Goal: Task Accomplishment & Management: Use online tool/utility

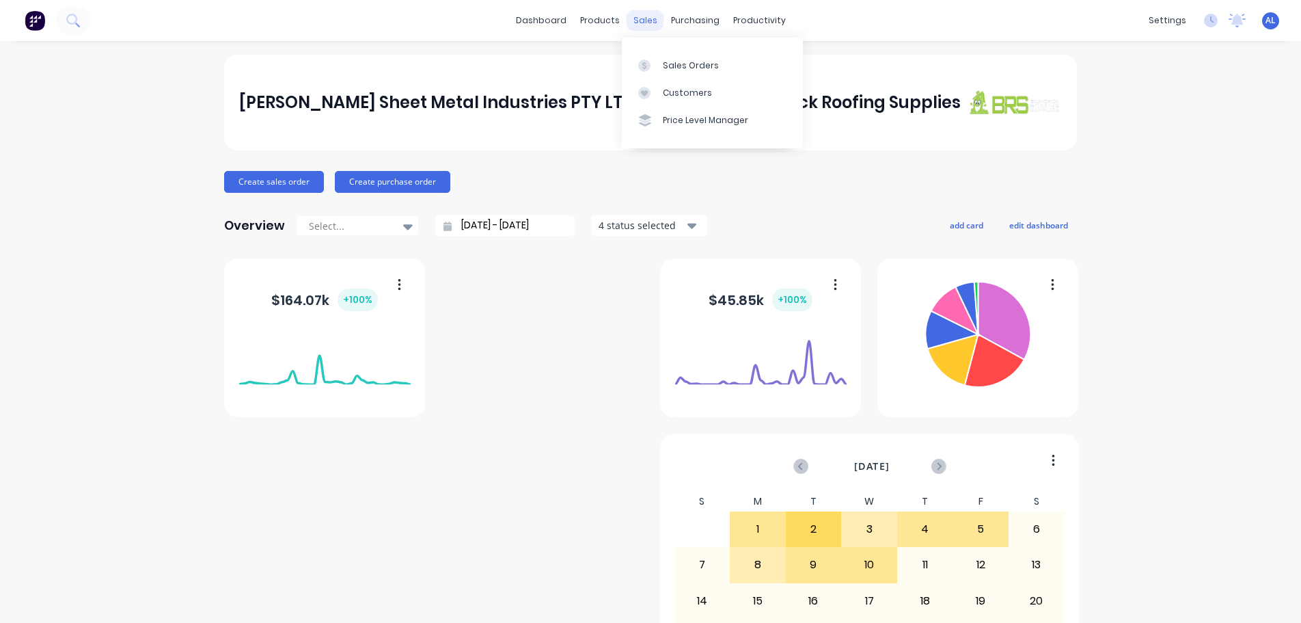
click at [635, 21] on div "sales" at bounding box center [646, 20] width 38 height 21
click at [710, 69] on div "Sales Orders" at bounding box center [691, 65] width 56 height 12
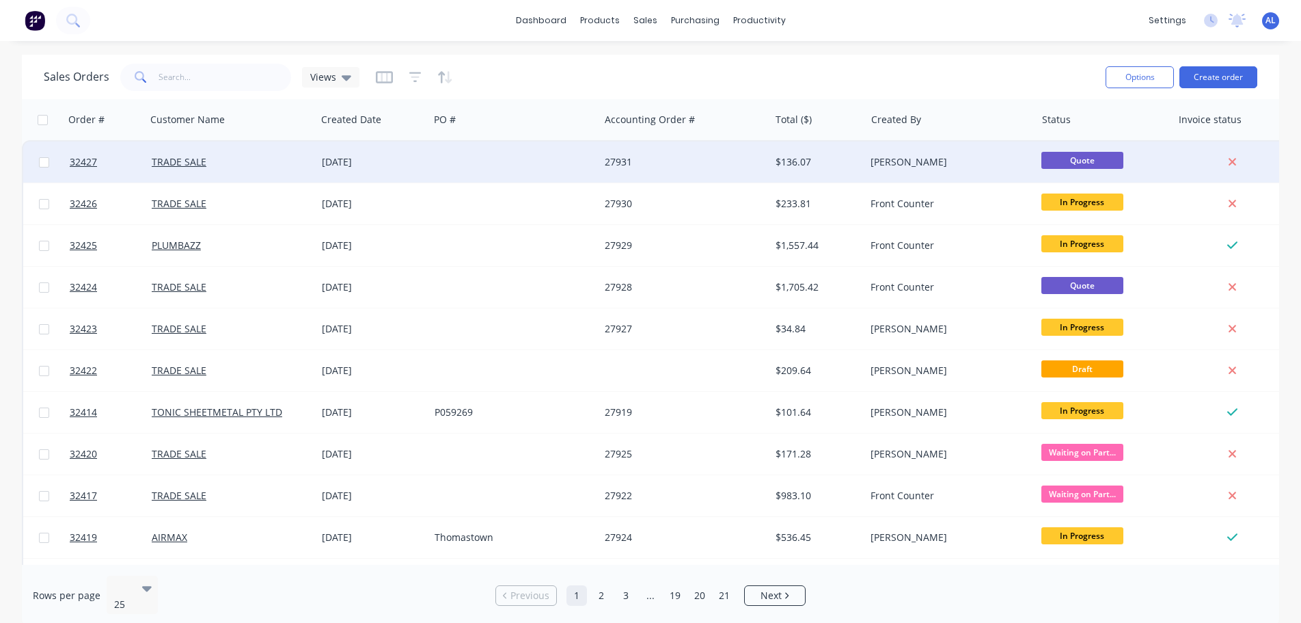
click at [567, 154] on div at bounding box center [514, 161] width 170 height 41
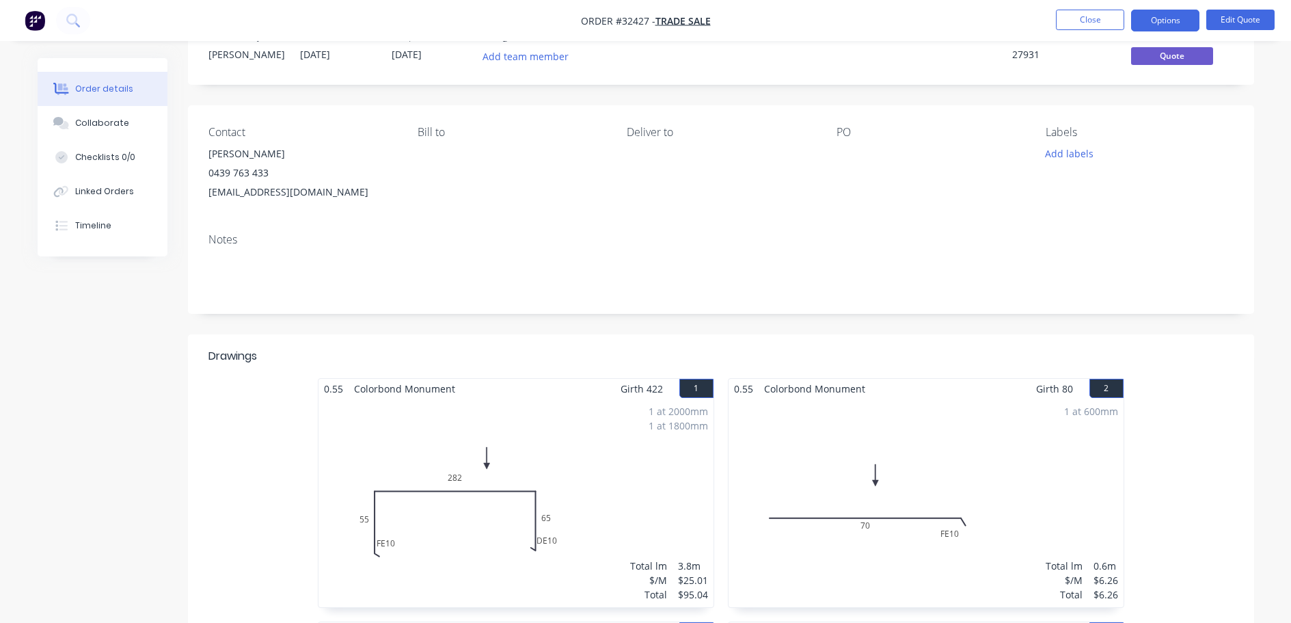
scroll to position [342, 0]
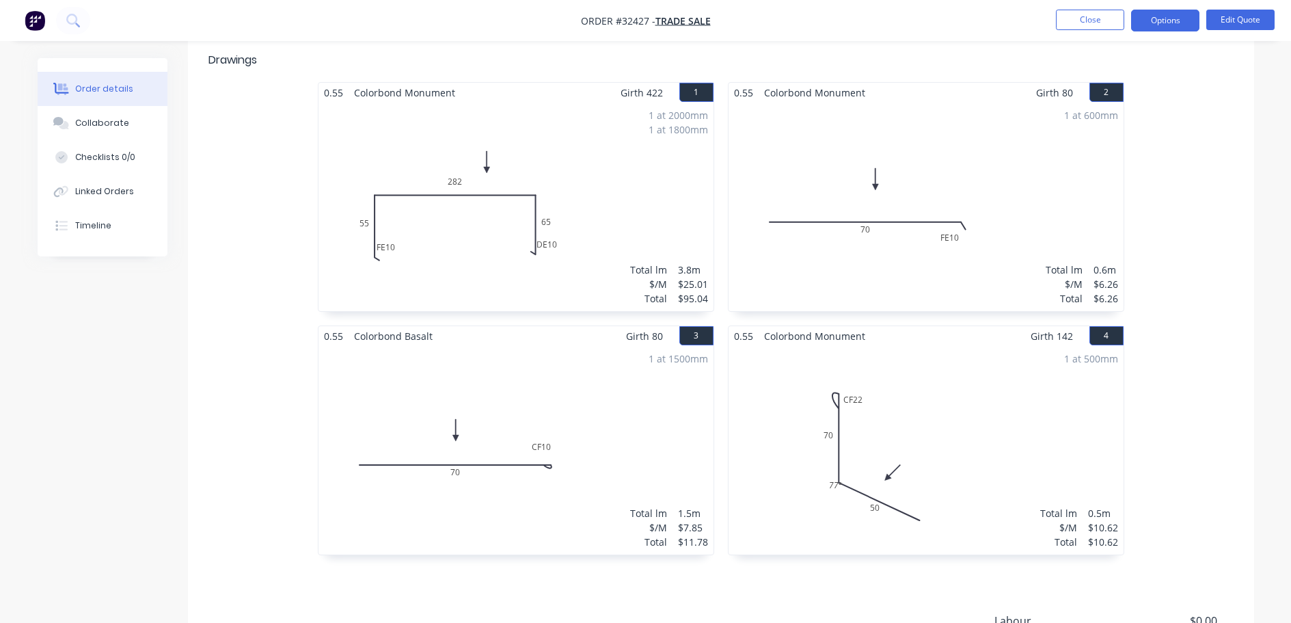
click at [610, 451] on div "1 at 1500mm Total lm $/M Total 1.5m $7.85 $11.78" at bounding box center [515, 450] width 395 height 208
click at [1238, 18] on button "Edit Quote" at bounding box center [1240, 20] width 68 height 21
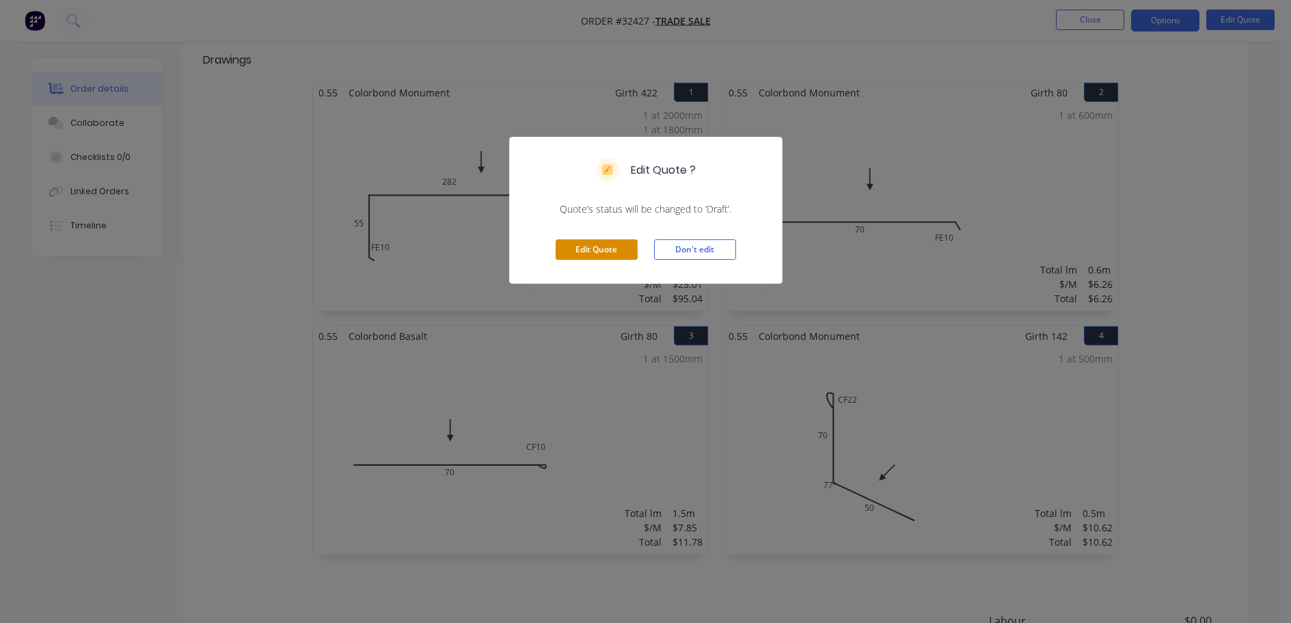
click at [615, 253] on button "Edit Quote" at bounding box center [597, 249] width 82 height 21
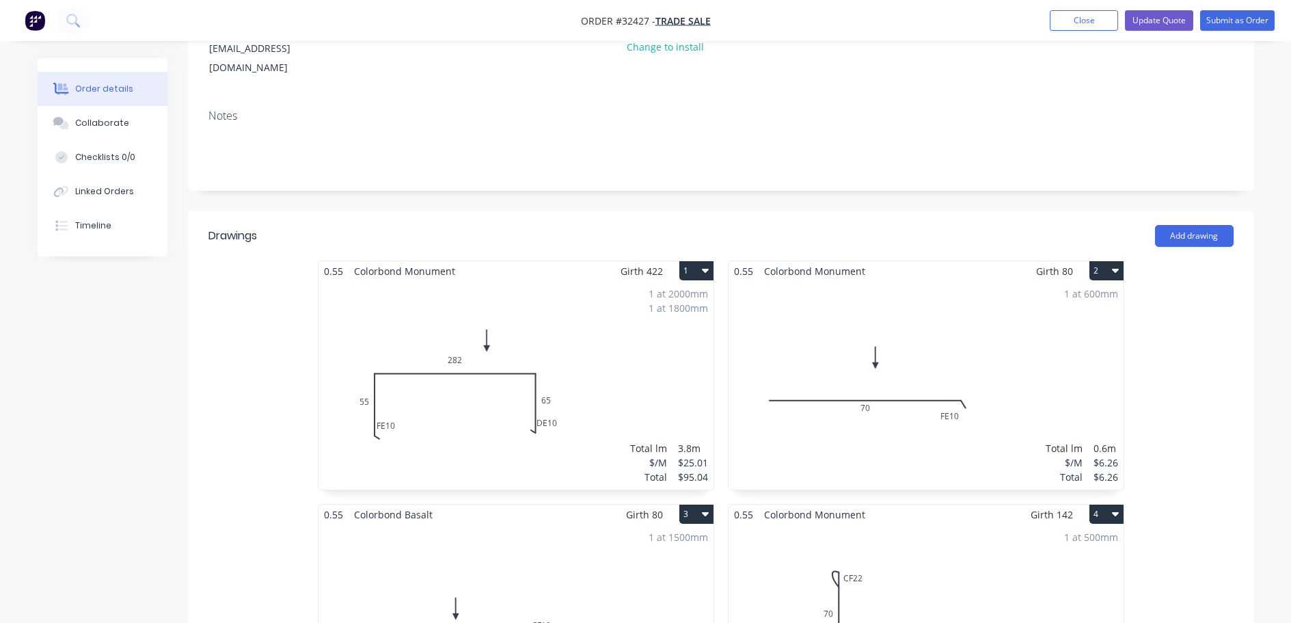
scroll to position [478, 0]
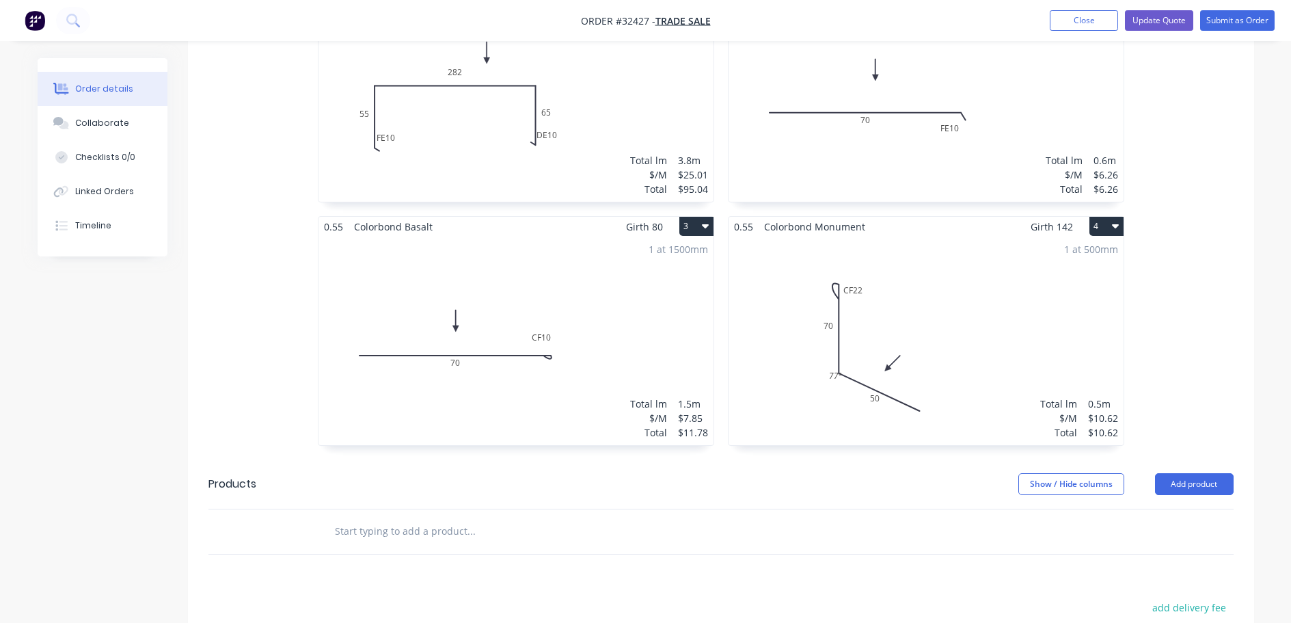
click at [586, 310] on div "1 at 1500mm Total lm $/M Total 1.5m $7.85 $11.78" at bounding box center [515, 340] width 395 height 208
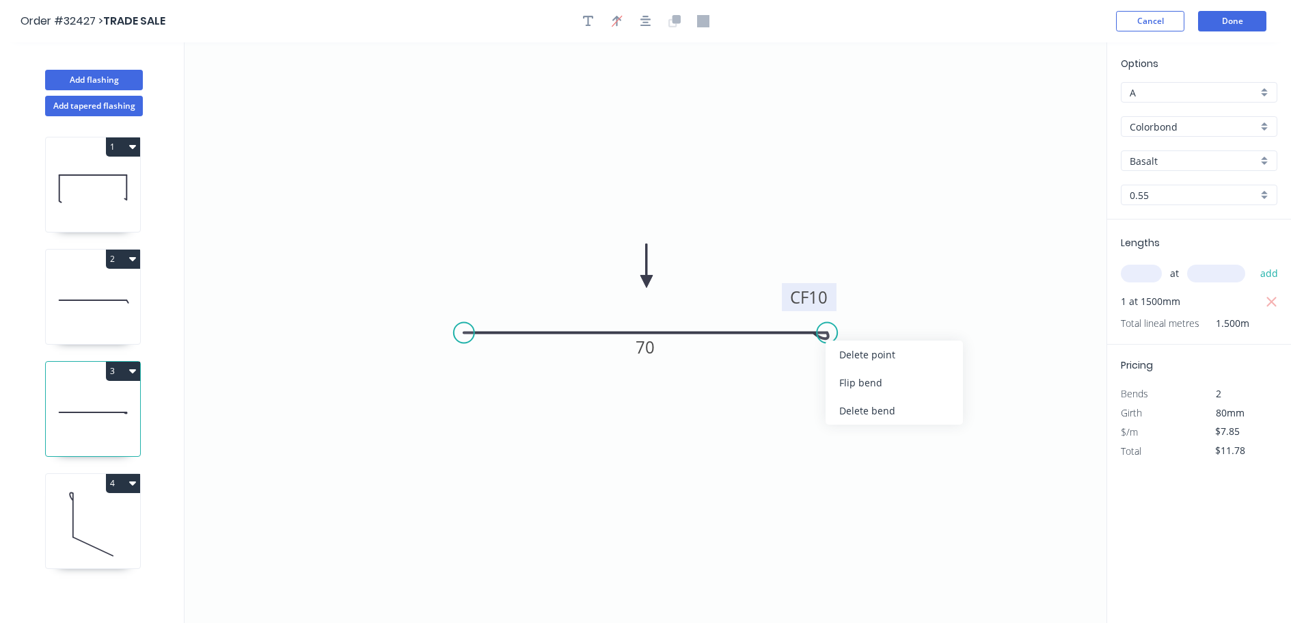
click at [830, 302] on rect at bounding box center [809, 297] width 55 height 28
click at [823, 296] on tspan "10" at bounding box center [817, 296] width 19 height 23
click at [1224, 26] on button "Done" at bounding box center [1232, 21] width 68 height 21
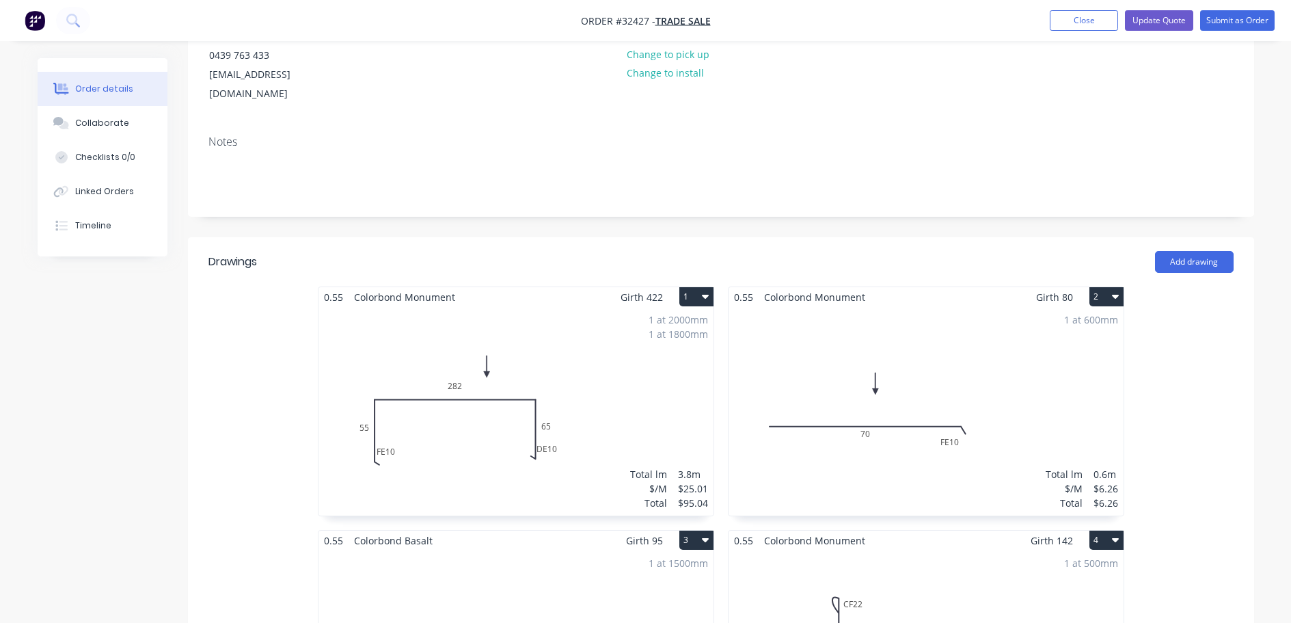
scroll to position [273, 0]
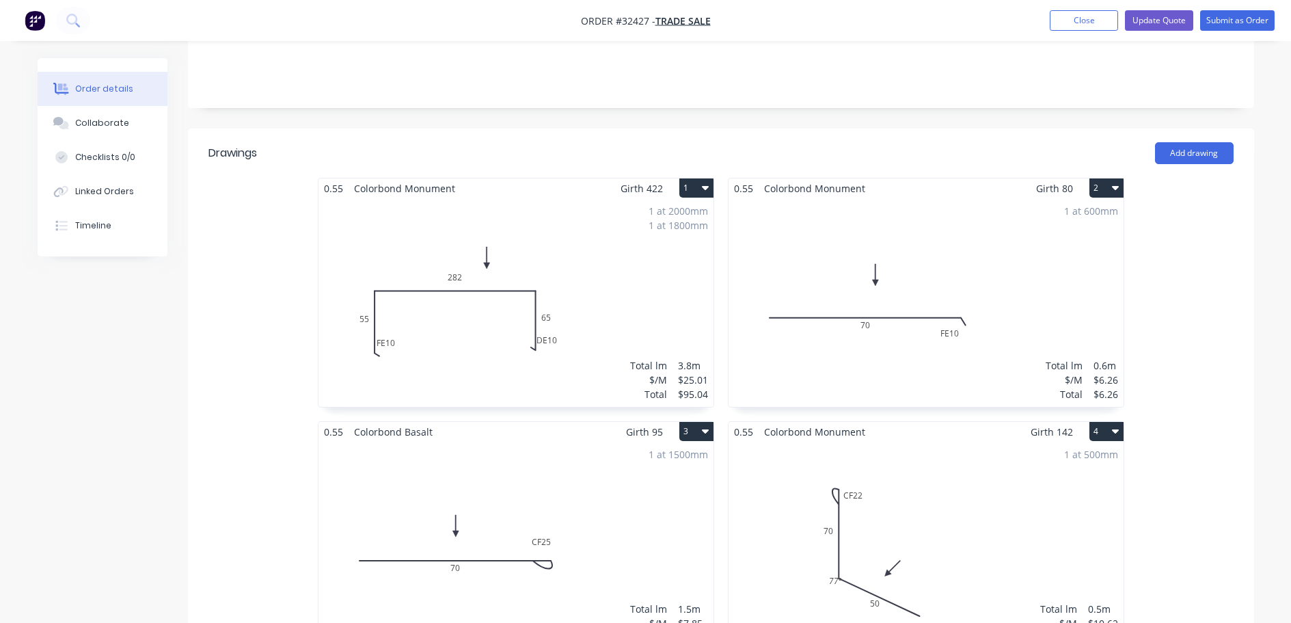
click at [959, 498] on div "1 at 500mm Total lm $/M Total 0.5m $10.62 $10.62" at bounding box center [925, 545] width 395 height 208
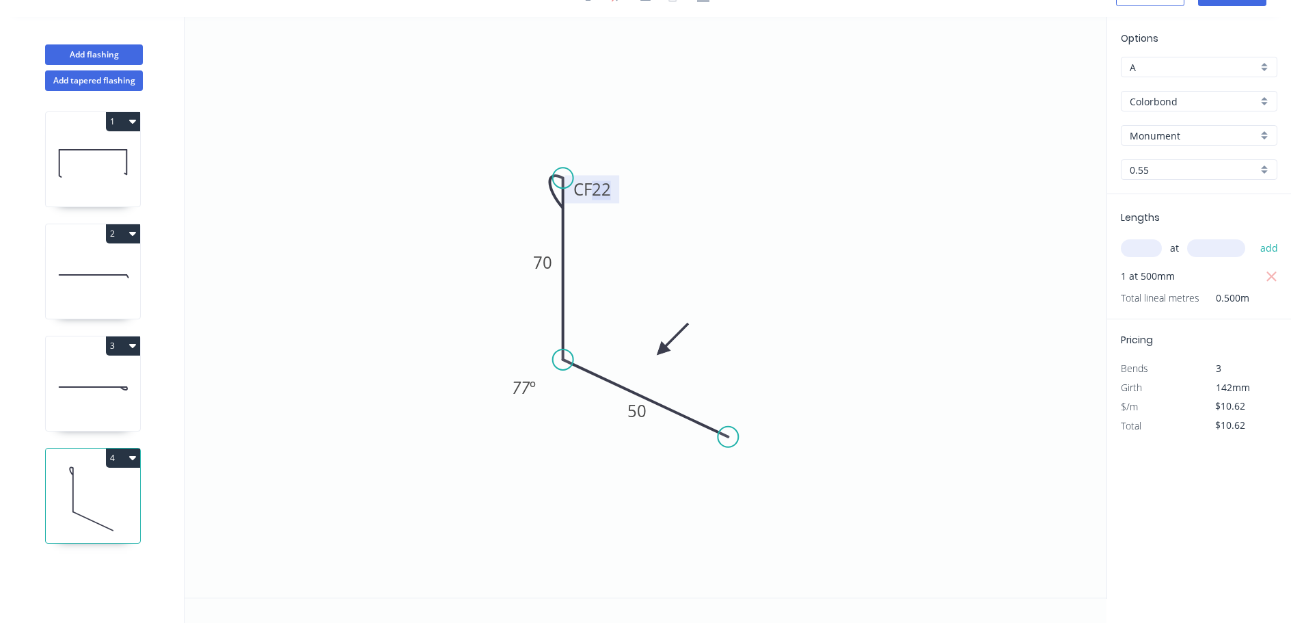
click at [603, 192] on tspan "22" at bounding box center [601, 189] width 19 height 23
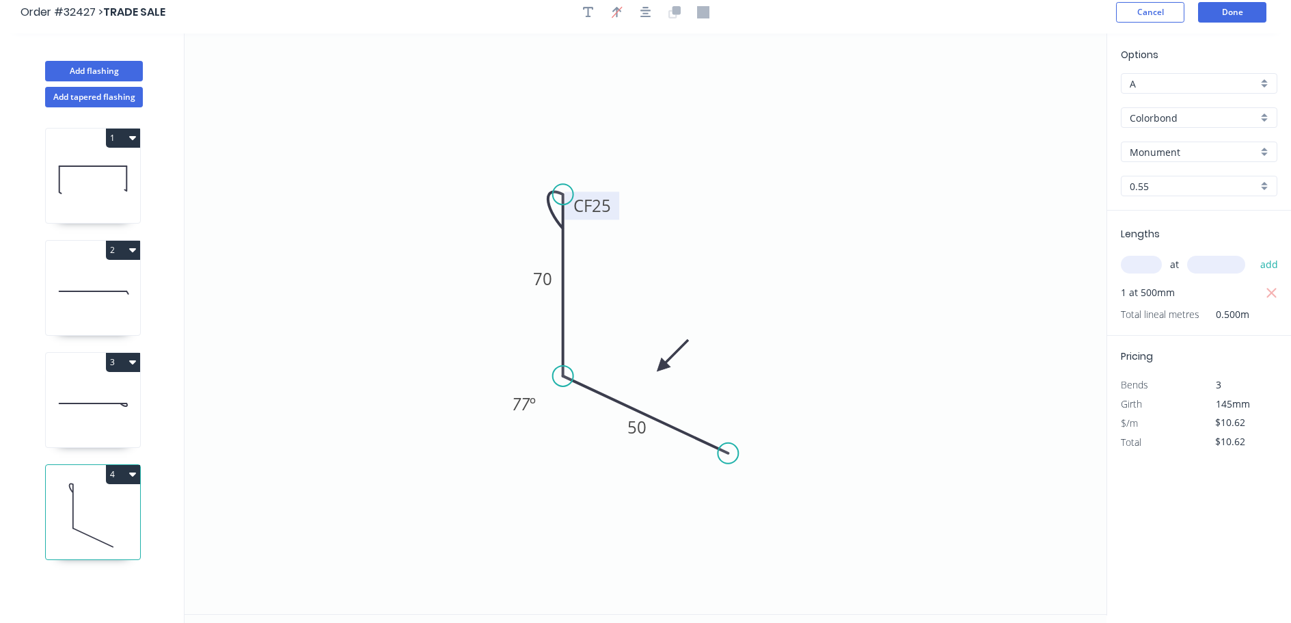
scroll to position [0, 0]
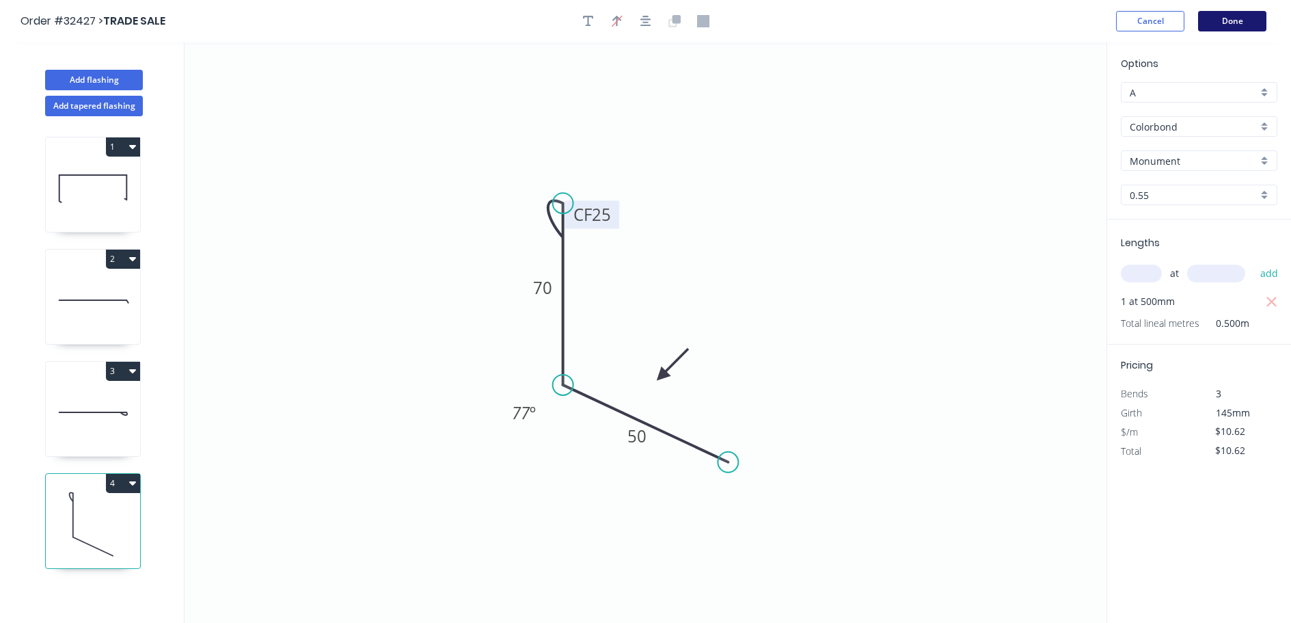
click at [1243, 22] on button "Done" at bounding box center [1232, 21] width 68 height 21
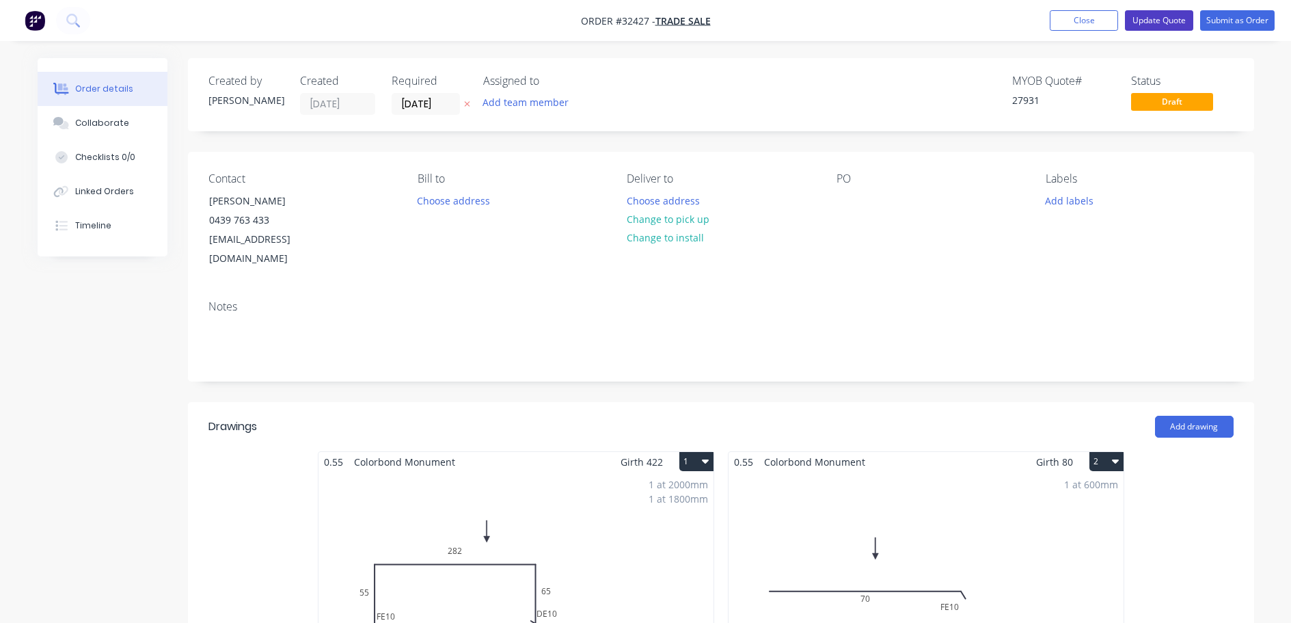
click at [1165, 18] on button "Update Quote" at bounding box center [1159, 20] width 68 height 21
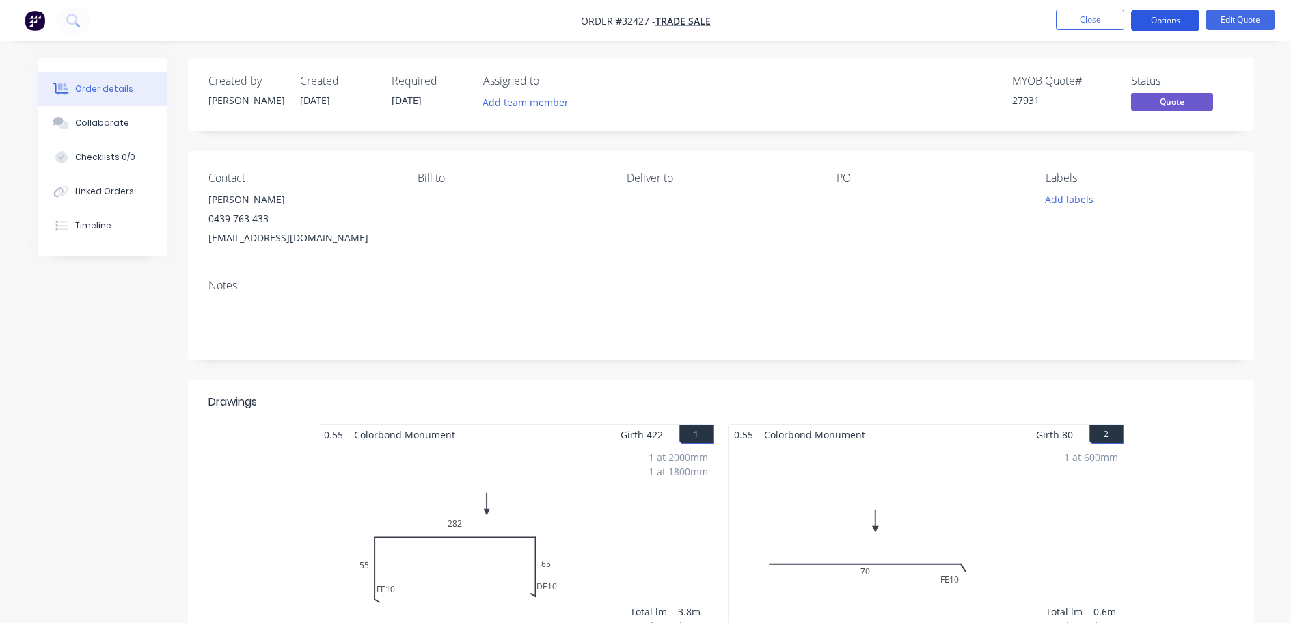
click at [1157, 21] on button "Options" at bounding box center [1165, 21] width 68 height 22
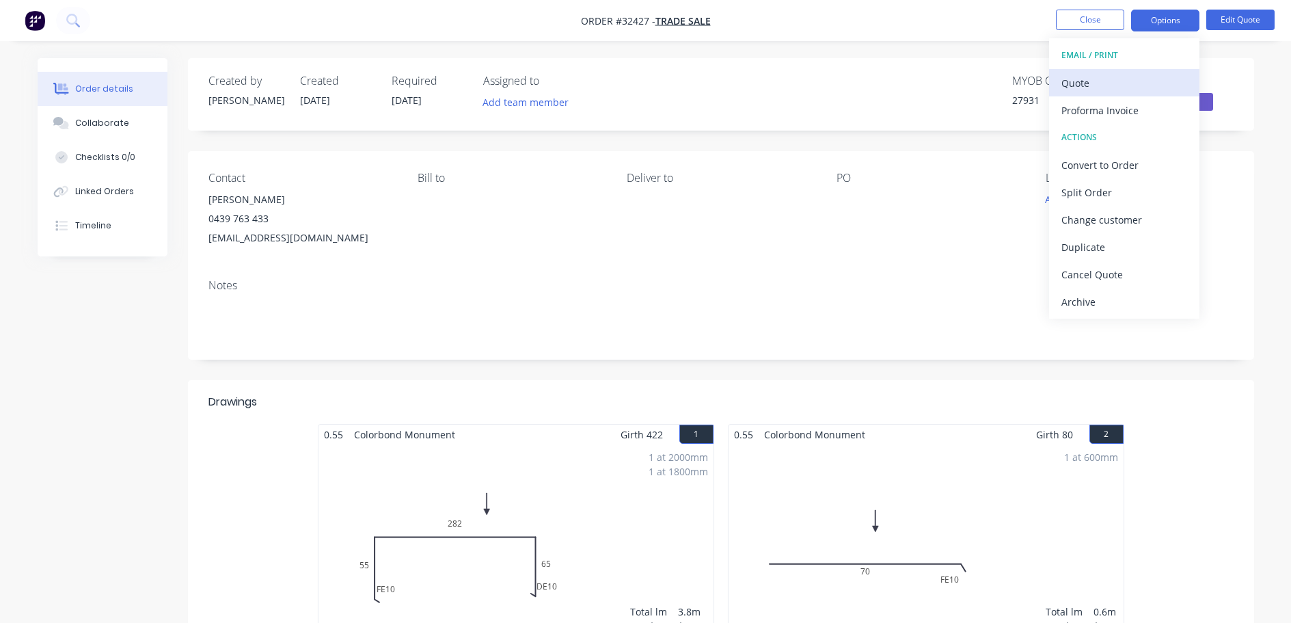
click at [1106, 82] on div "Quote" at bounding box center [1124, 83] width 126 height 20
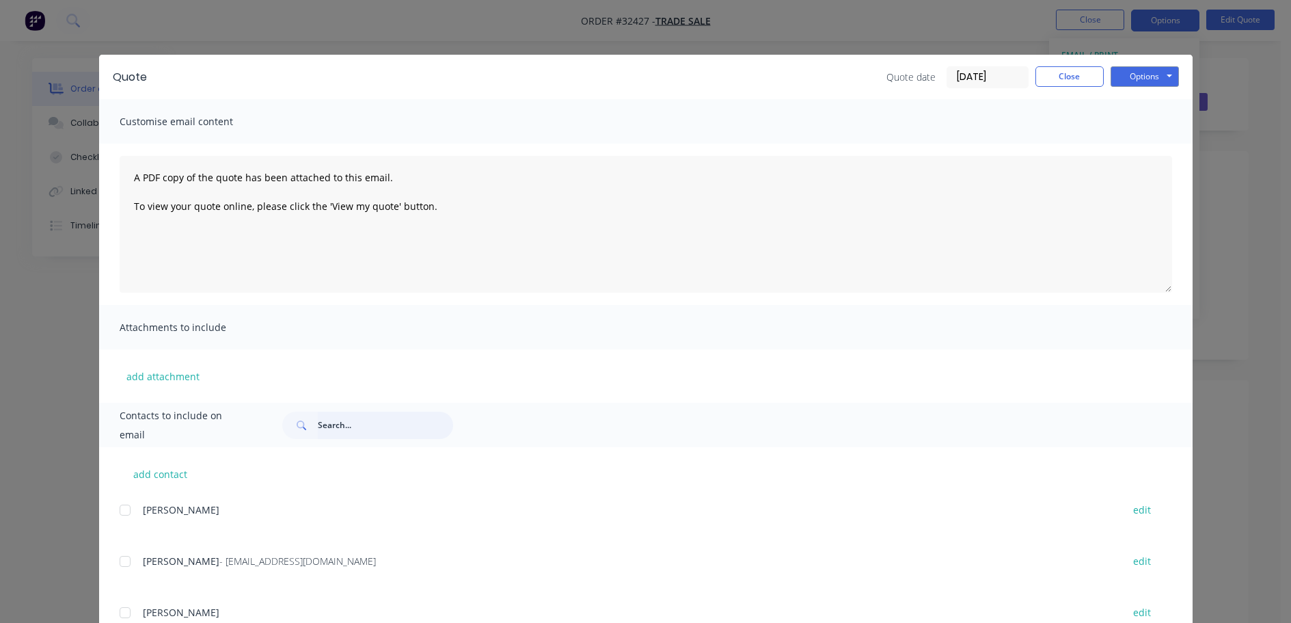
click at [344, 424] on input "text" at bounding box center [385, 424] width 135 height 27
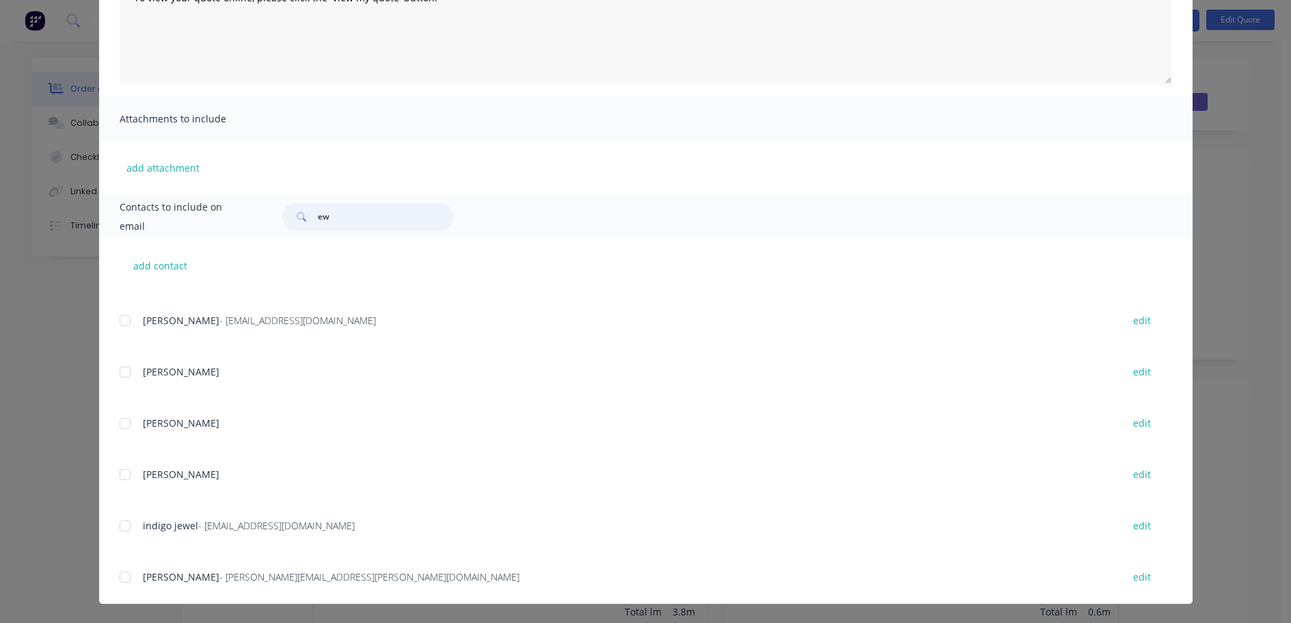
scroll to position [970, 0]
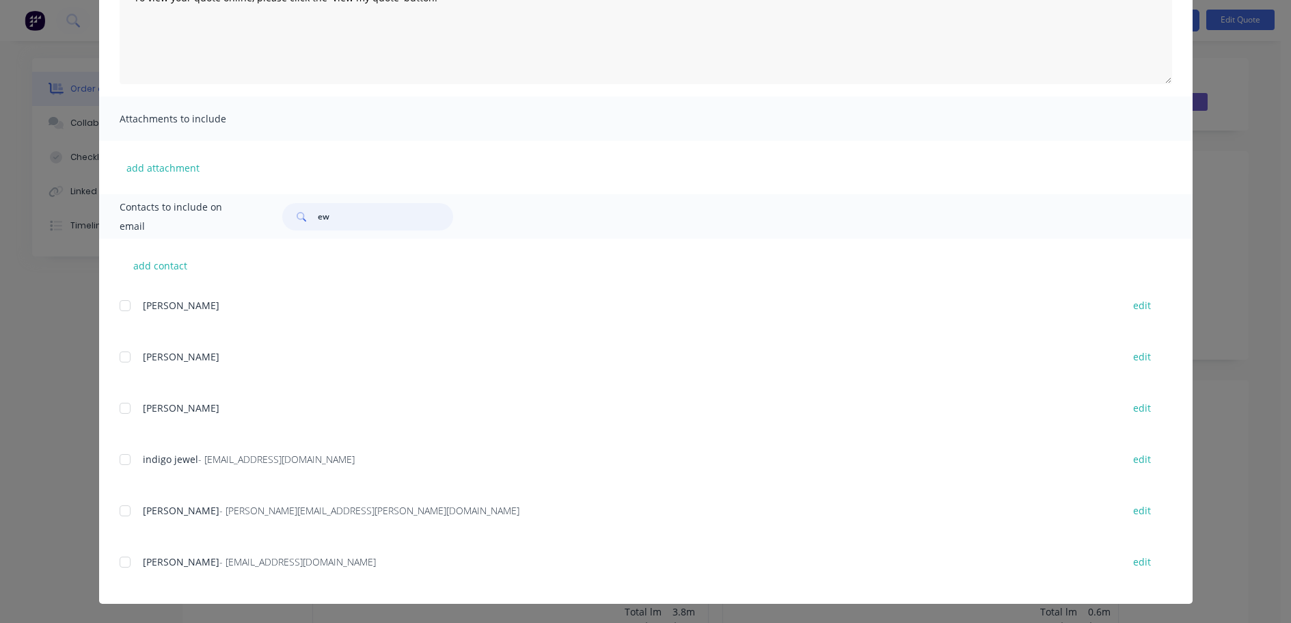
click at [122, 565] on div at bounding box center [124, 561] width 27 height 27
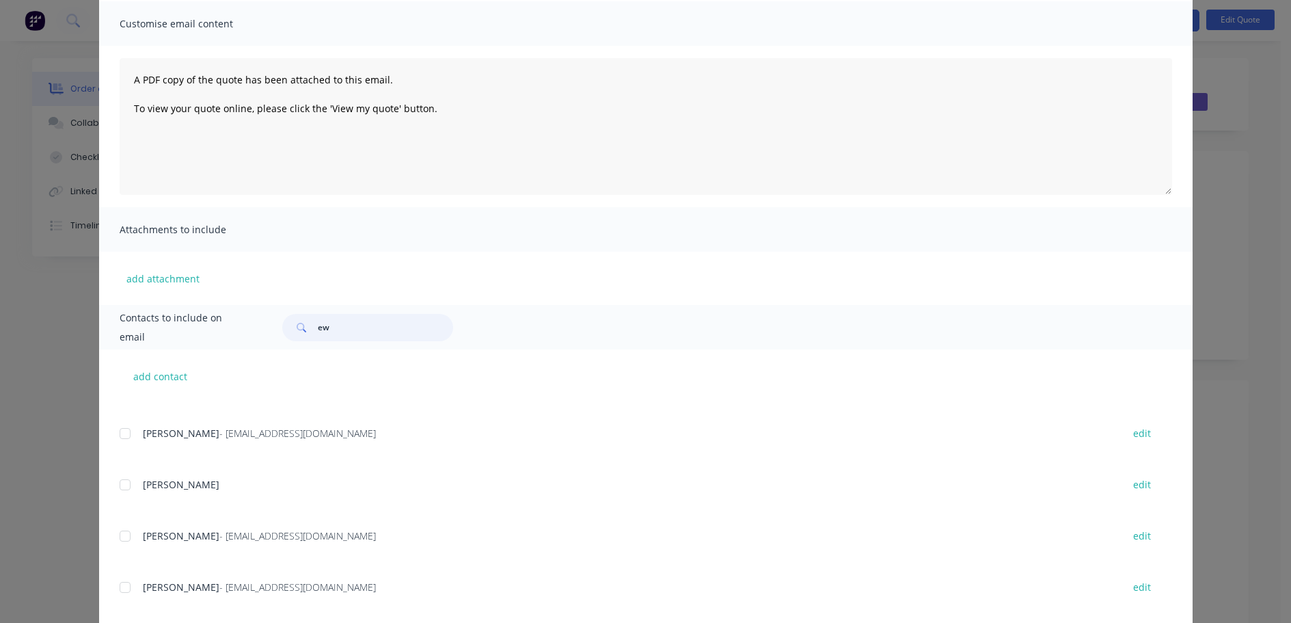
scroll to position [0, 0]
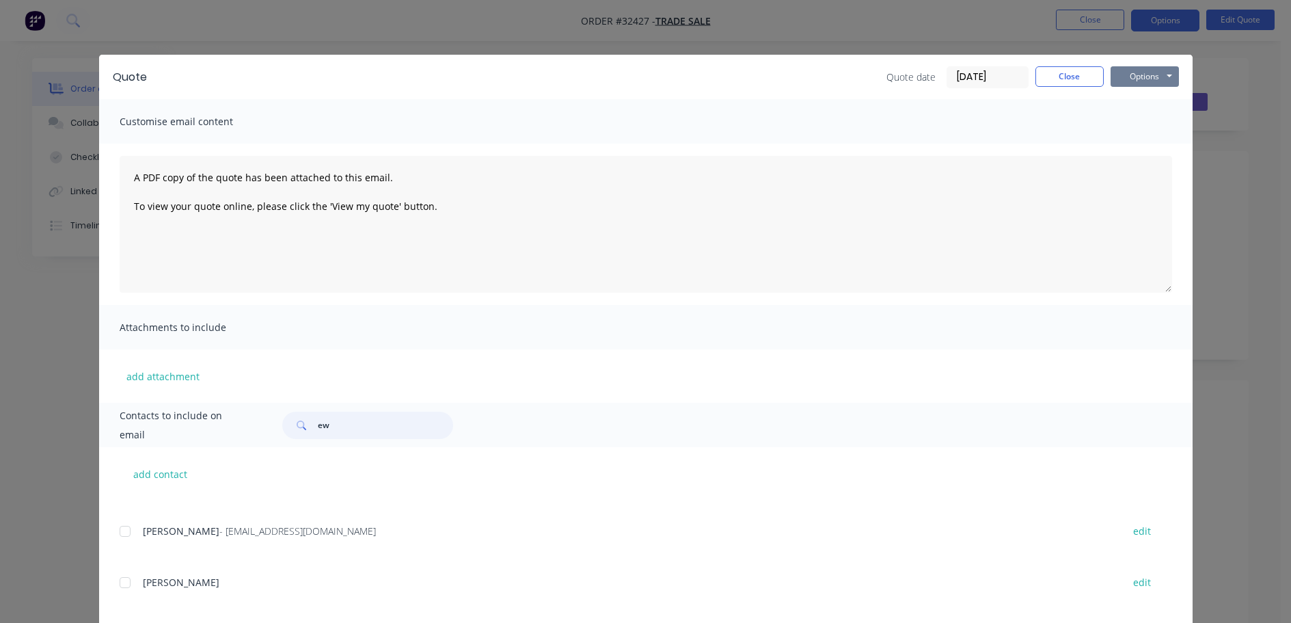
type input "ew"
click at [1156, 80] on button "Options" at bounding box center [1144, 76] width 68 height 21
click at [1149, 146] on button "Email" at bounding box center [1153, 146] width 87 height 23
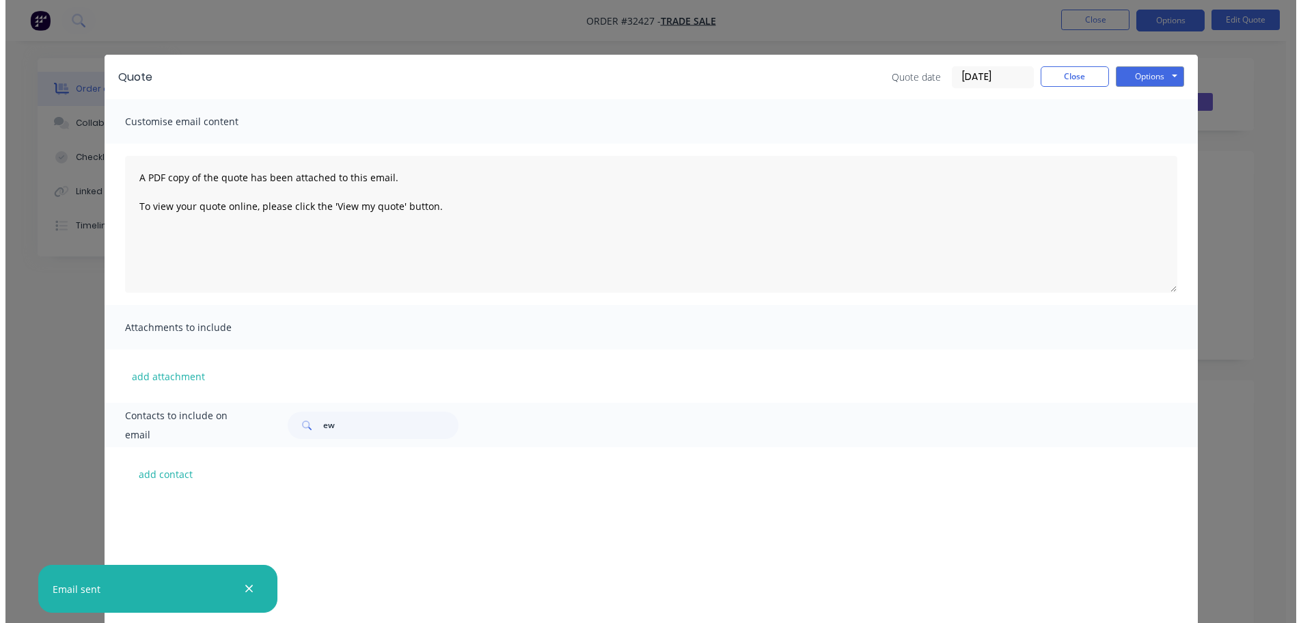
scroll to position [286, 0]
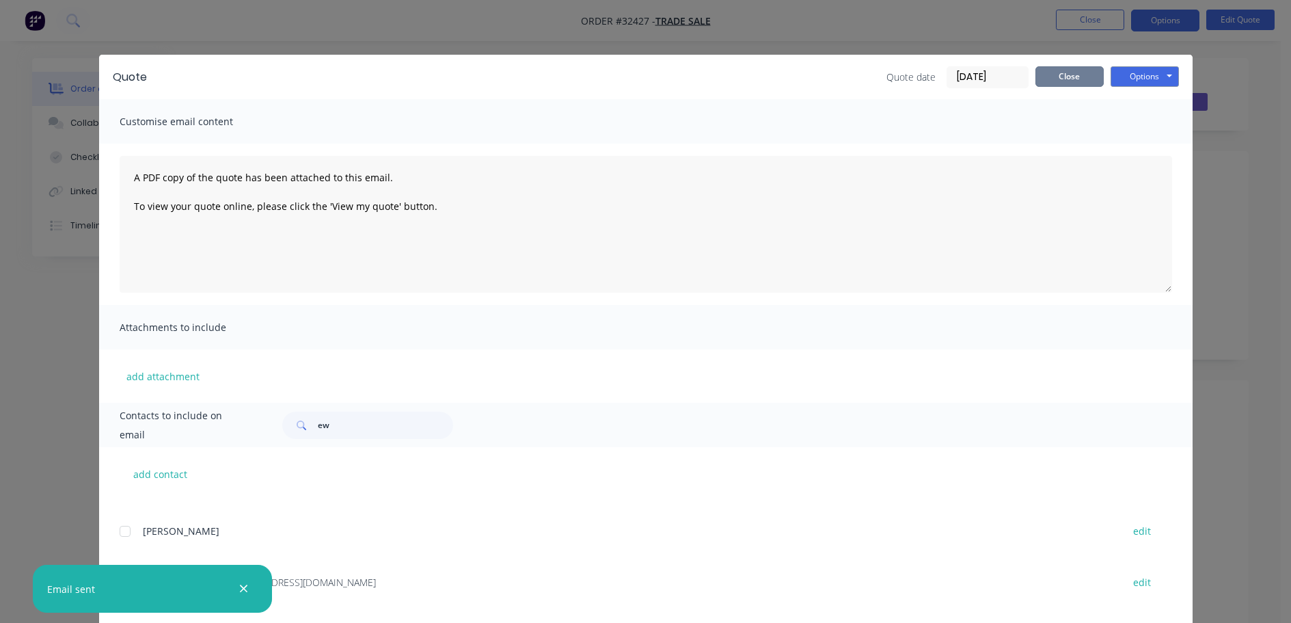
click at [1071, 79] on button "Close" at bounding box center [1069, 76] width 68 height 21
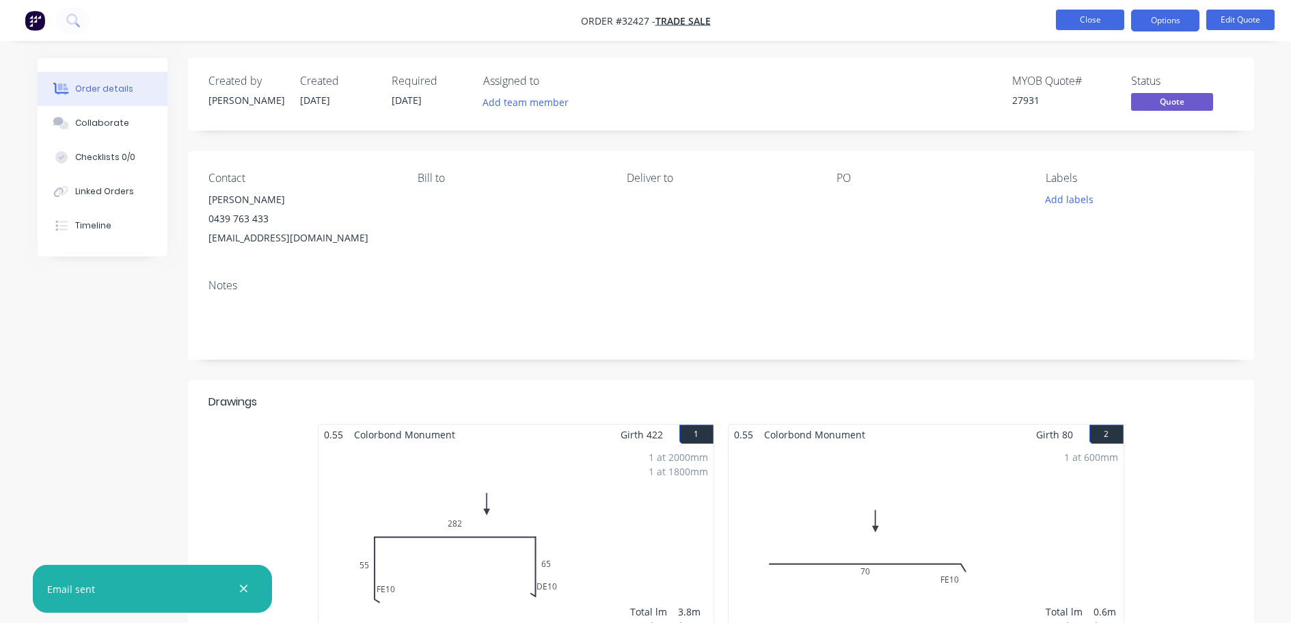
click at [1084, 18] on button "Close" at bounding box center [1090, 20] width 68 height 21
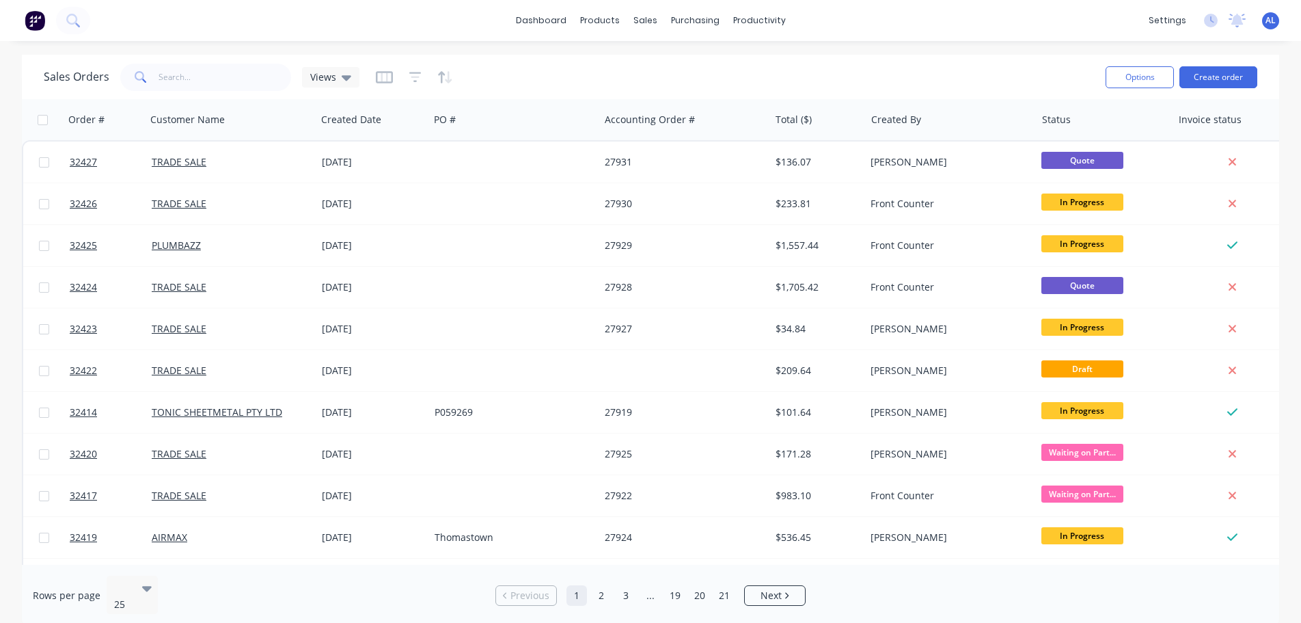
click at [34, 23] on img at bounding box center [35, 20] width 21 height 21
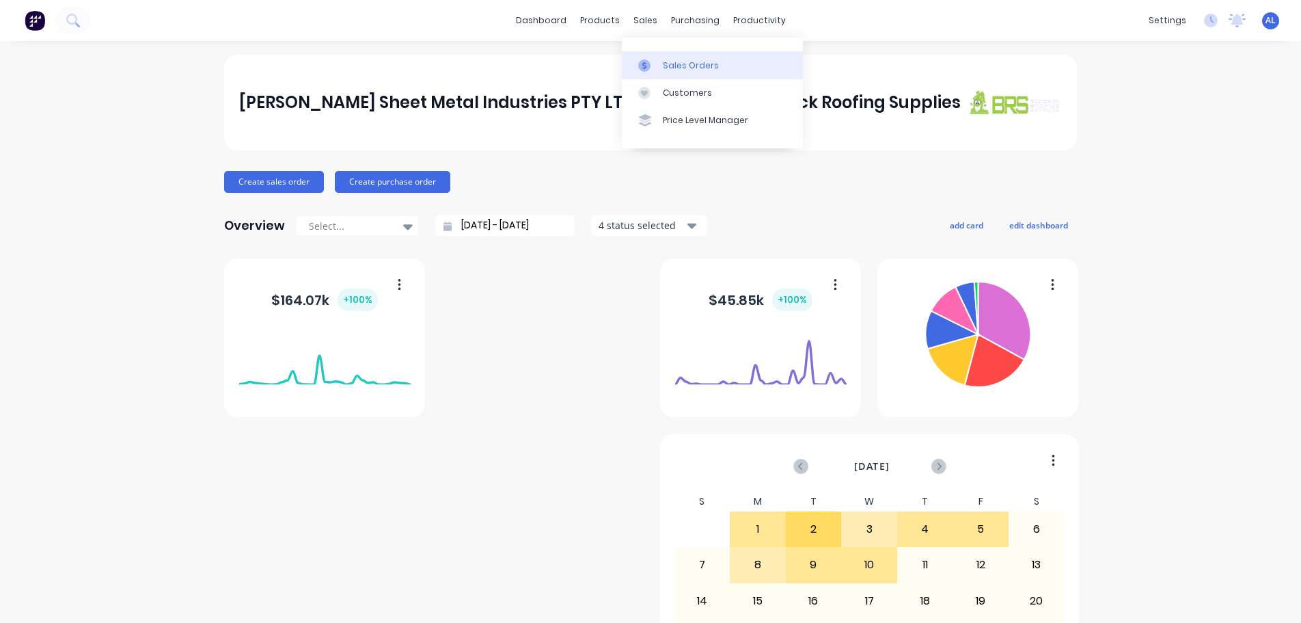
click at [676, 68] on div "Sales Orders" at bounding box center [691, 65] width 56 height 12
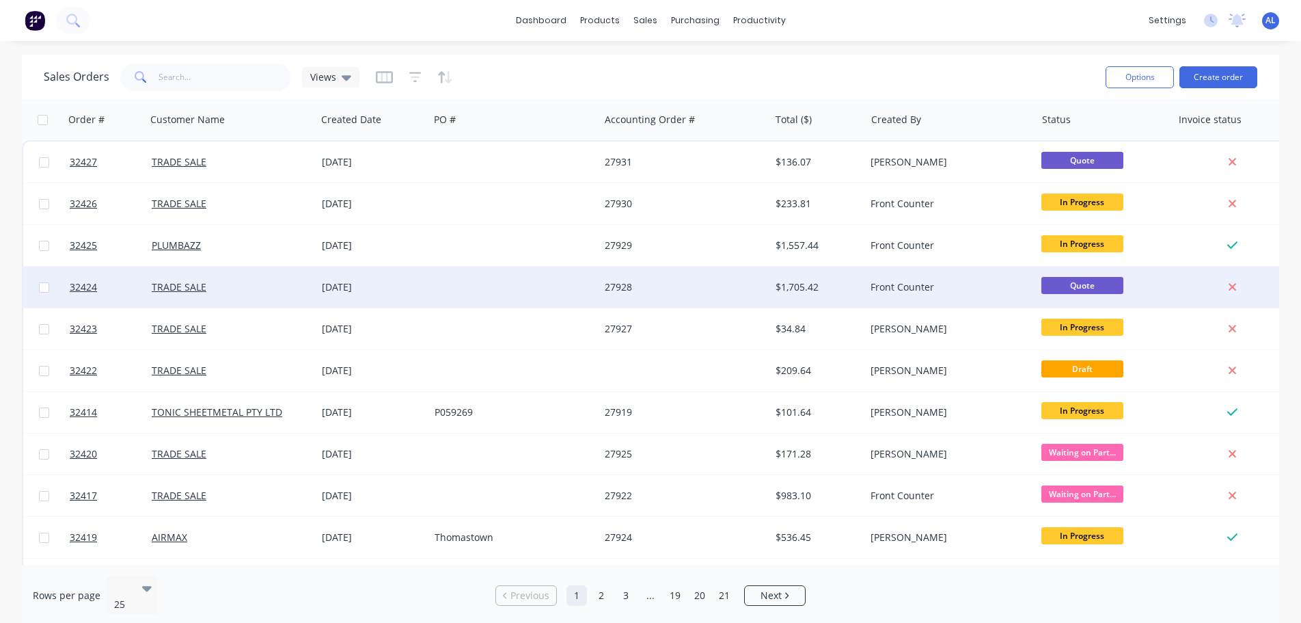
click at [739, 288] on div "27928" at bounding box center [681, 287] width 152 height 14
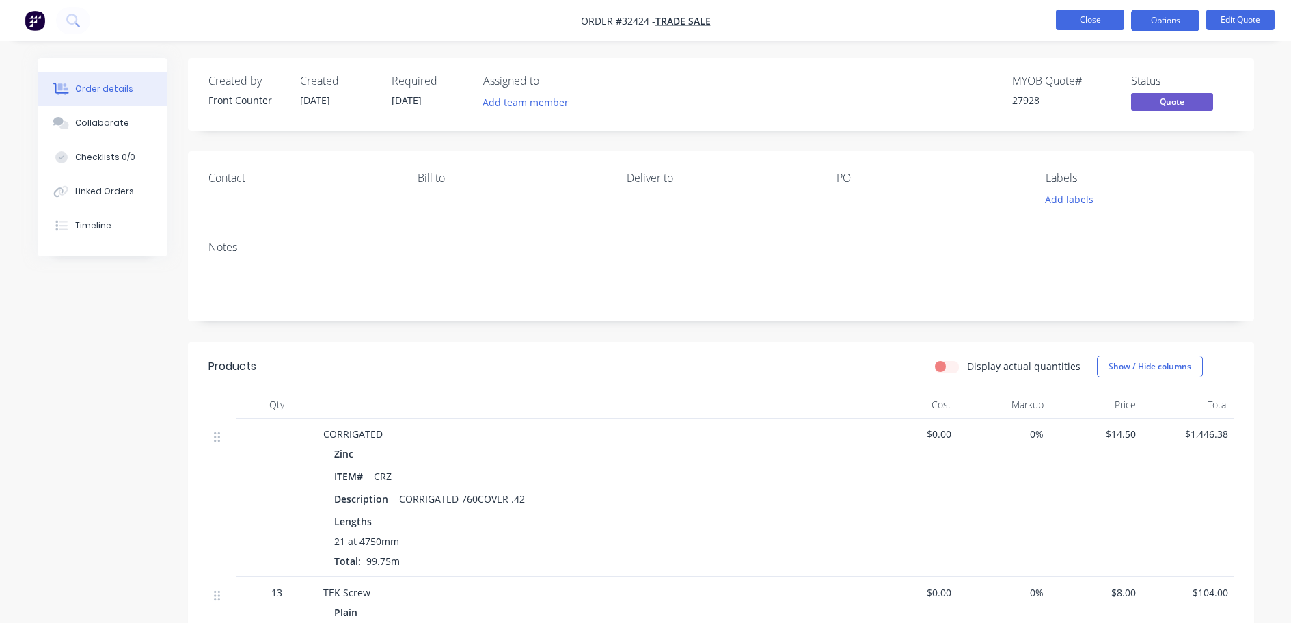
click at [1091, 12] on button "Close" at bounding box center [1090, 20] width 68 height 21
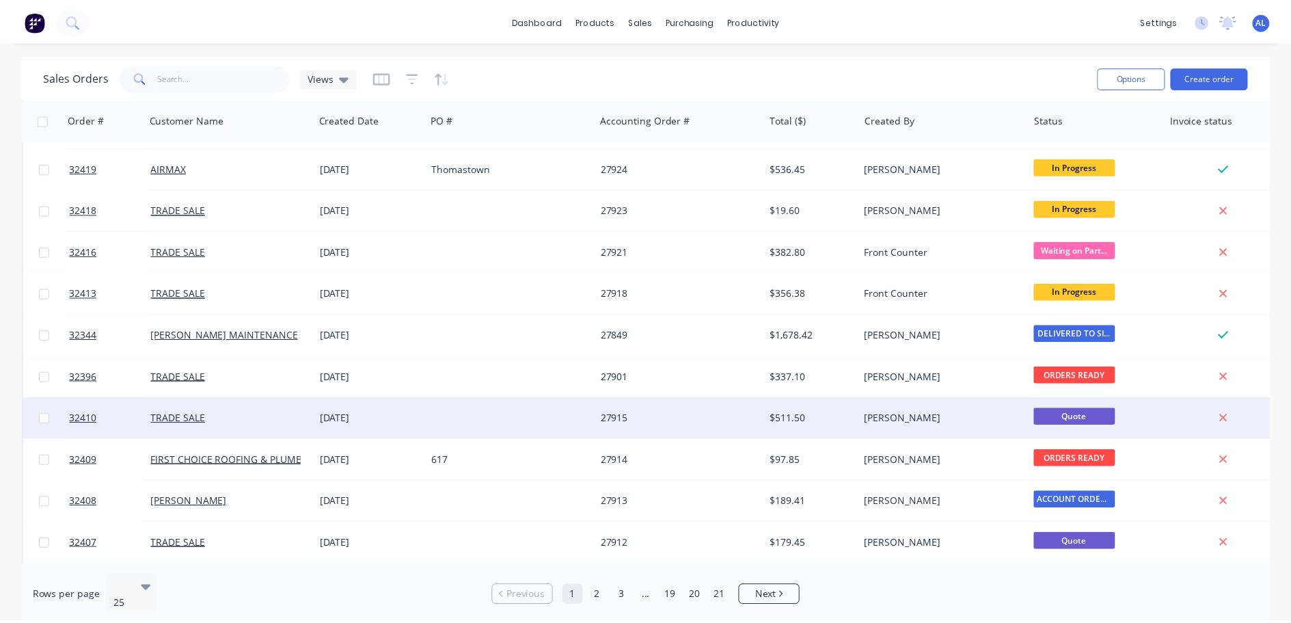
scroll to position [410, 0]
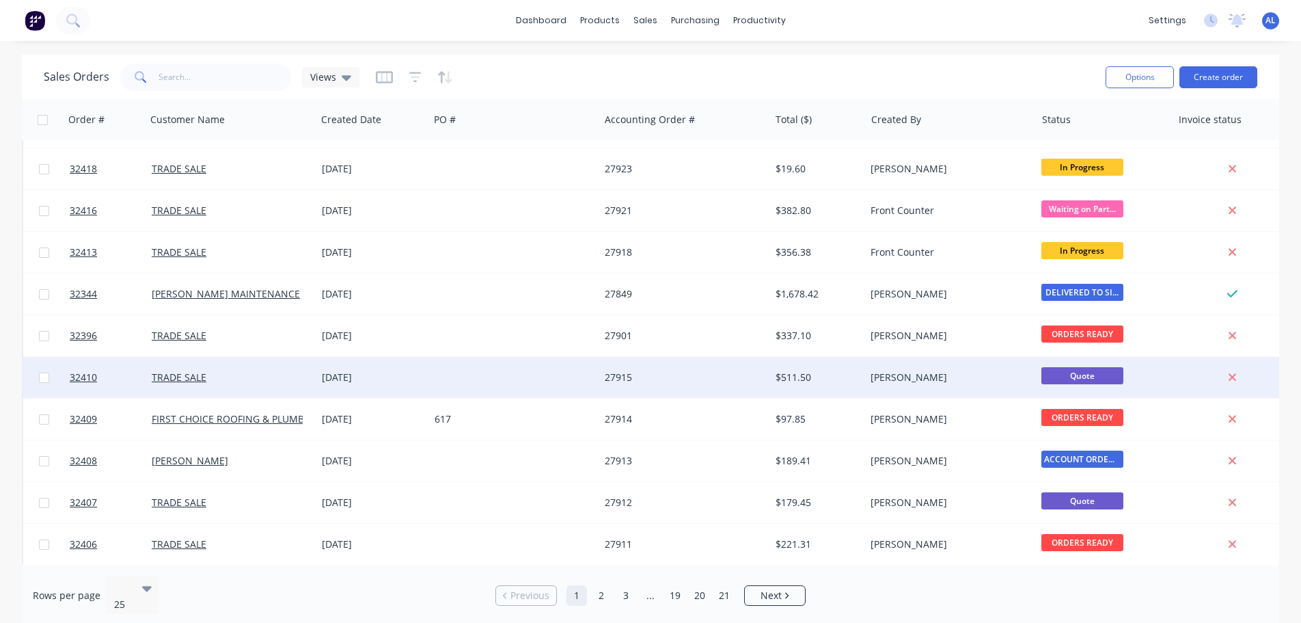
click at [731, 387] on div "27915" at bounding box center [684, 377] width 170 height 41
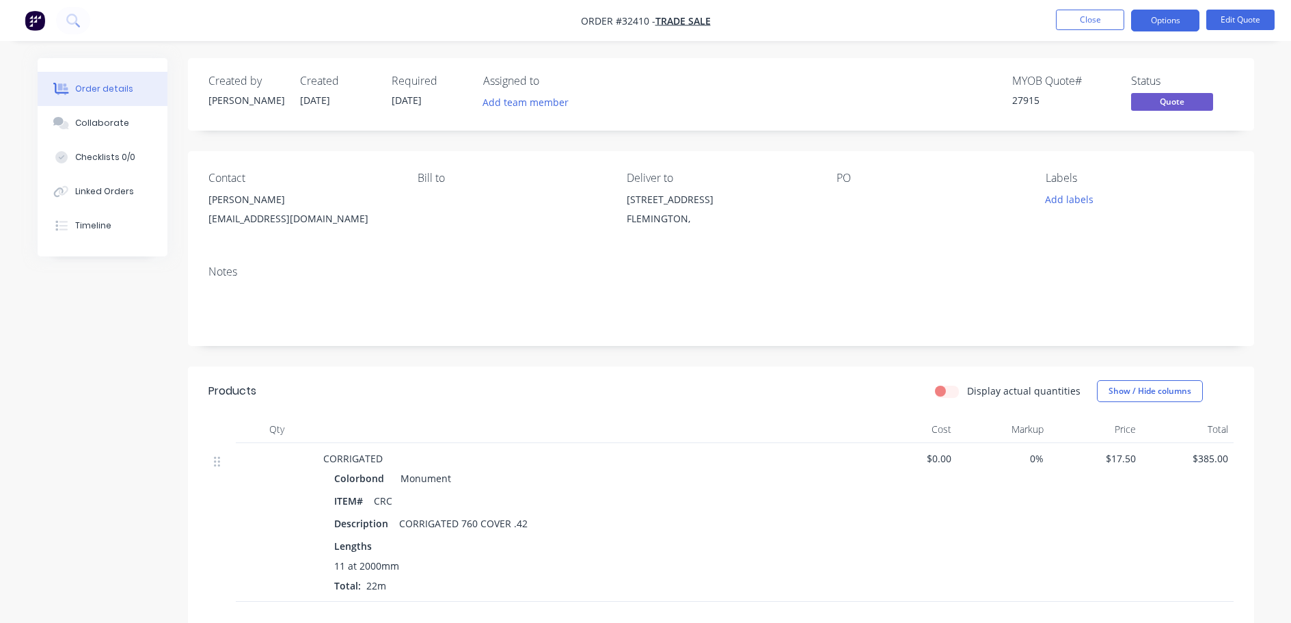
click at [1105, 8] on nav "Order #32410 - TRADE SALE Close Options Edit Quote" at bounding box center [645, 20] width 1291 height 41
click at [1096, 24] on button "Close" at bounding box center [1090, 20] width 68 height 21
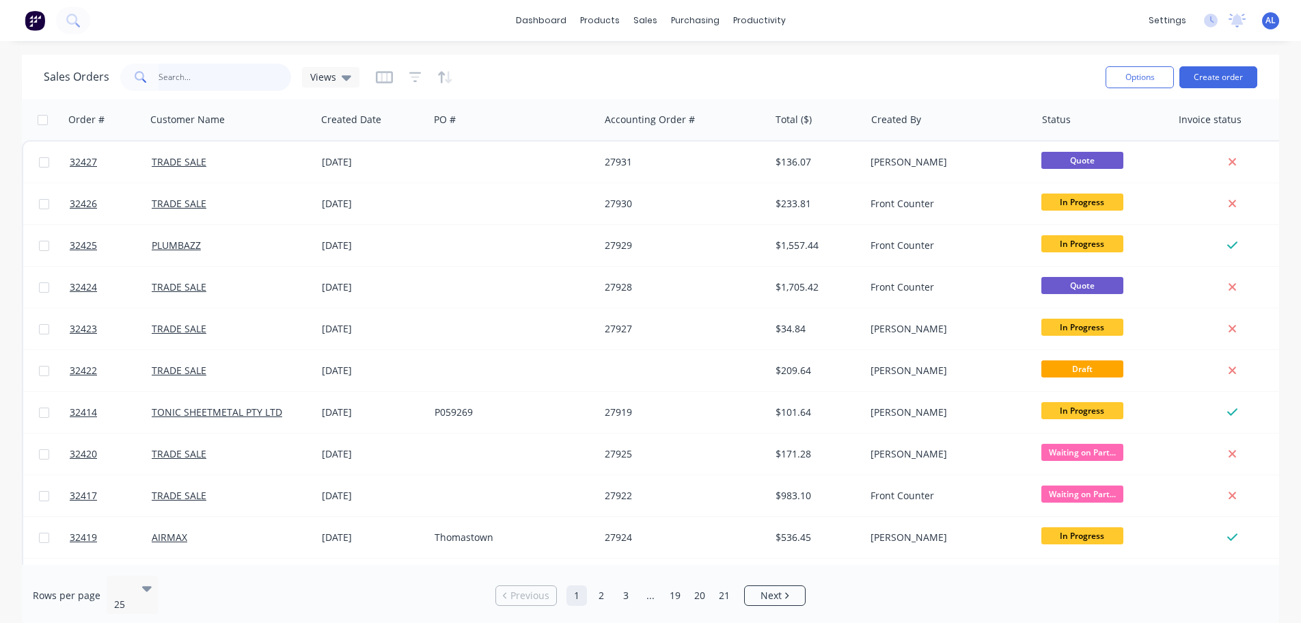
click at [178, 79] on input "text" at bounding box center [225, 77] width 133 height 27
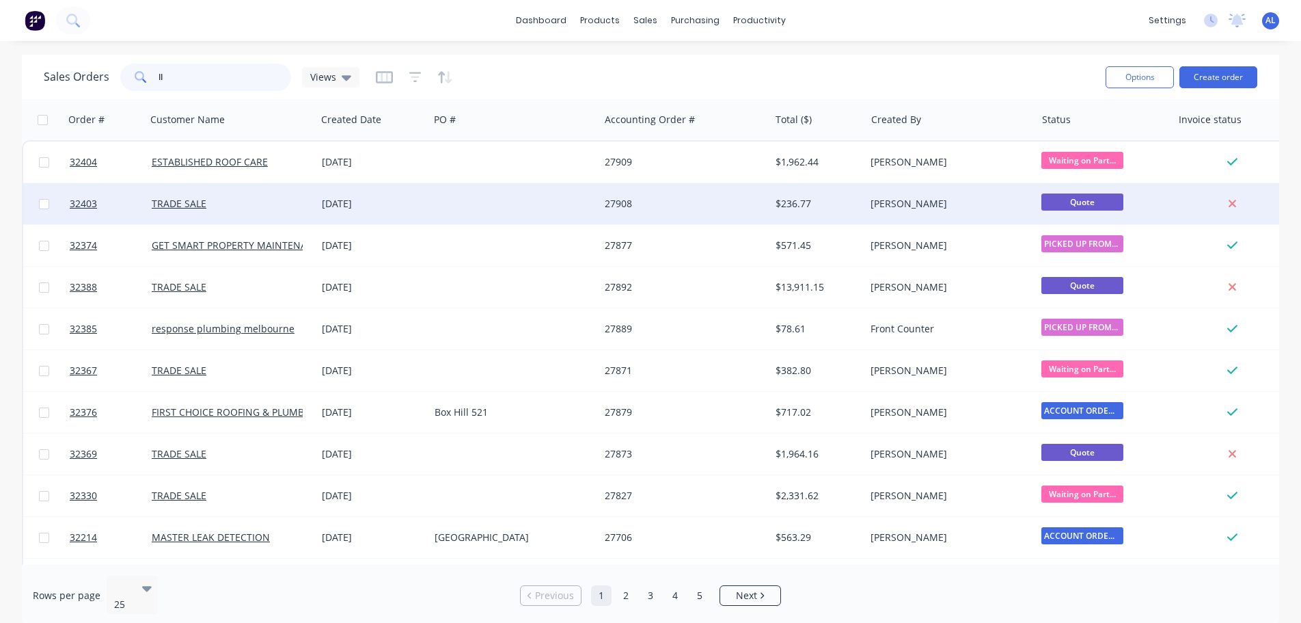
type input "ll"
click at [819, 211] on div "$236.77" at bounding box center [818, 203] width 96 height 41
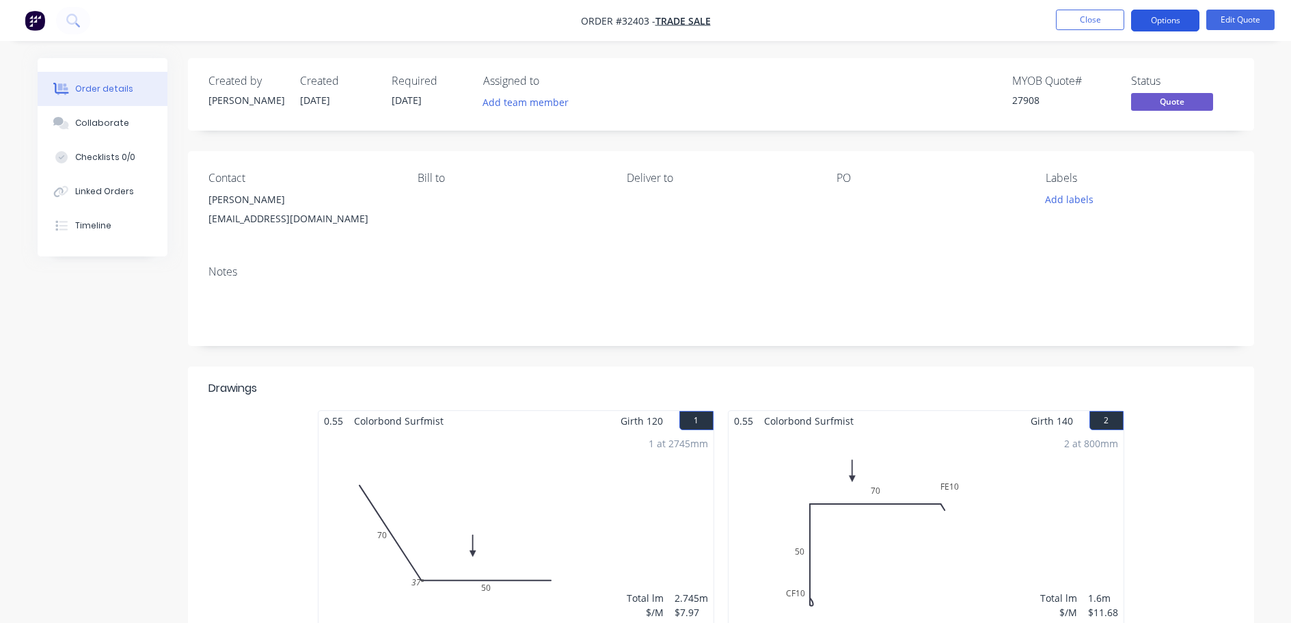
click at [1168, 24] on button "Options" at bounding box center [1165, 21] width 68 height 22
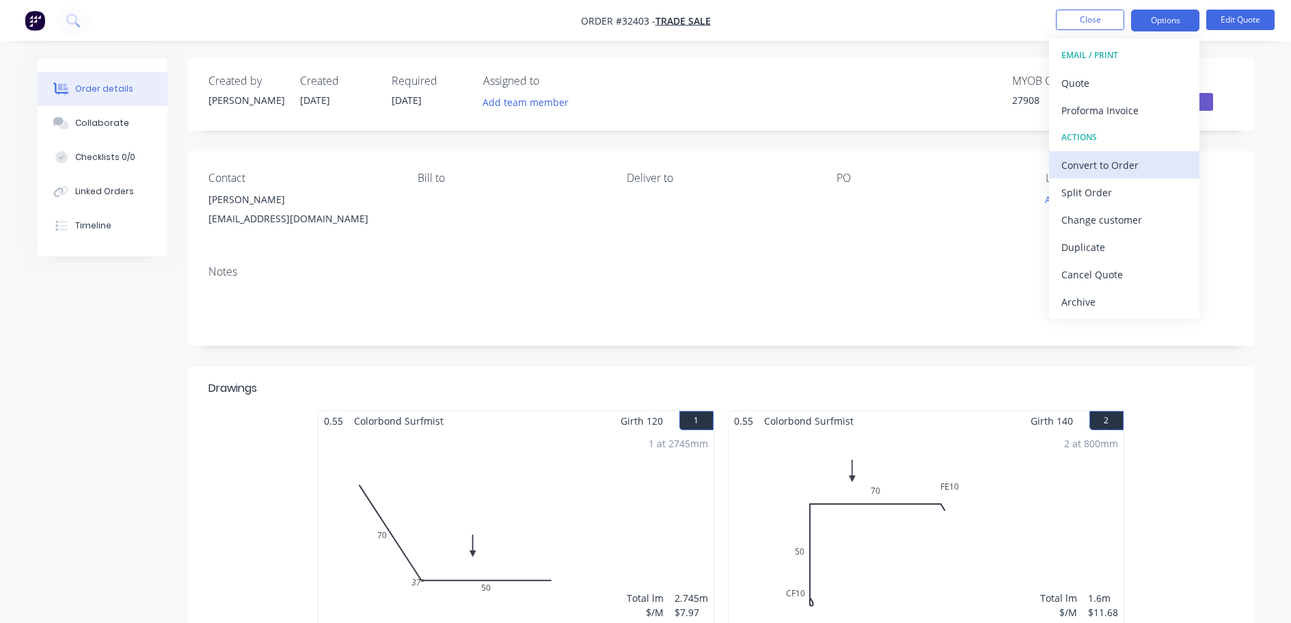
click at [1111, 165] on div "Convert to Order" at bounding box center [1124, 165] width 126 height 20
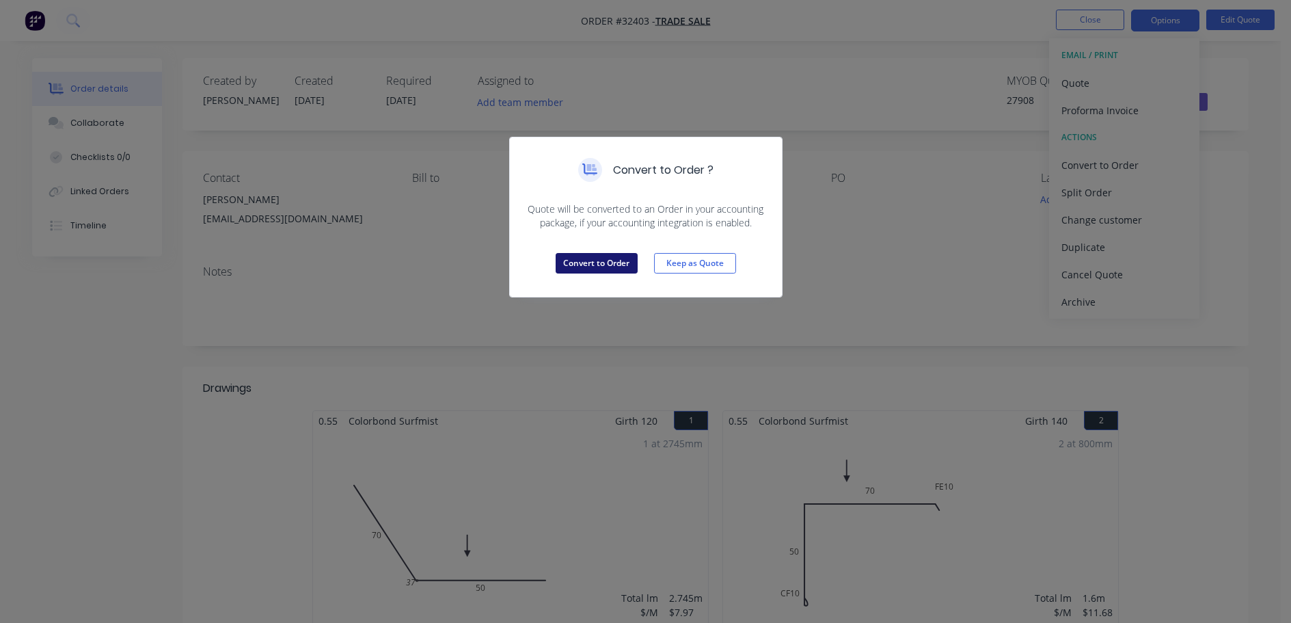
click at [612, 266] on button "Convert to Order" at bounding box center [597, 263] width 82 height 21
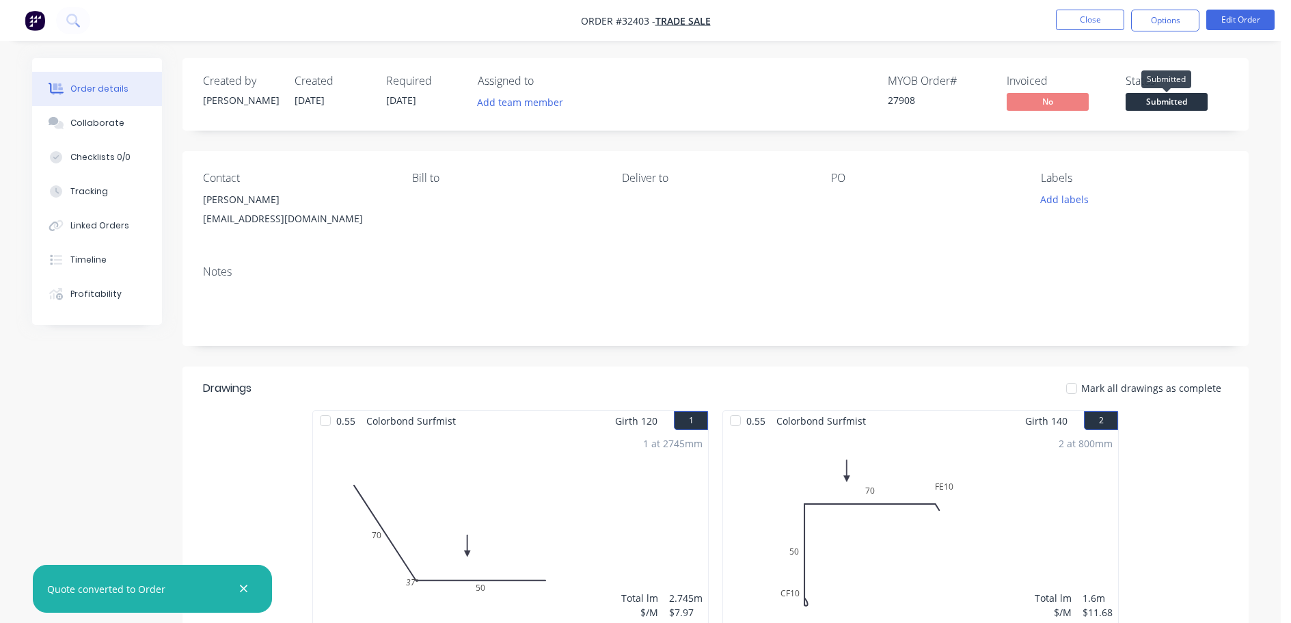
click at [1164, 103] on span "Submitted" at bounding box center [1166, 101] width 82 height 17
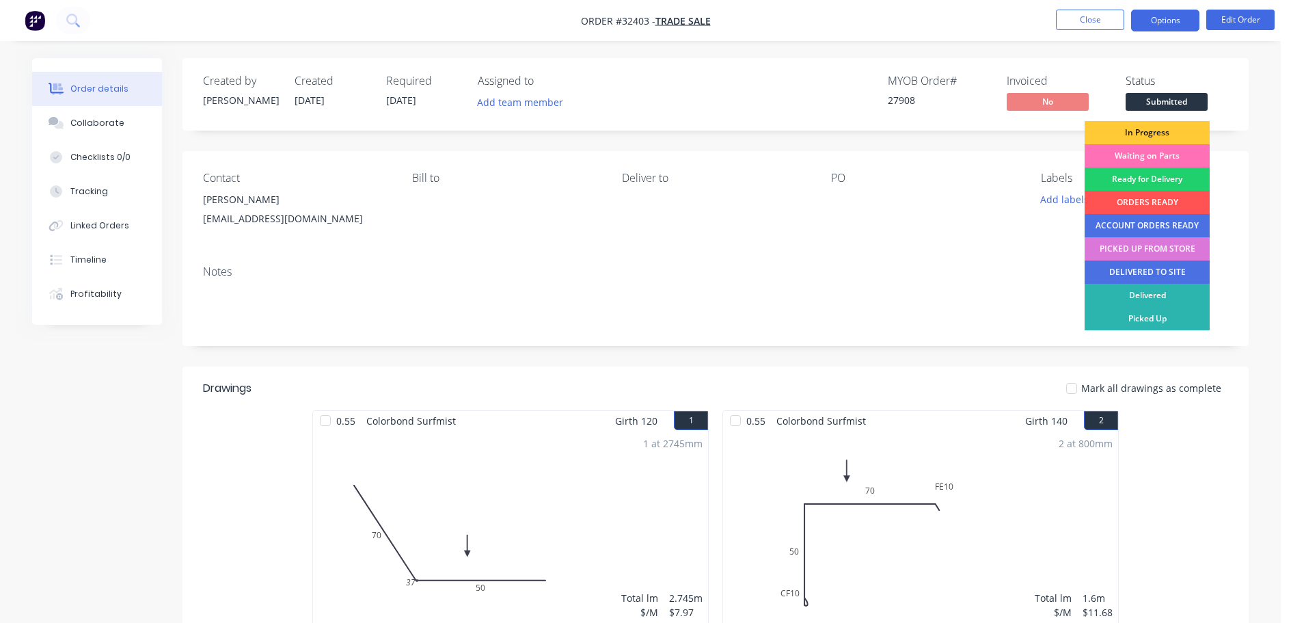
click at [1171, 19] on button "Options" at bounding box center [1165, 21] width 68 height 22
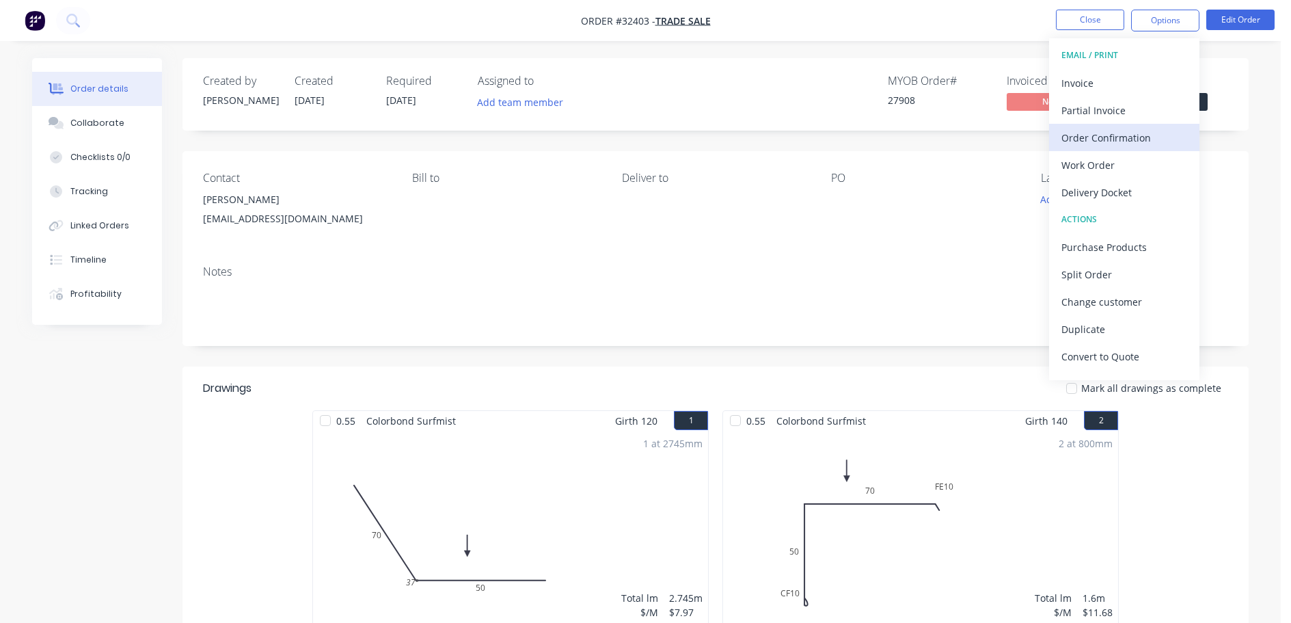
click at [1135, 141] on div "Order Confirmation" at bounding box center [1124, 138] width 126 height 20
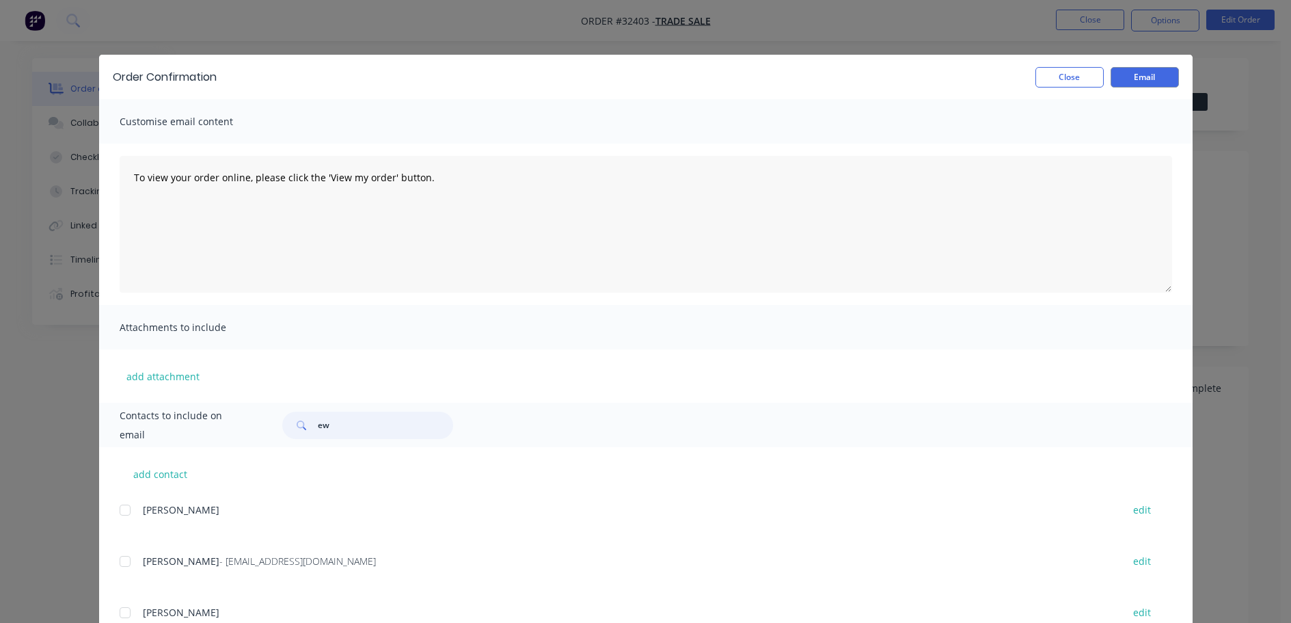
click at [361, 418] on input "ew" at bounding box center [385, 424] width 135 height 27
type input "e"
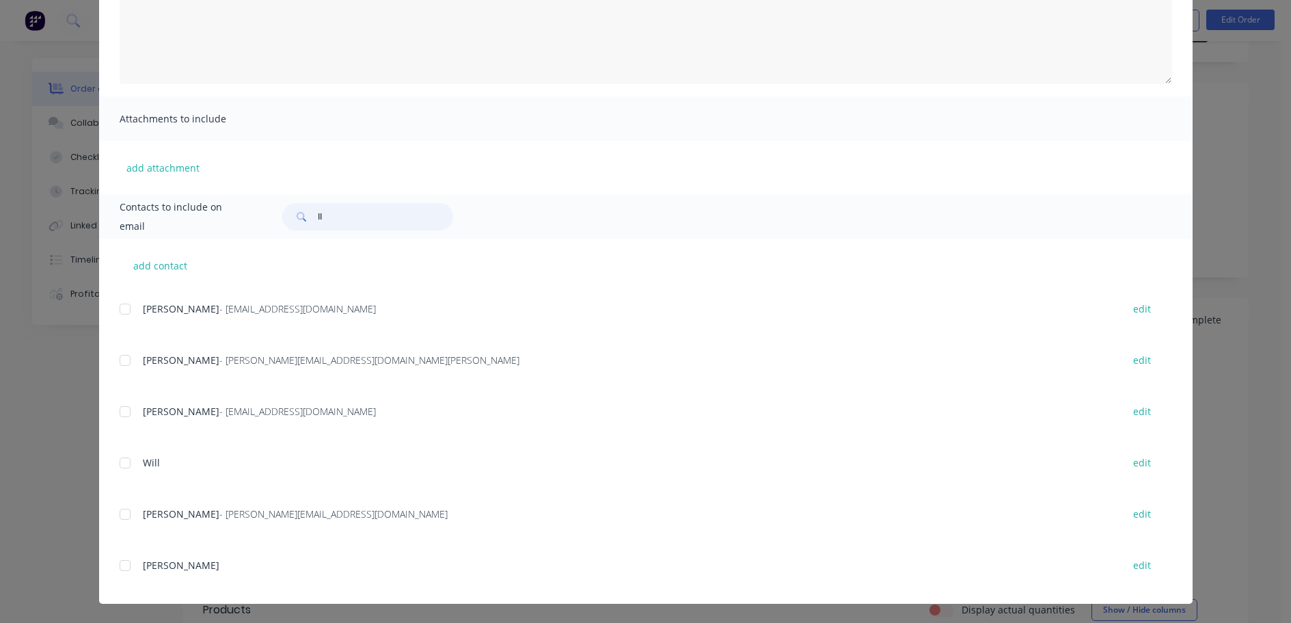
scroll to position [2063, 0]
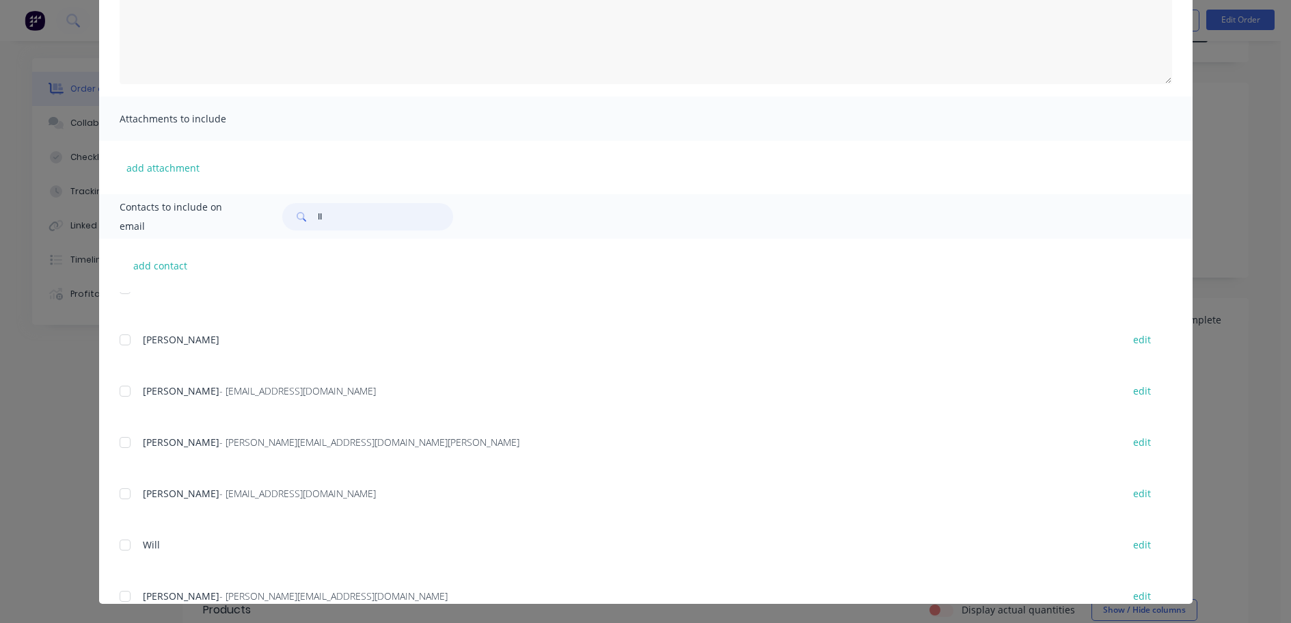
click at [121, 392] on div at bounding box center [124, 390] width 27 height 27
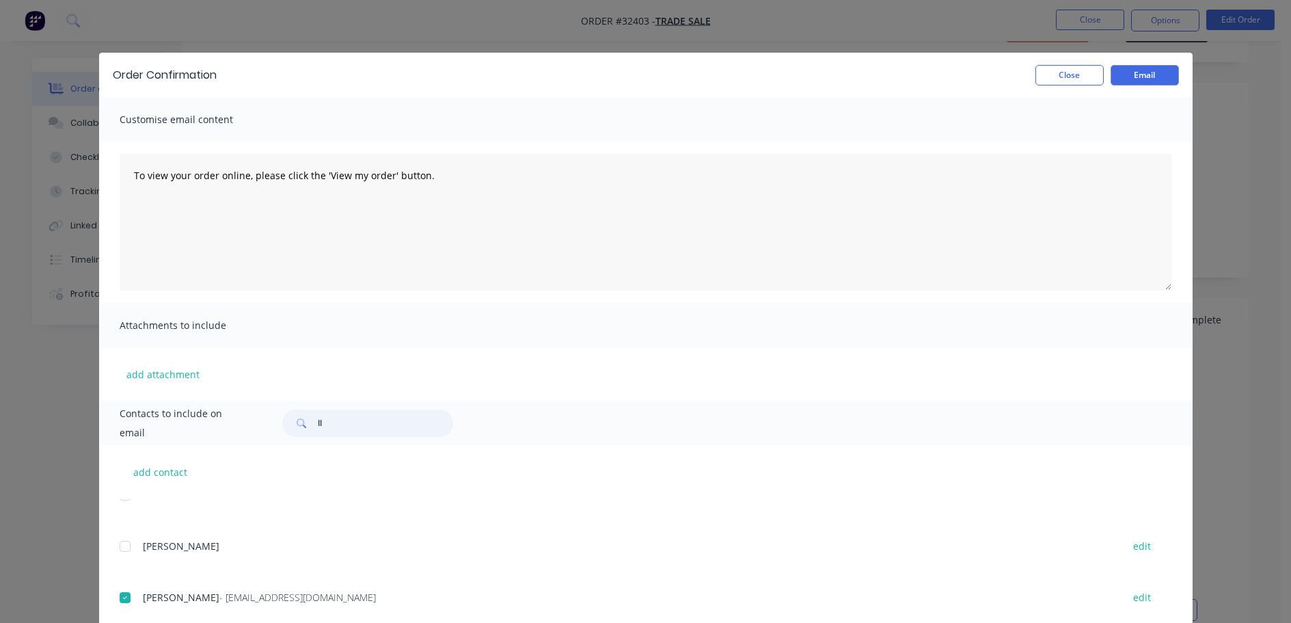
scroll to position [0, 0]
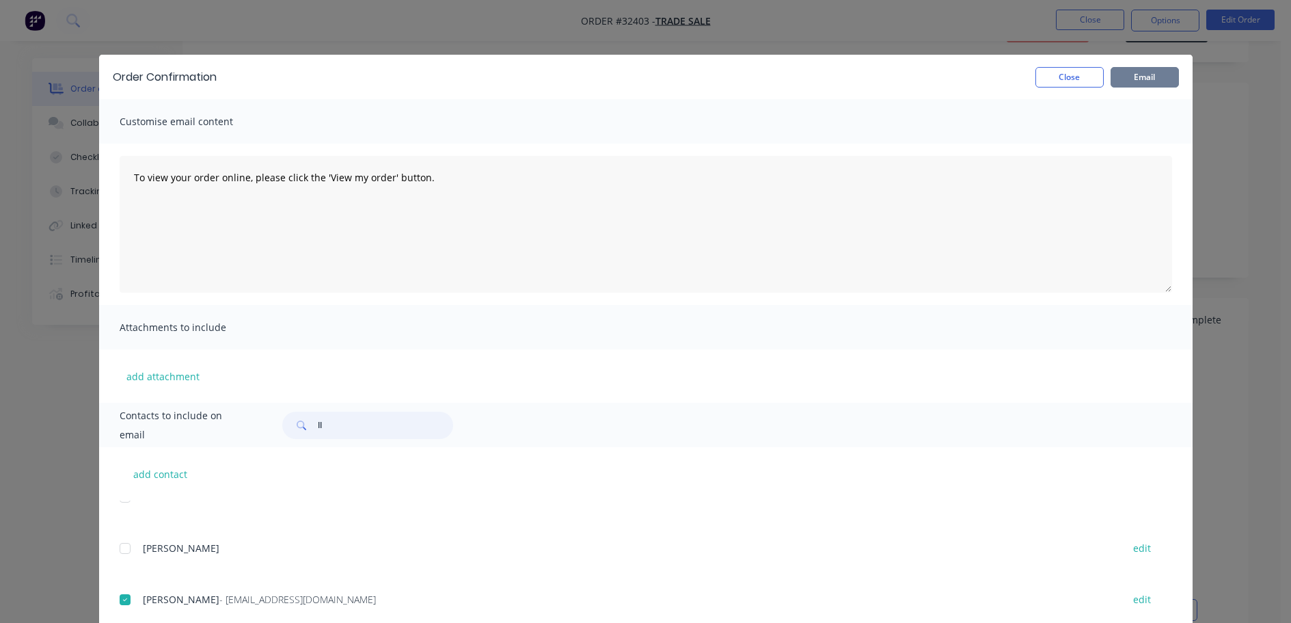
type input "ll"
click at [1145, 75] on button "Email" at bounding box center [1144, 77] width 68 height 21
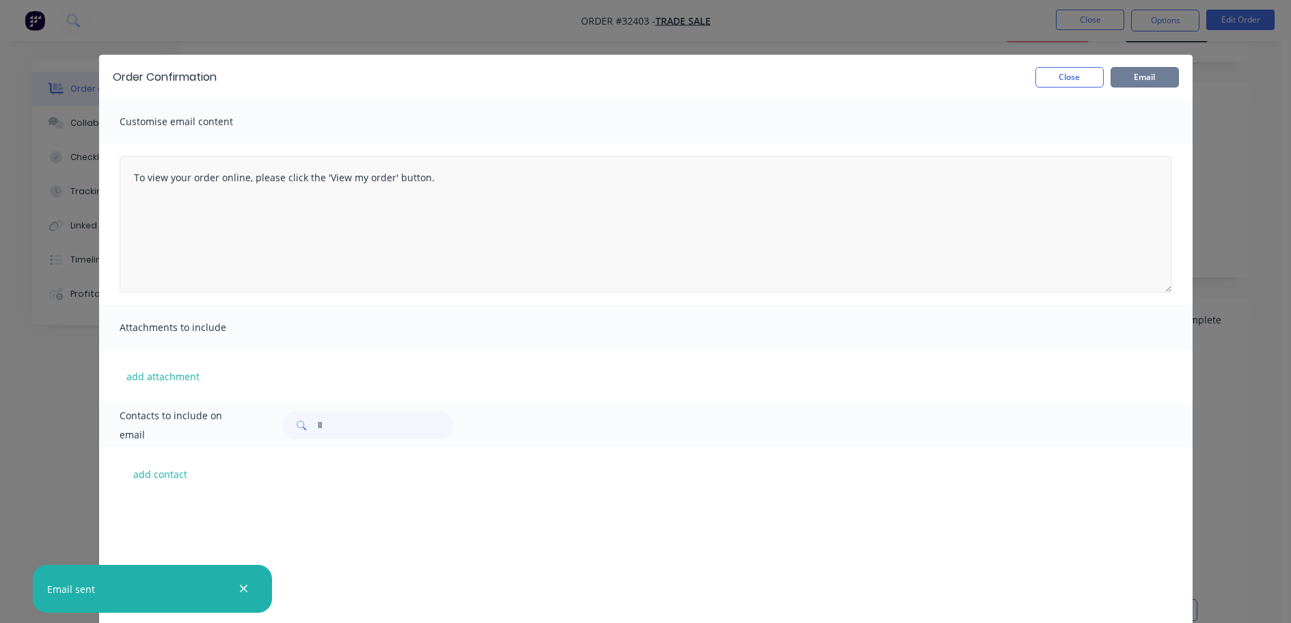
scroll to position [2063, 0]
click at [361, 429] on input "ll" at bounding box center [385, 424] width 135 height 27
type input "l"
click at [1090, 72] on button "Close" at bounding box center [1069, 77] width 68 height 21
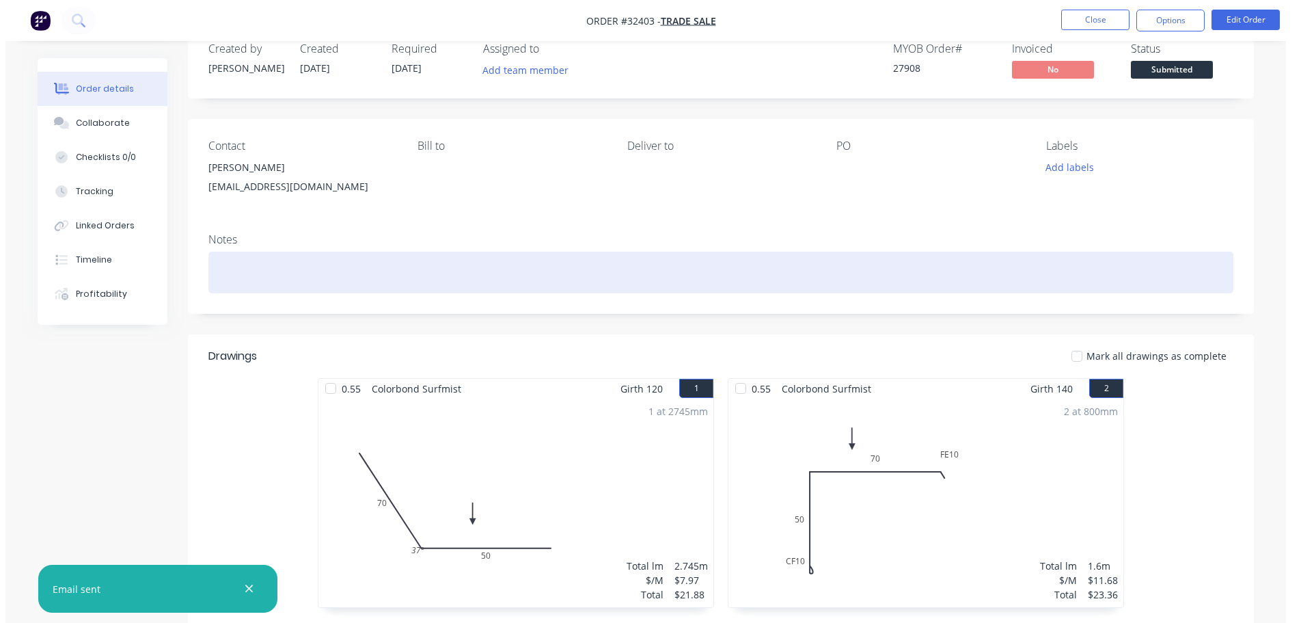
scroll to position [0, 0]
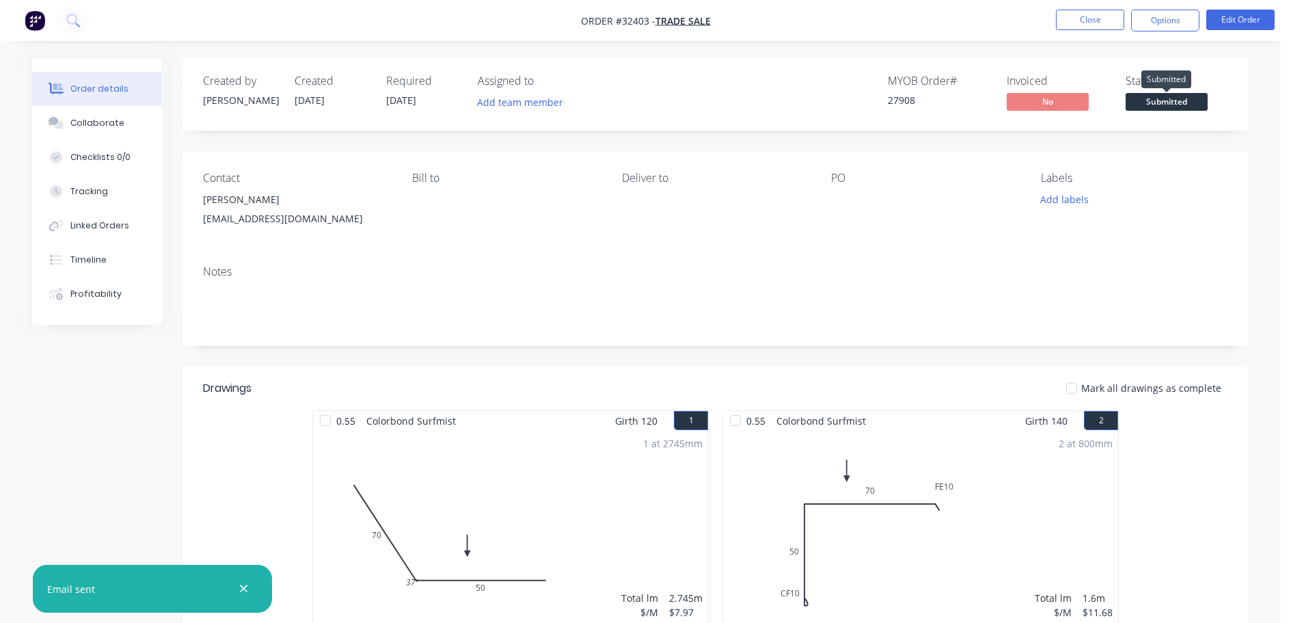
click at [1174, 101] on span "Submitted" at bounding box center [1166, 101] width 82 height 17
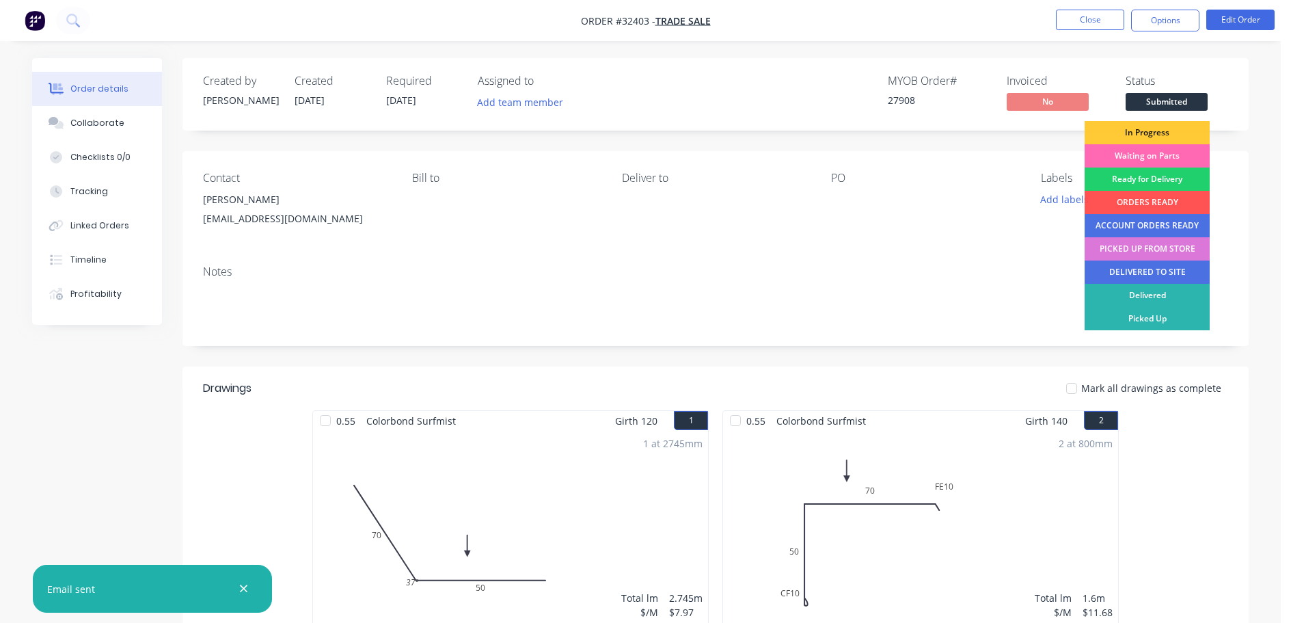
click at [1147, 156] on div "Waiting on Parts" at bounding box center [1146, 155] width 125 height 23
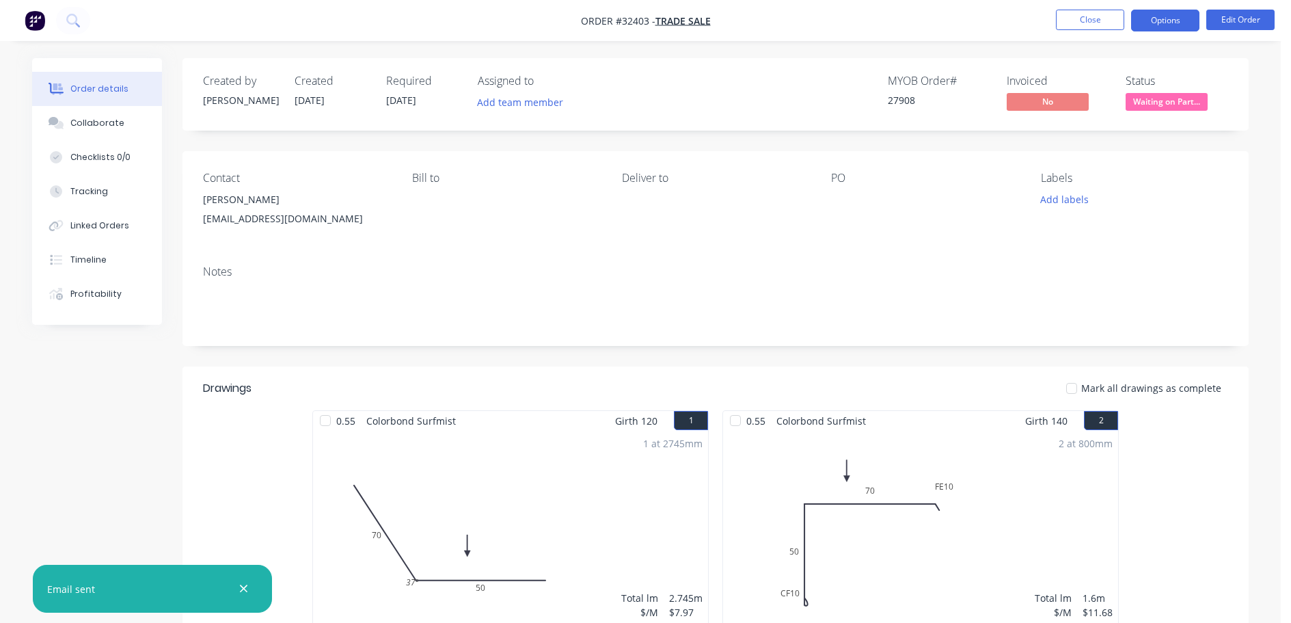
click at [1148, 16] on button "Options" at bounding box center [1165, 21] width 68 height 22
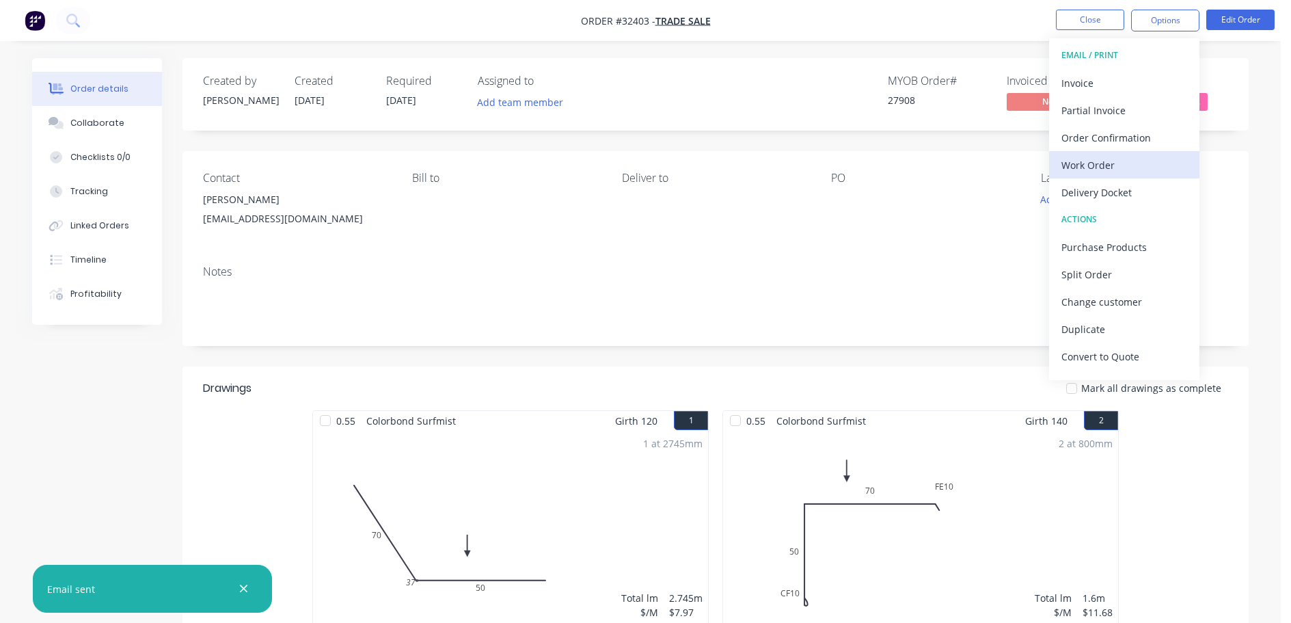
click at [1110, 165] on div "Work Order" at bounding box center [1124, 165] width 126 height 20
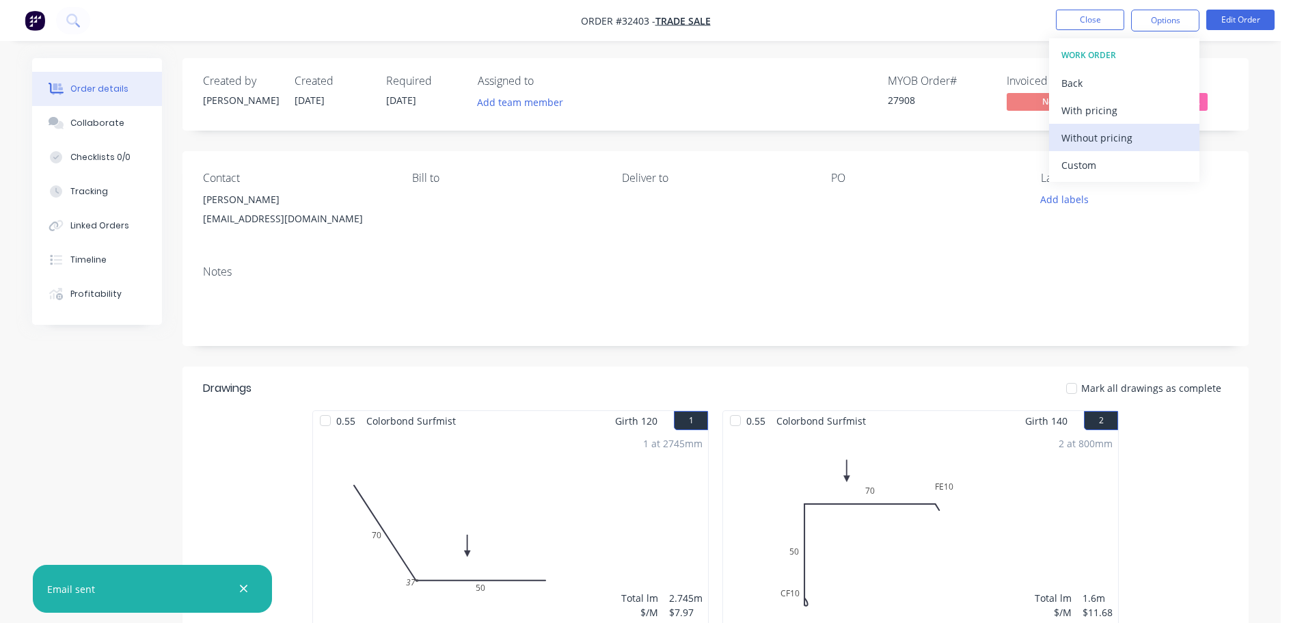
click at [1122, 137] on div "Without pricing" at bounding box center [1124, 138] width 126 height 20
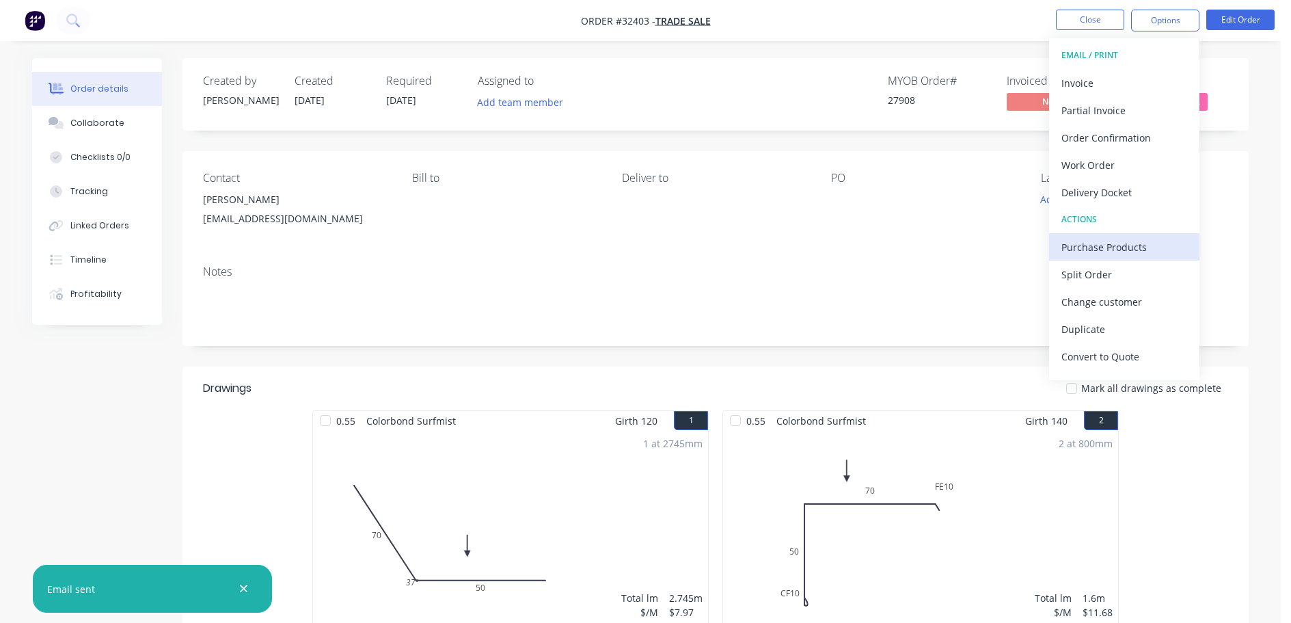
click at [1116, 249] on div "Purchase Products" at bounding box center [1124, 247] width 126 height 20
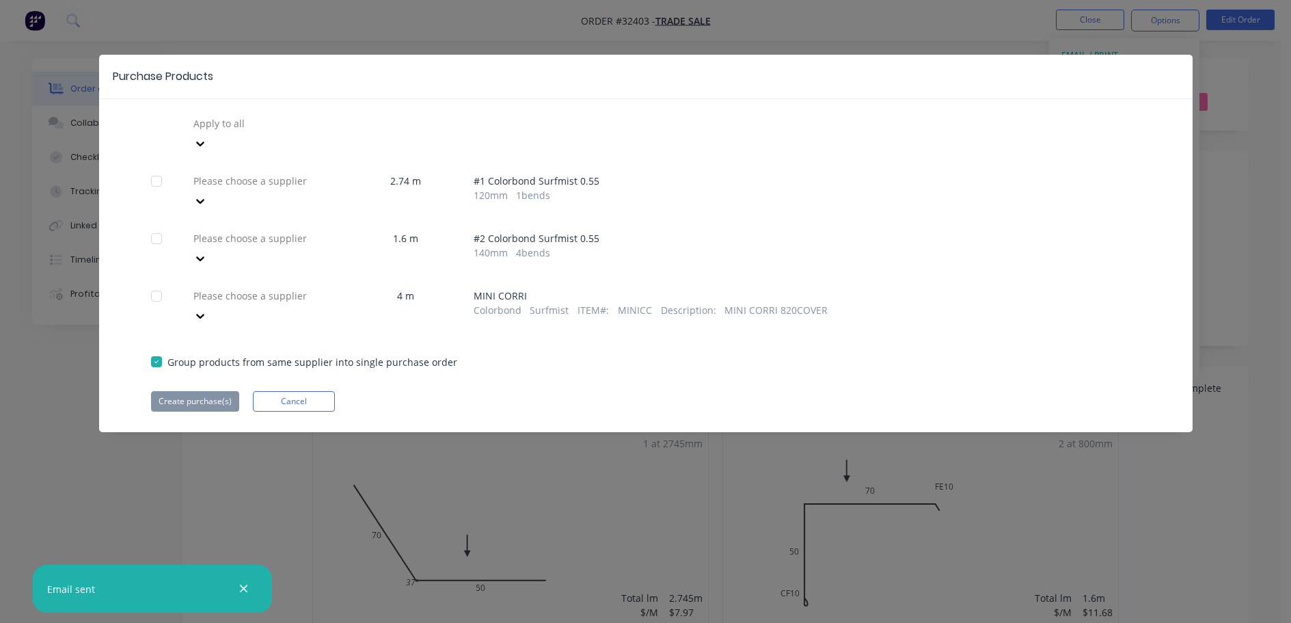
click at [207, 309] on icon at bounding box center [200, 316] width 14 height 14
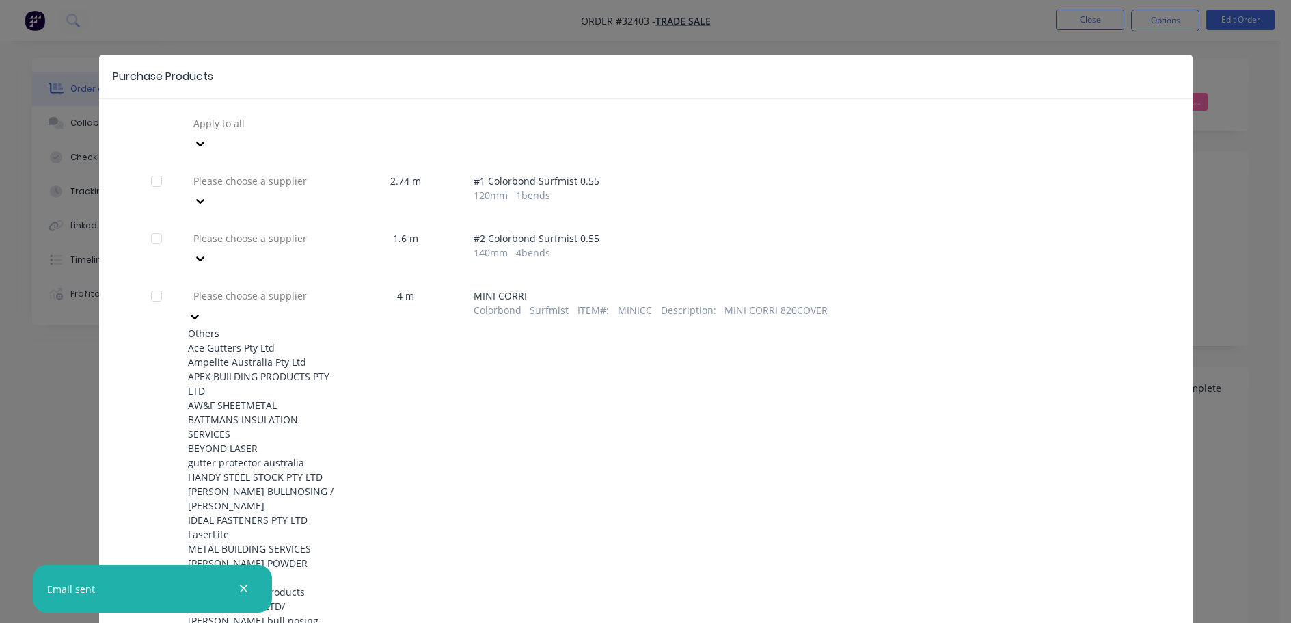
click at [282, 369] on div "APEX BUILDING PRODUCTS PTY LTD" at bounding box center [263, 383] width 150 height 29
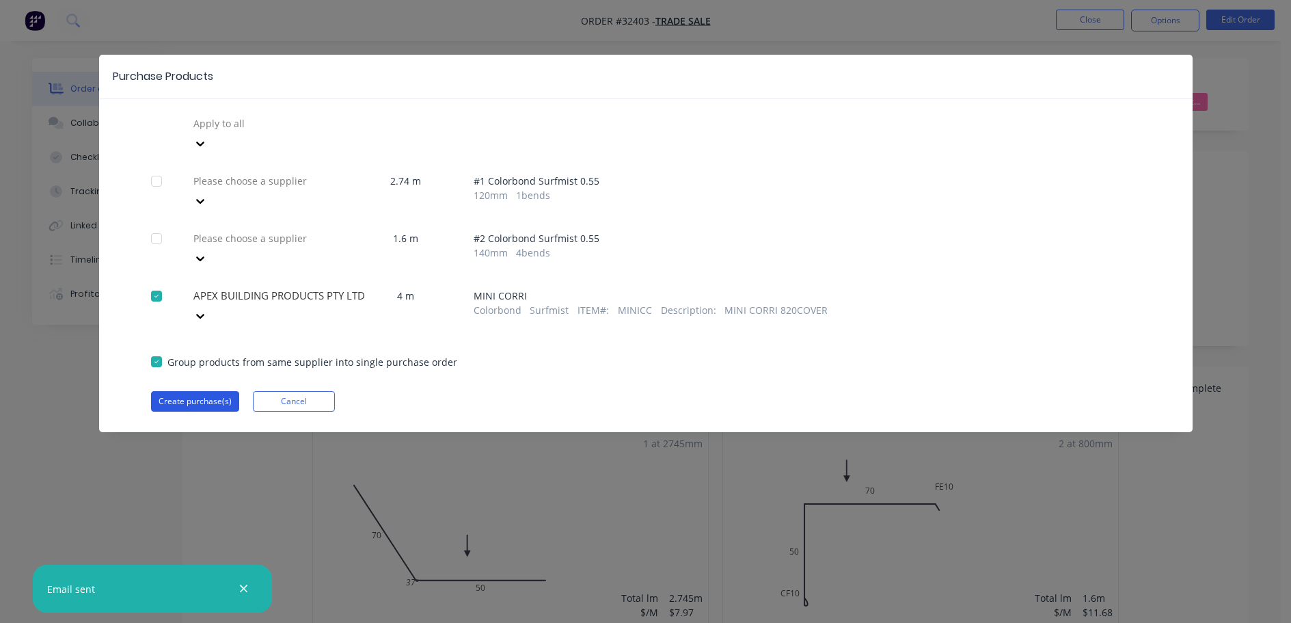
click at [212, 391] on button "Create purchase(s)" at bounding box center [195, 401] width 88 height 21
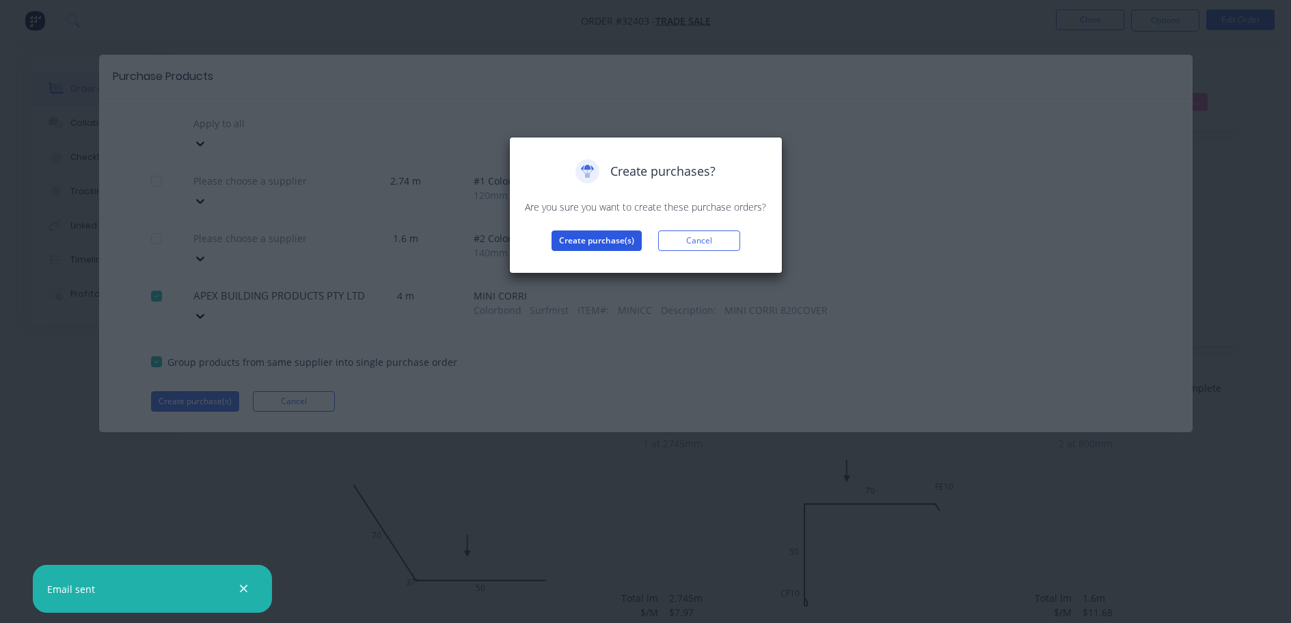
click at [582, 238] on button "Create purchase(s)" at bounding box center [596, 240] width 90 height 21
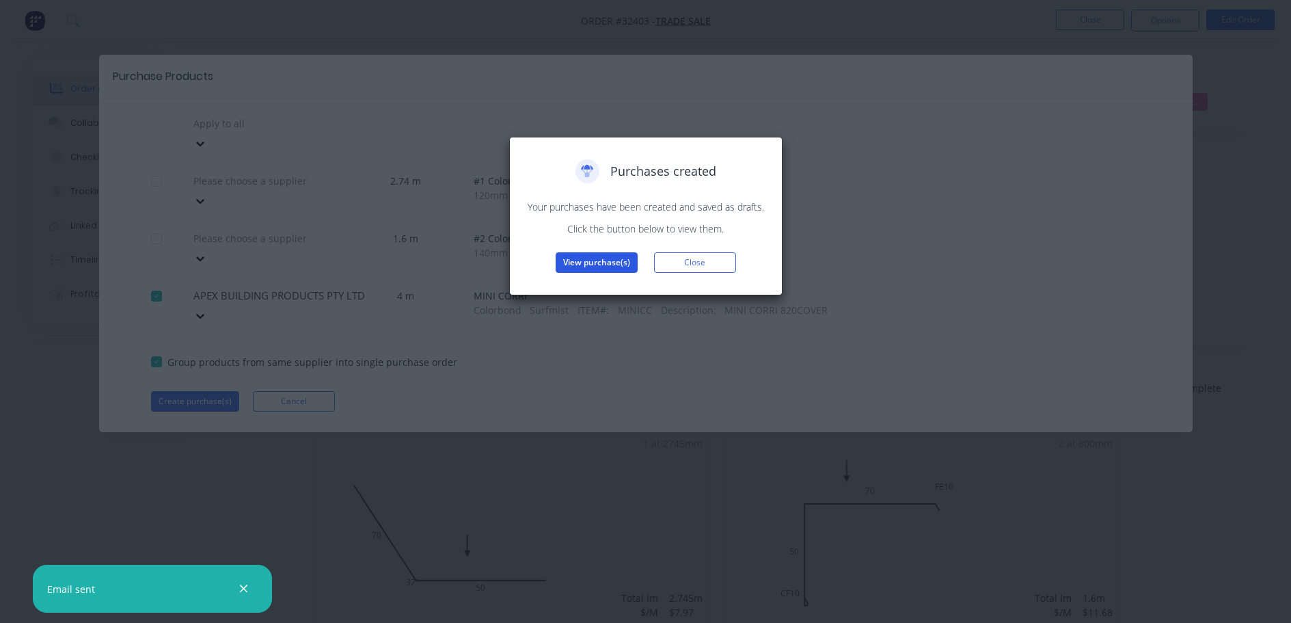
click at [613, 261] on button "View purchase(s)" at bounding box center [597, 262] width 82 height 21
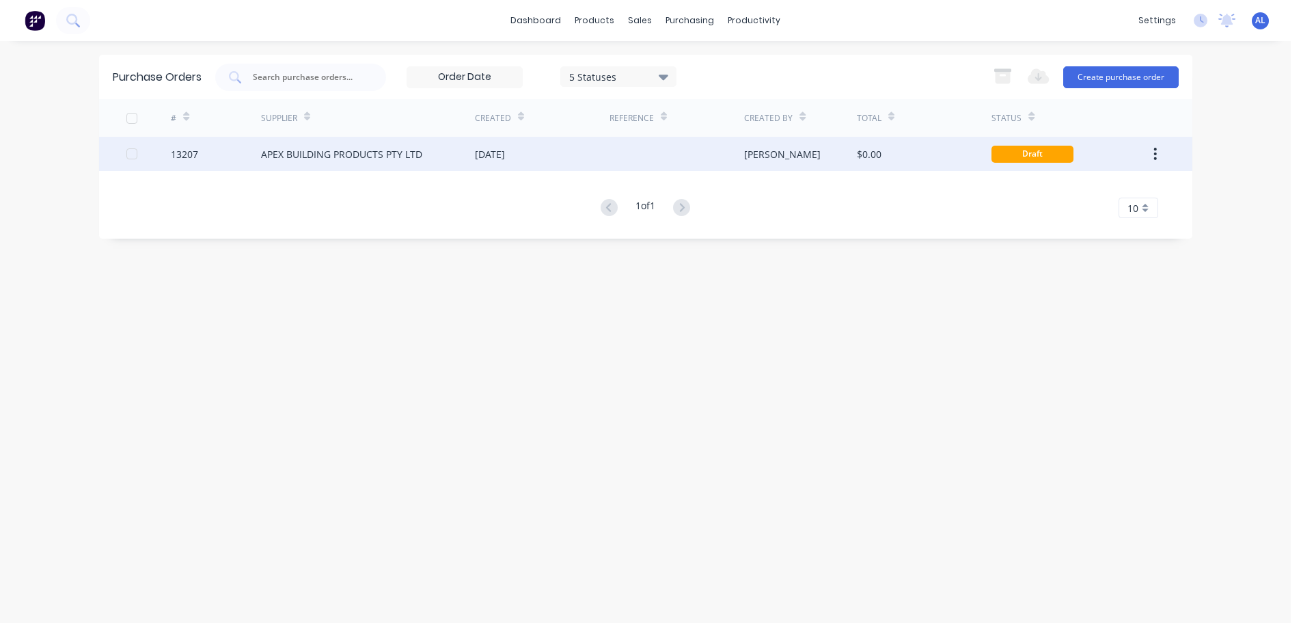
click at [538, 161] on div "[DATE]" at bounding box center [542, 154] width 135 height 34
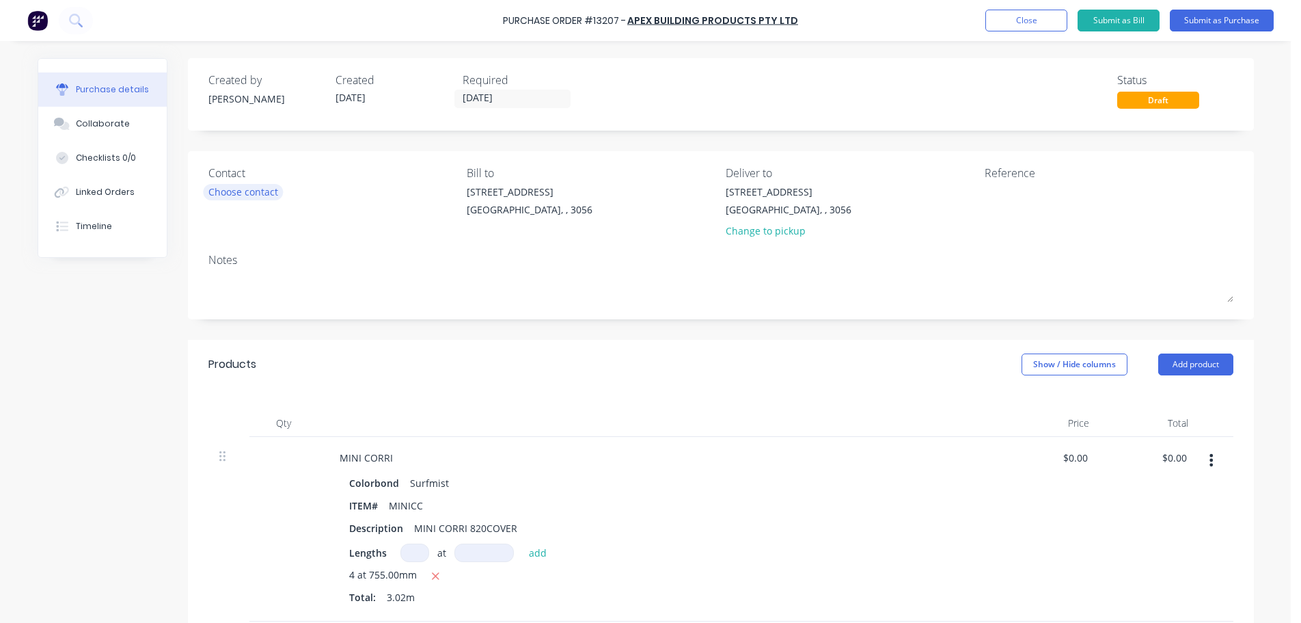
click at [251, 191] on div "Choose contact" at bounding box center [243, 192] width 70 height 14
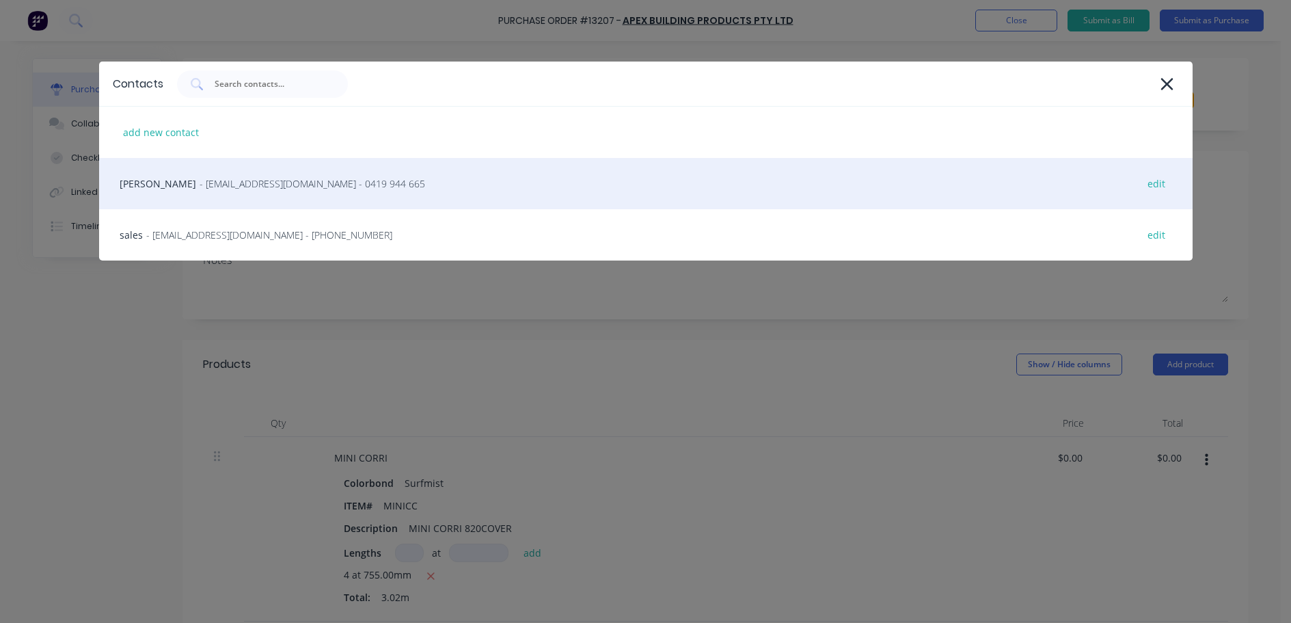
click at [254, 189] on span "- [EMAIL_ADDRESS][DOMAIN_NAME] - 0419 944 665" at bounding box center [313, 183] width 226 height 14
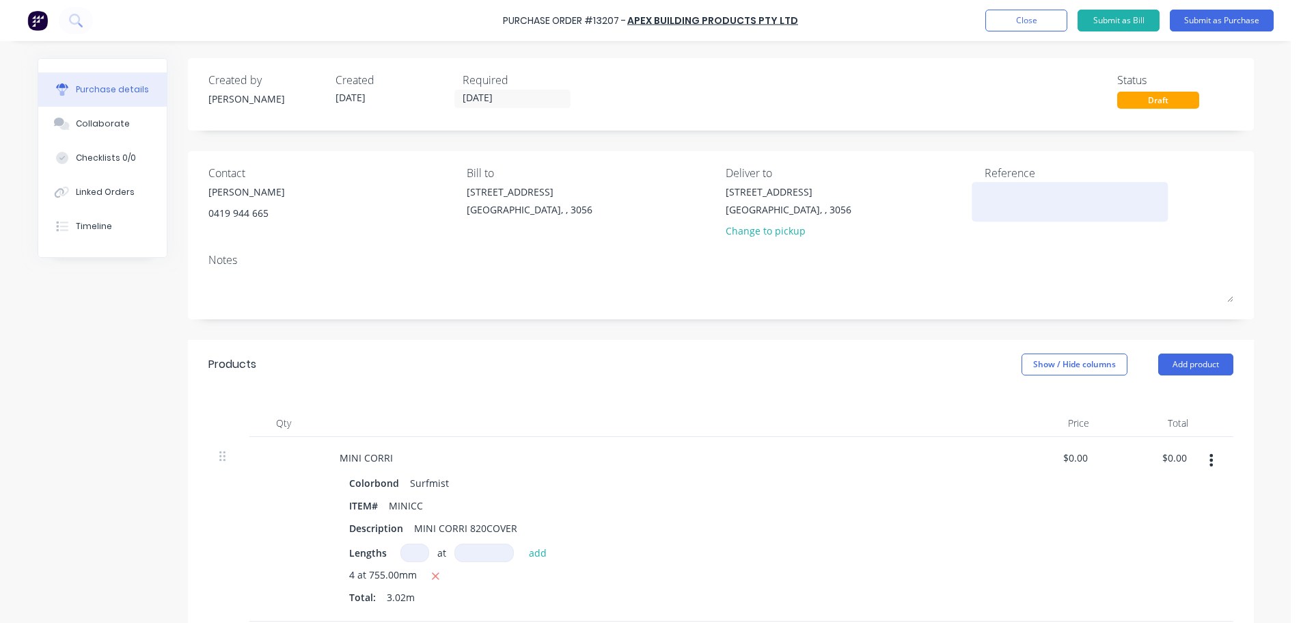
click at [1005, 197] on textarea at bounding box center [1070, 200] width 171 height 31
type textarea "27908"
click at [1229, 21] on button "Submit as Purchase" at bounding box center [1222, 21] width 104 height 22
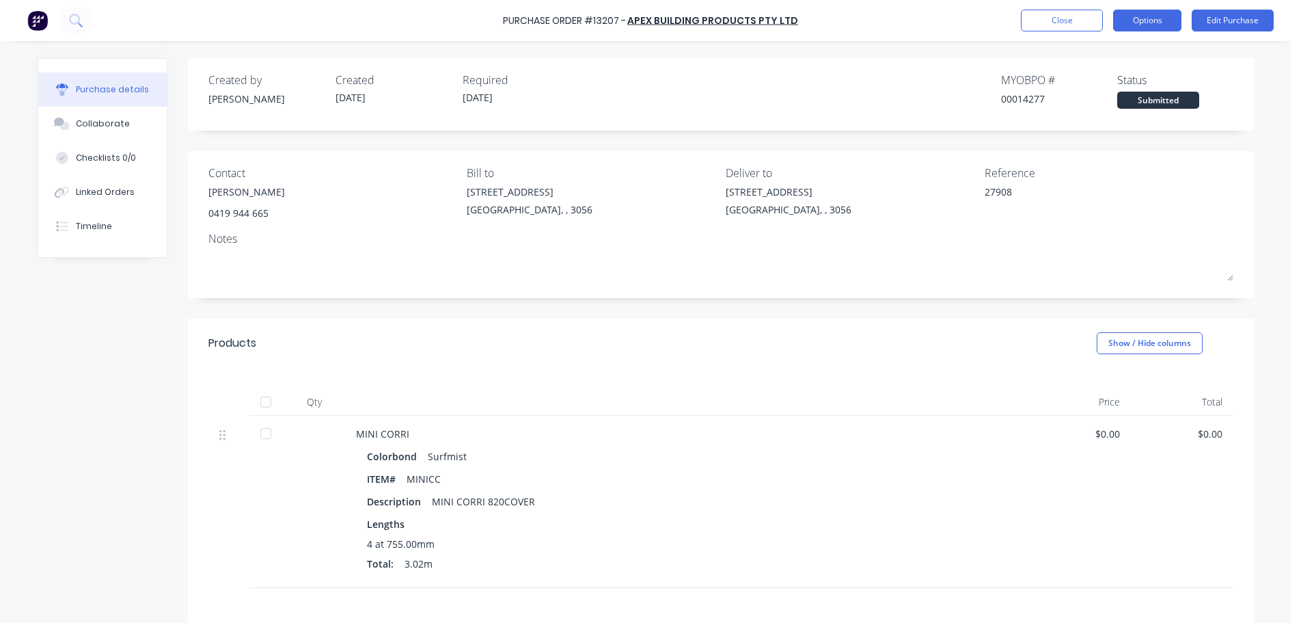
click at [1139, 21] on button "Options" at bounding box center [1147, 21] width 68 height 22
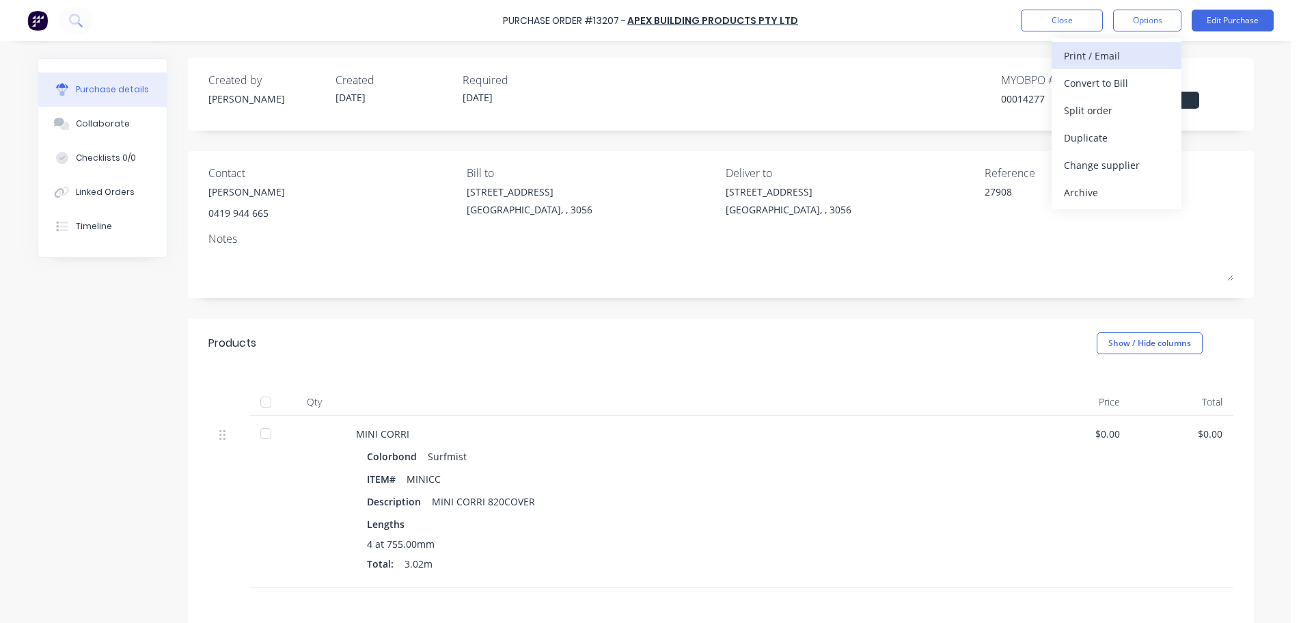
click at [1091, 58] on div "Print / Email" at bounding box center [1116, 56] width 105 height 20
click at [1097, 110] on div "Without pricing" at bounding box center [1116, 110] width 105 height 20
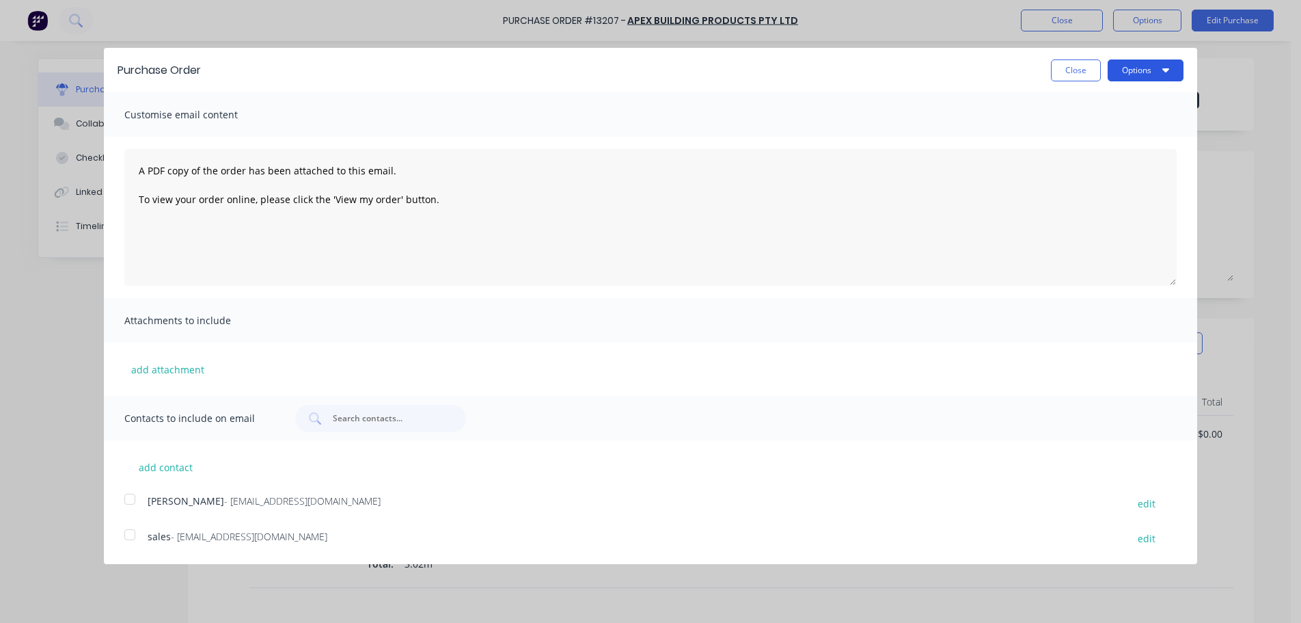
click at [1157, 69] on button "Options" at bounding box center [1146, 70] width 76 height 22
click at [1121, 105] on div "Print" at bounding box center [1118, 105] width 105 height 20
click at [1055, 71] on button "Close" at bounding box center [1076, 70] width 50 height 22
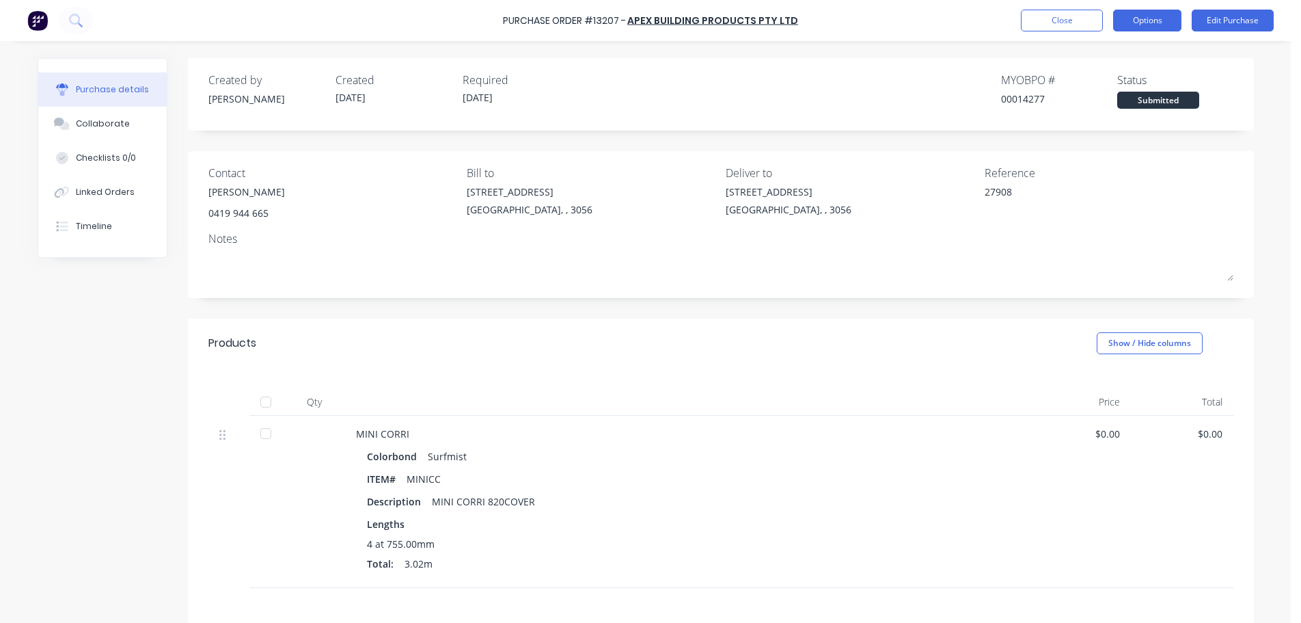
click at [1154, 25] on button "Options" at bounding box center [1147, 21] width 68 height 22
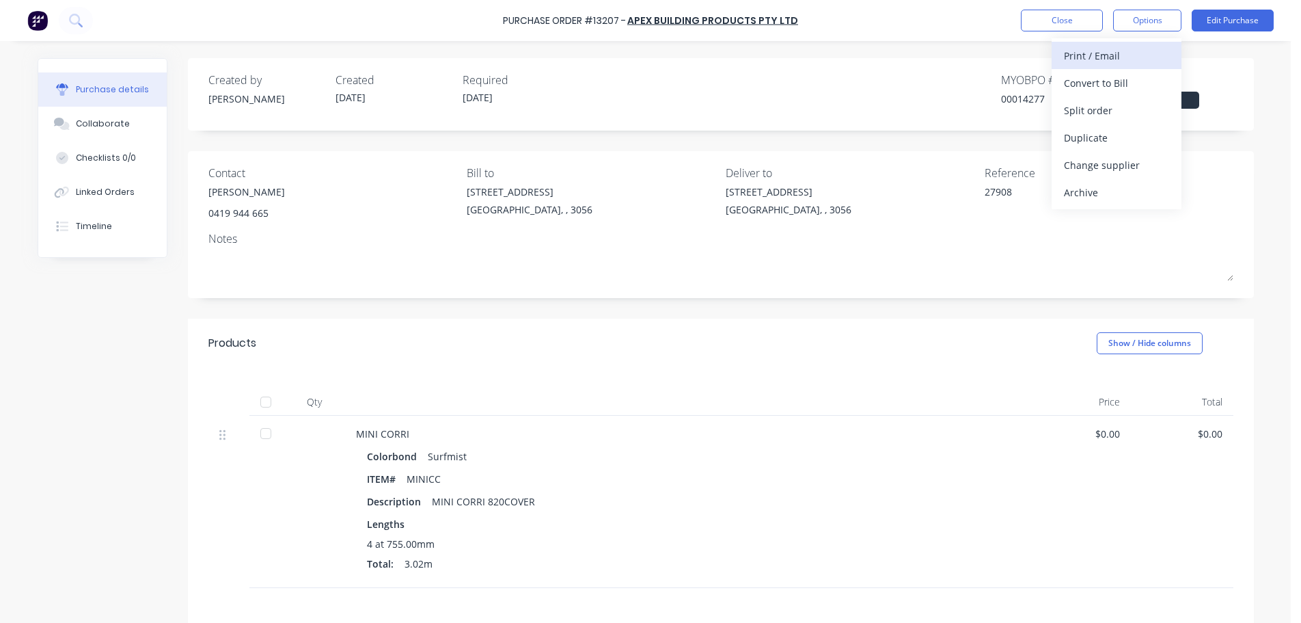
click at [1124, 55] on div "Print / Email" at bounding box center [1116, 56] width 105 height 20
click at [1098, 120] on div "Without pricing" at bounding box center [1116, 110] width 105 height 20
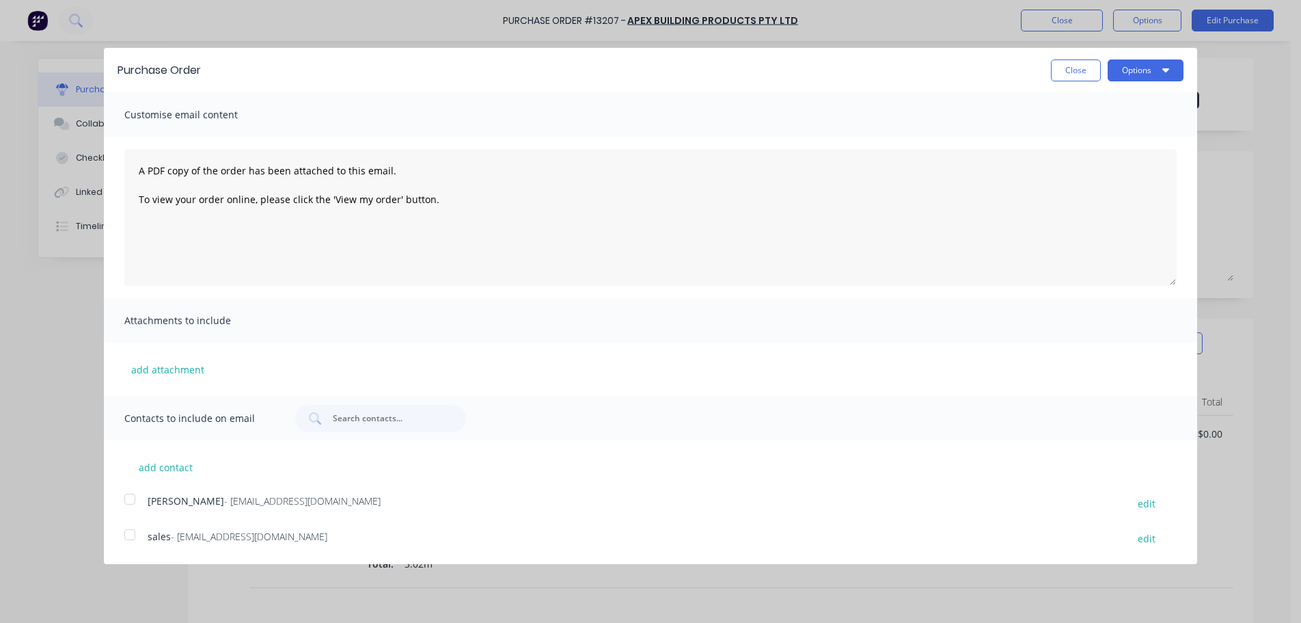
click at [128, 497] on div at bounding box center [129, 498] width 27 height 27
click at [126, 536] on div at bounding box center [129, 534] width 27 height 27
click at [1166, 74] on button "Options" at bounding box center [1146, 70] width 76 height 22
click at [1136, 135] on div "Email" at bounding box center [1118, 132] width 105 height 20
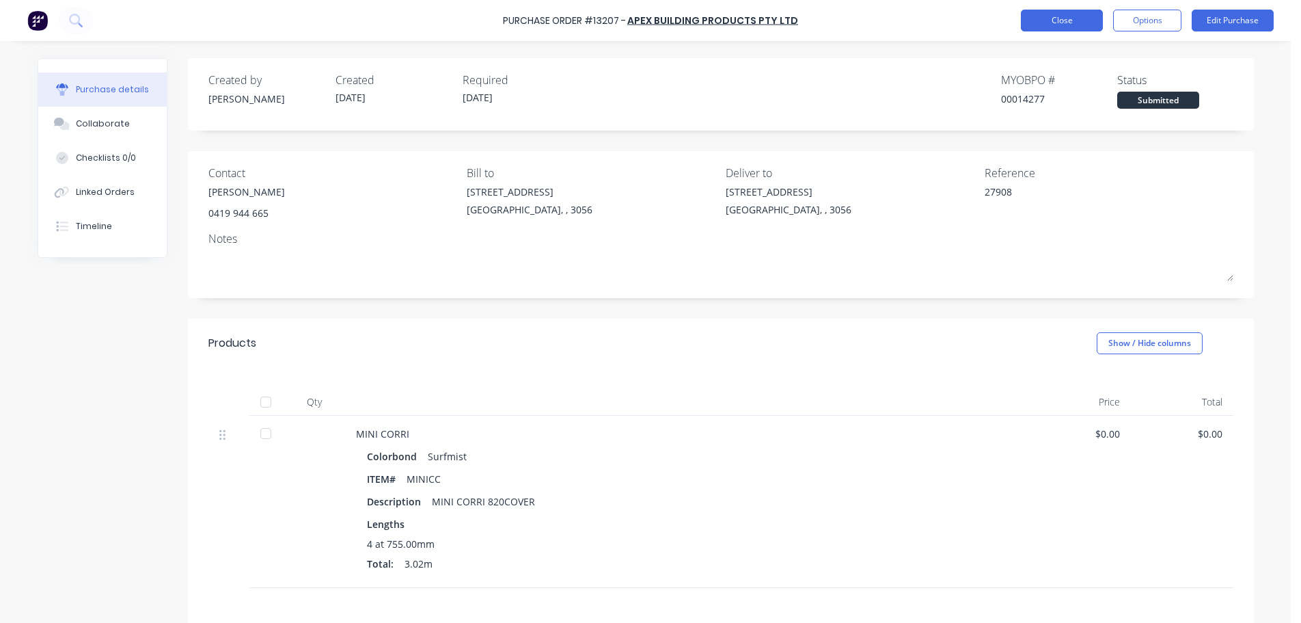
click at [1060, 14] on button "Close" at bounding box center [1062, 21] width 82 height 22
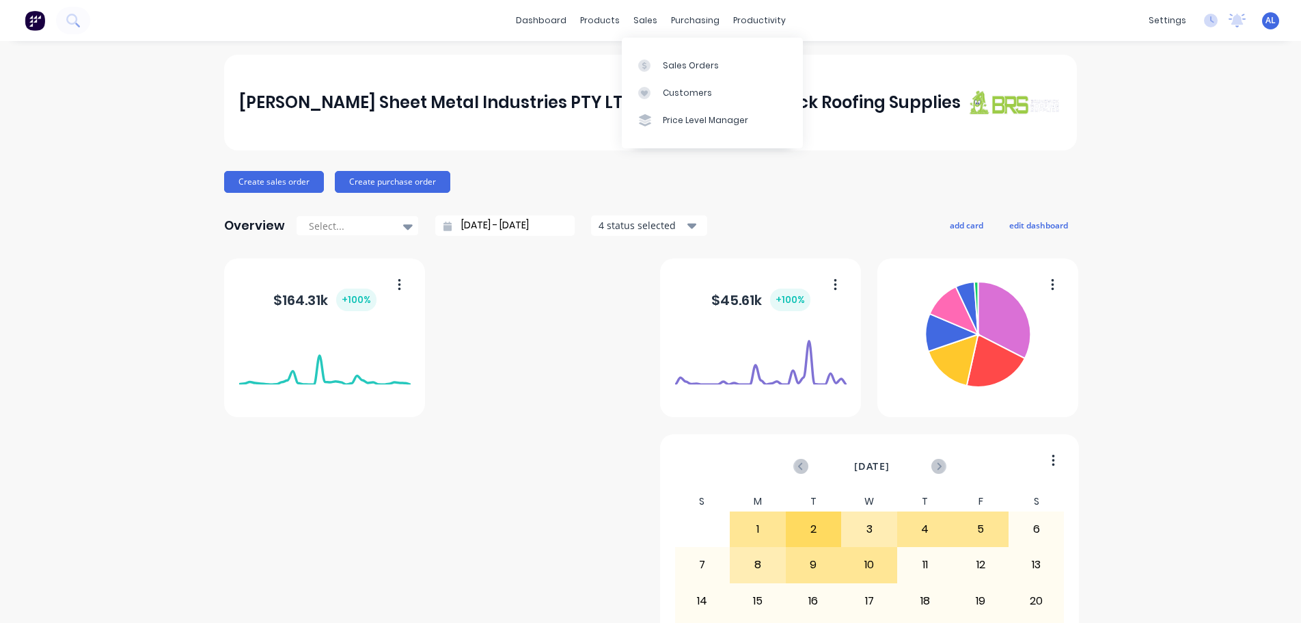
click at [653, 62] on div at bounding box center [648, 65] width 21 height 12
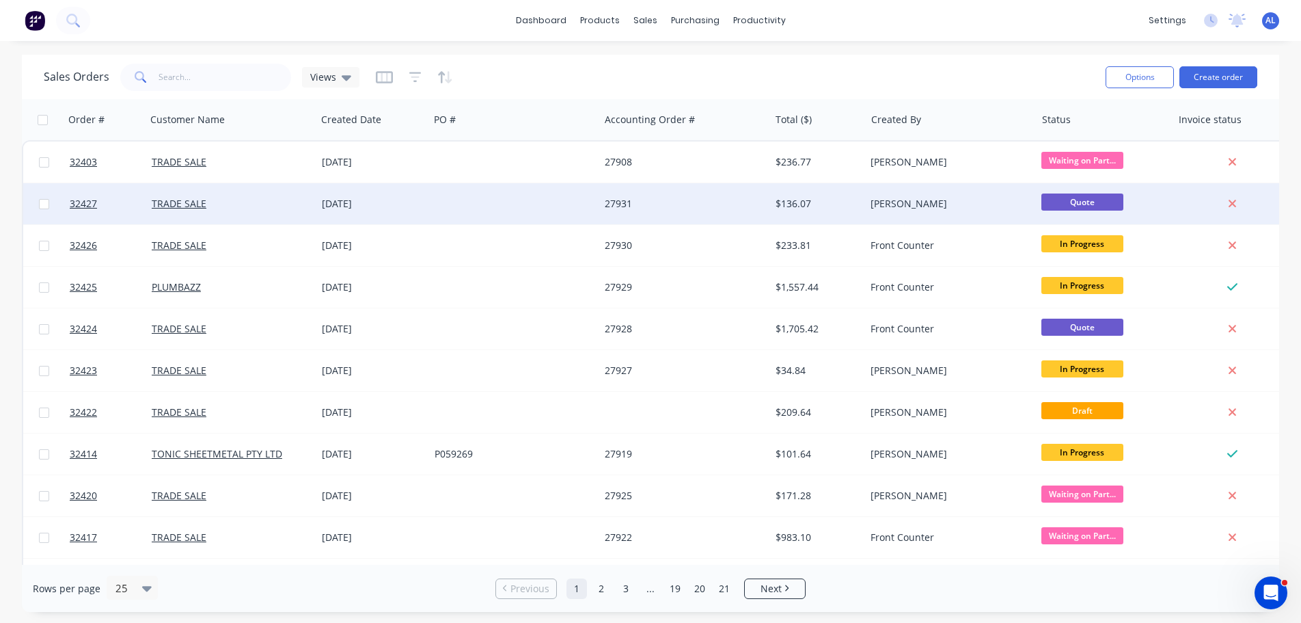
click at [607, 204] on div "27931" at bounding box center [681, 204] width 152 height 14
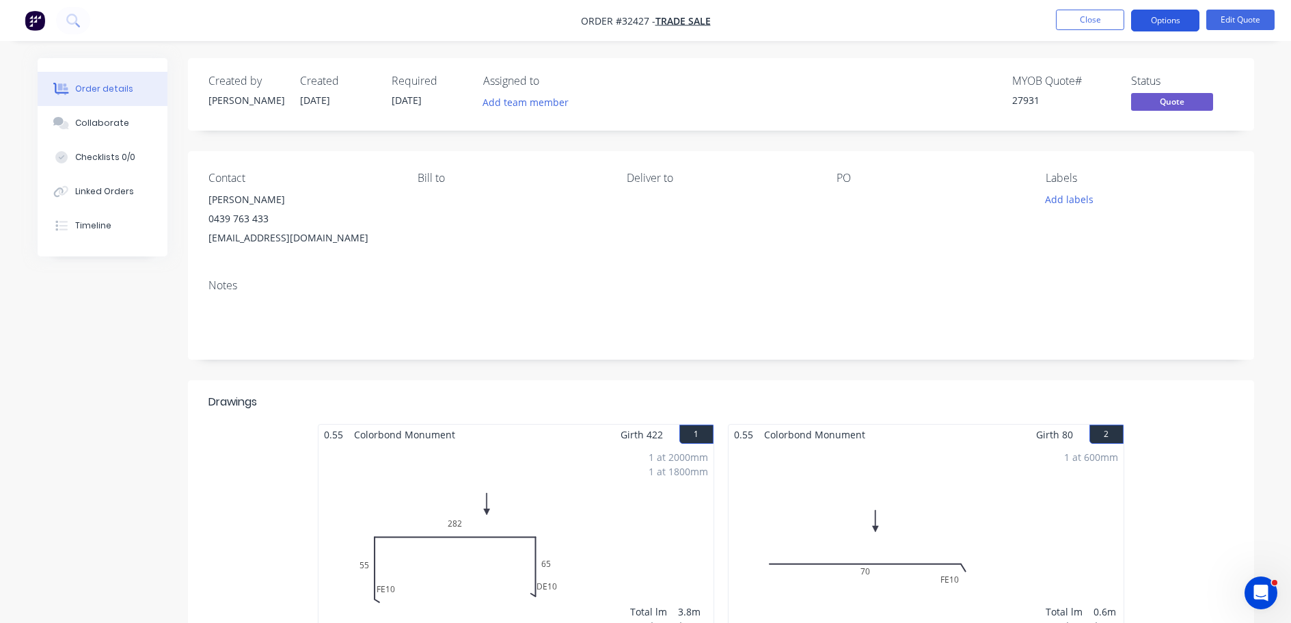
drag, startPoint x: 1177, startPoint y: 19, endPoint x: 1171, endPoint y: 25, distance: 8.2
click at [1175, 20] on button "Options" at bounding box center [1165, 21] width 68 height 22
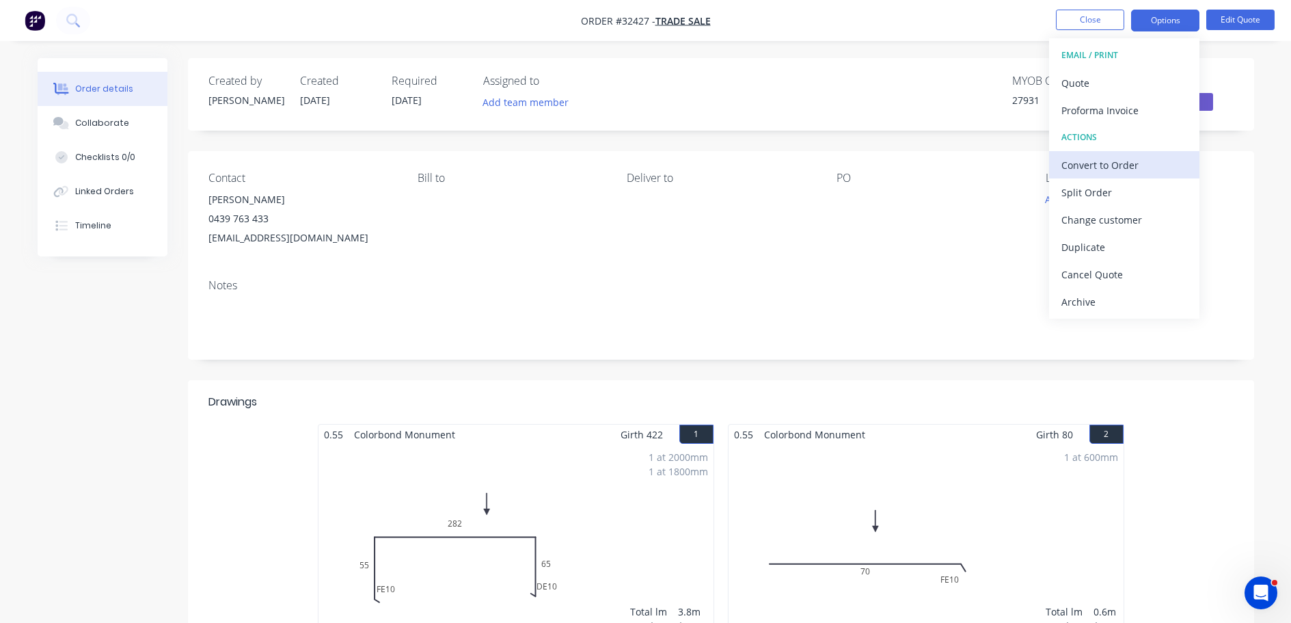
click at [1119, 167] on div "Convert to Order" at bounding box center [1124, 165] width 126 height 20
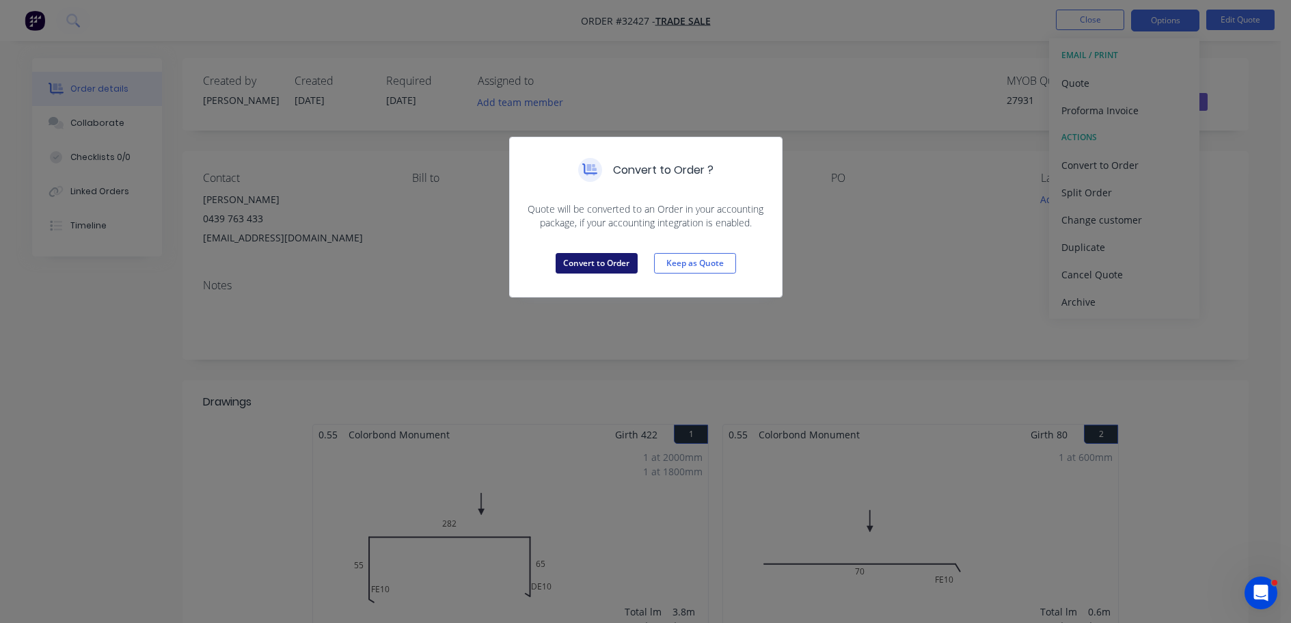
click at [616, 261] on button "Convert to Order" at bounding box center [597, 263] width 82 height 21
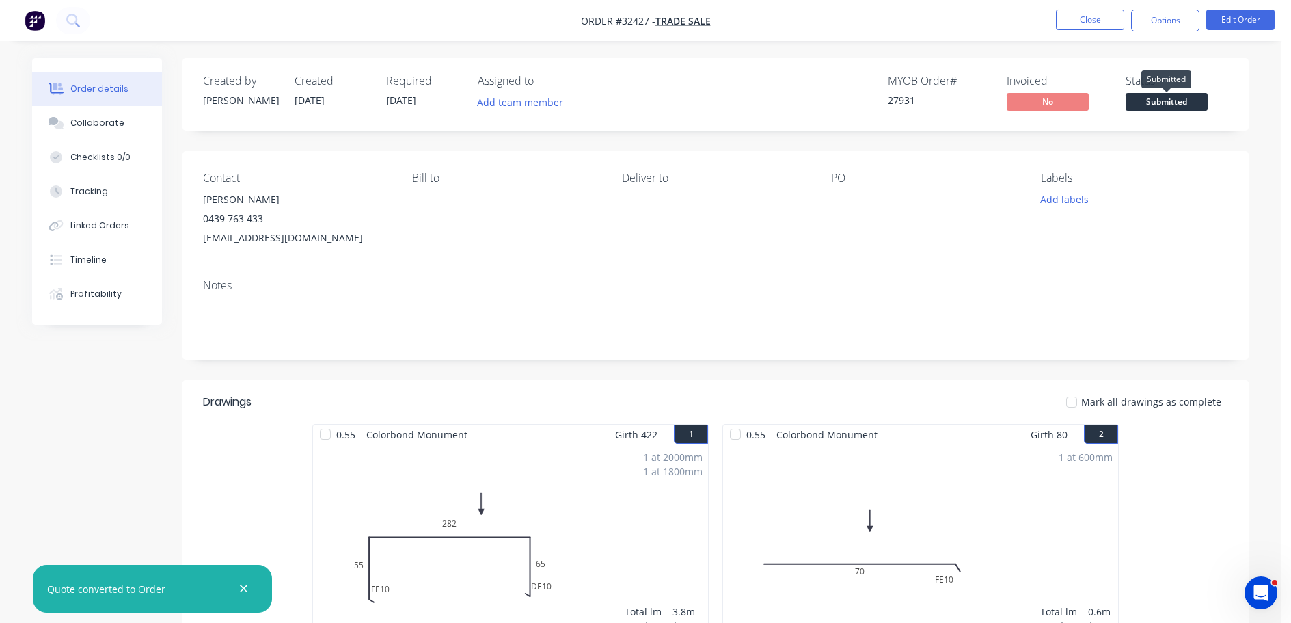
click at [1146, 98] on span "Submitted" at bounding box center [1166, 101] width 82 height 17
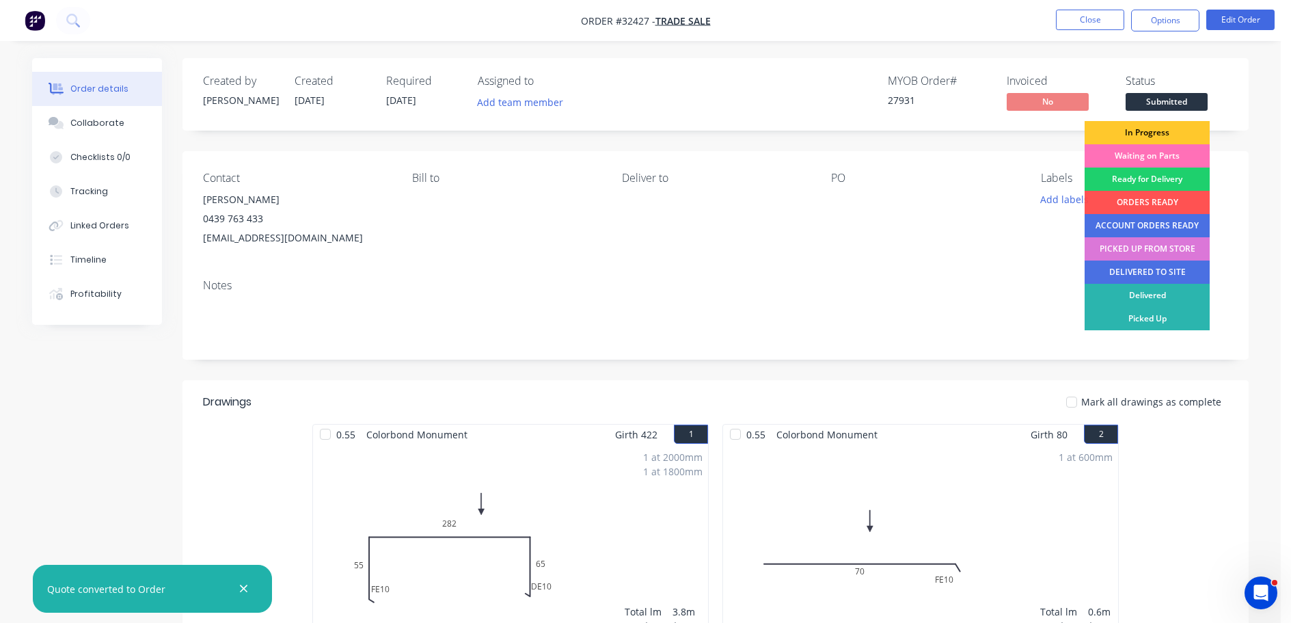
click at [1144, 127] on div "In Progress" at bounding box center [1146, 132] width 125 height 23
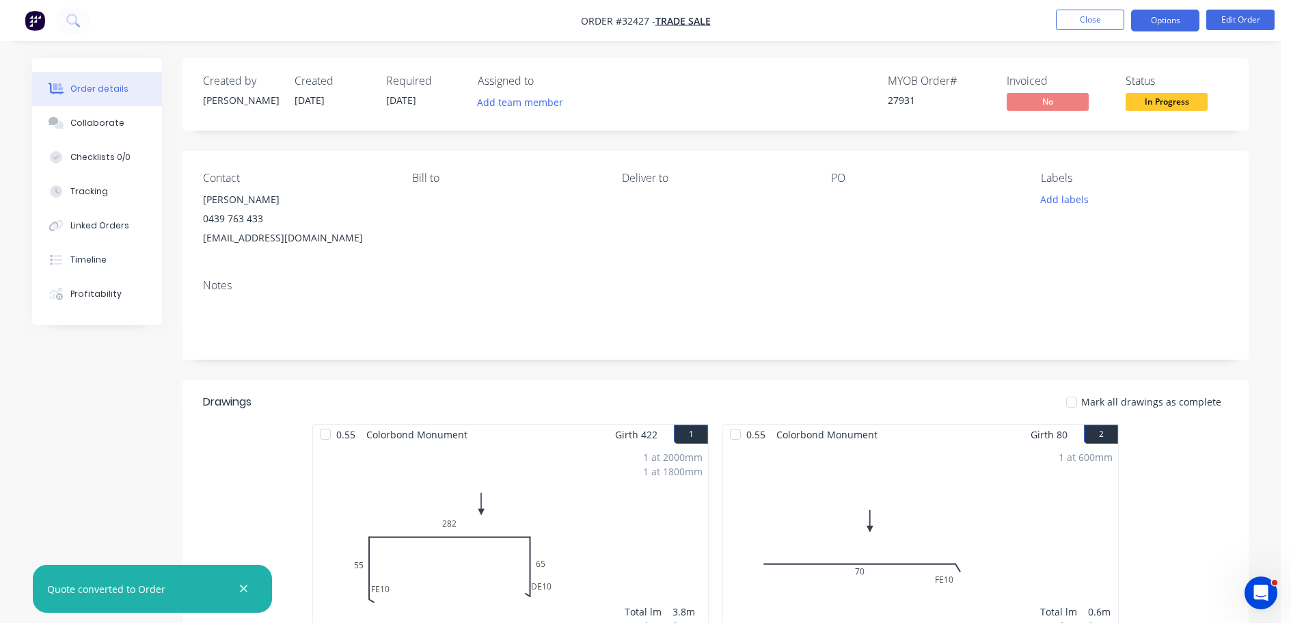
click at [1151, 27] on button "Options" at bounding box center [1165, 21] width 68 height 22
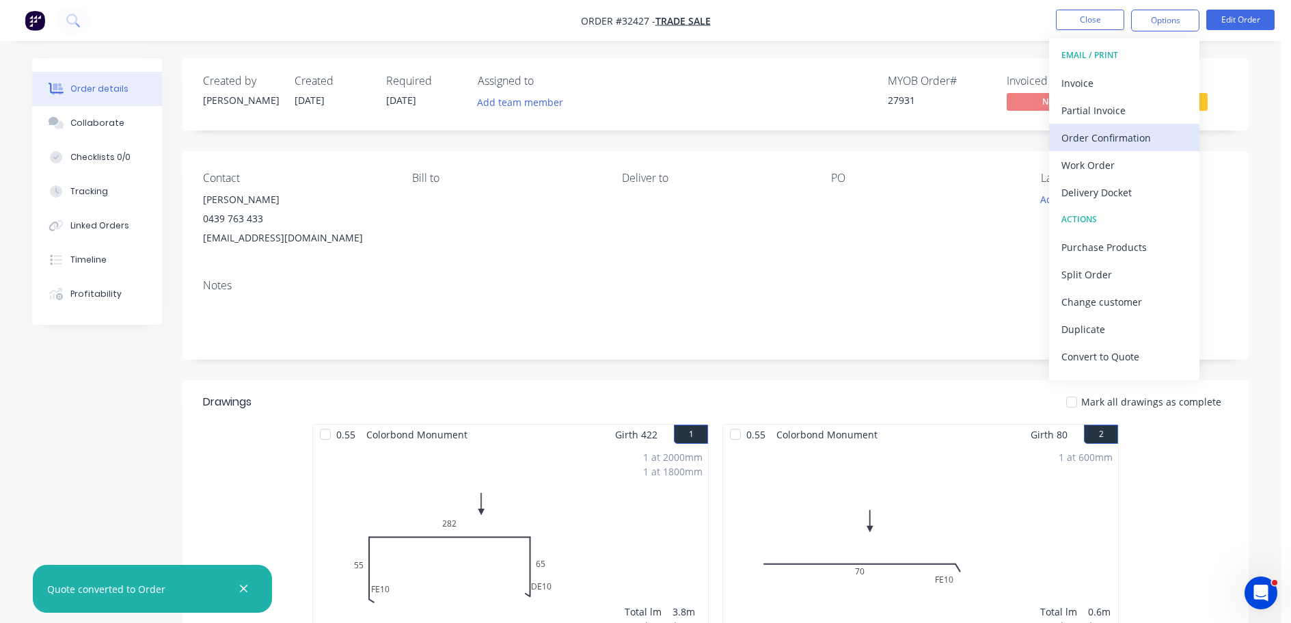
click at [1099, 133] on div "Order Confirmation" at bounding box center [1124, 138] width 126 height 20
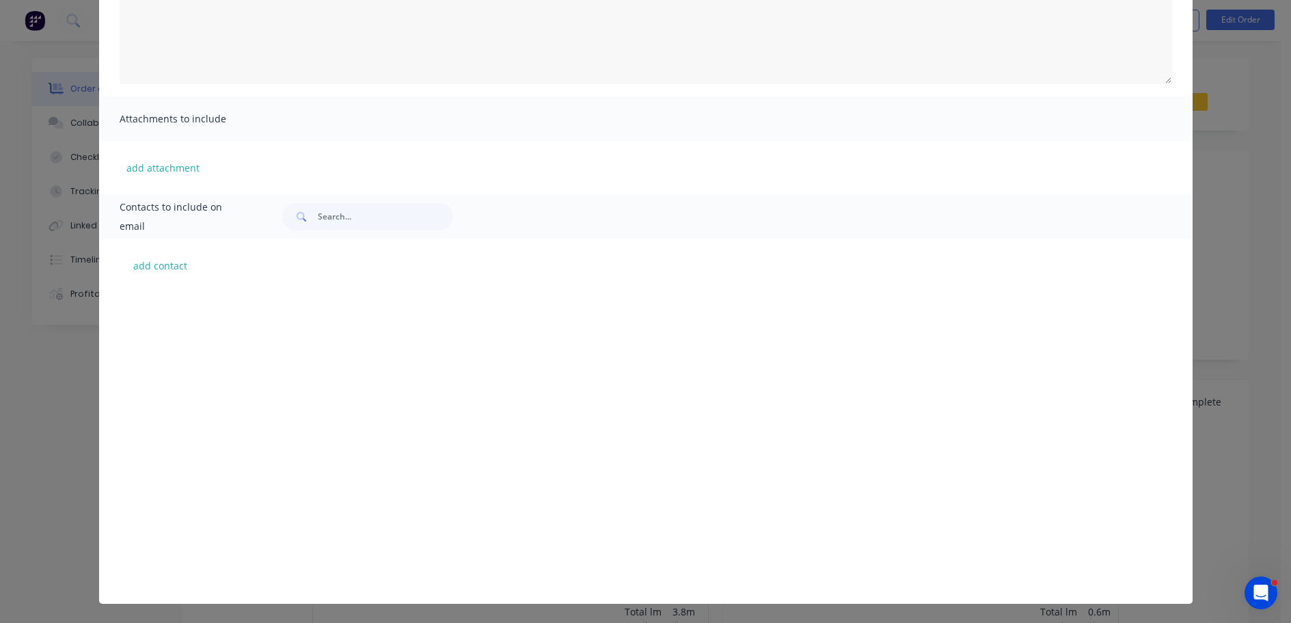
scroll to position [37153, 0]
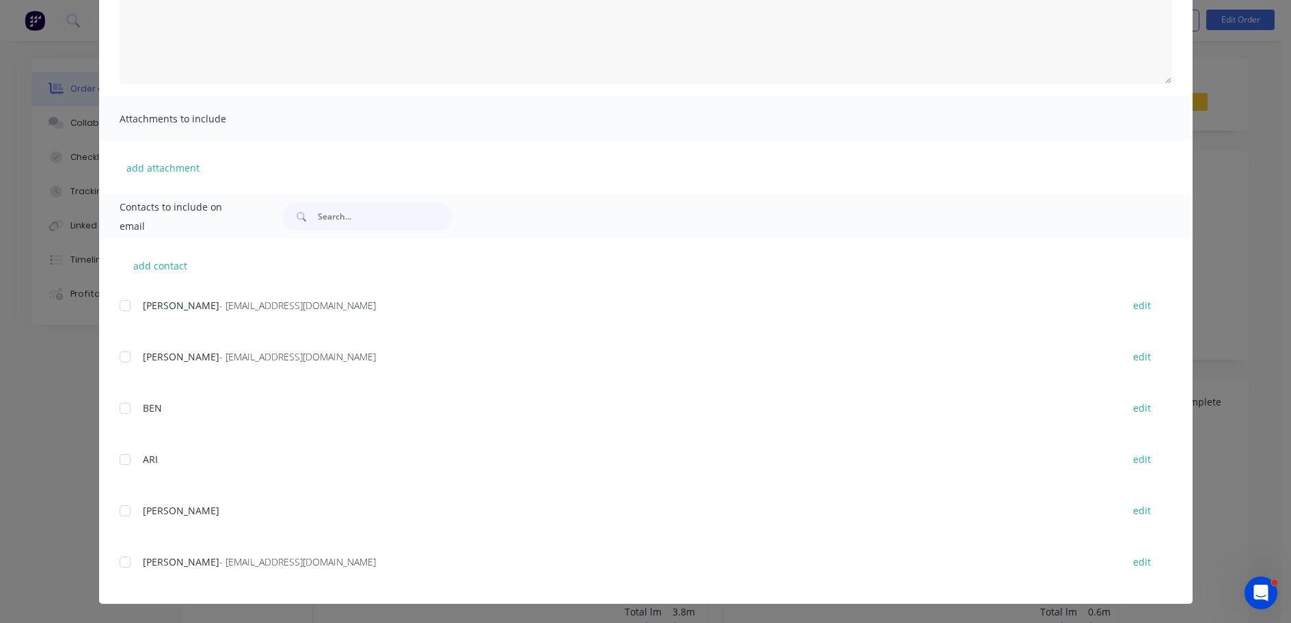
click at [121, 562] on div at bounding box center [124, 561] width 27 height 27
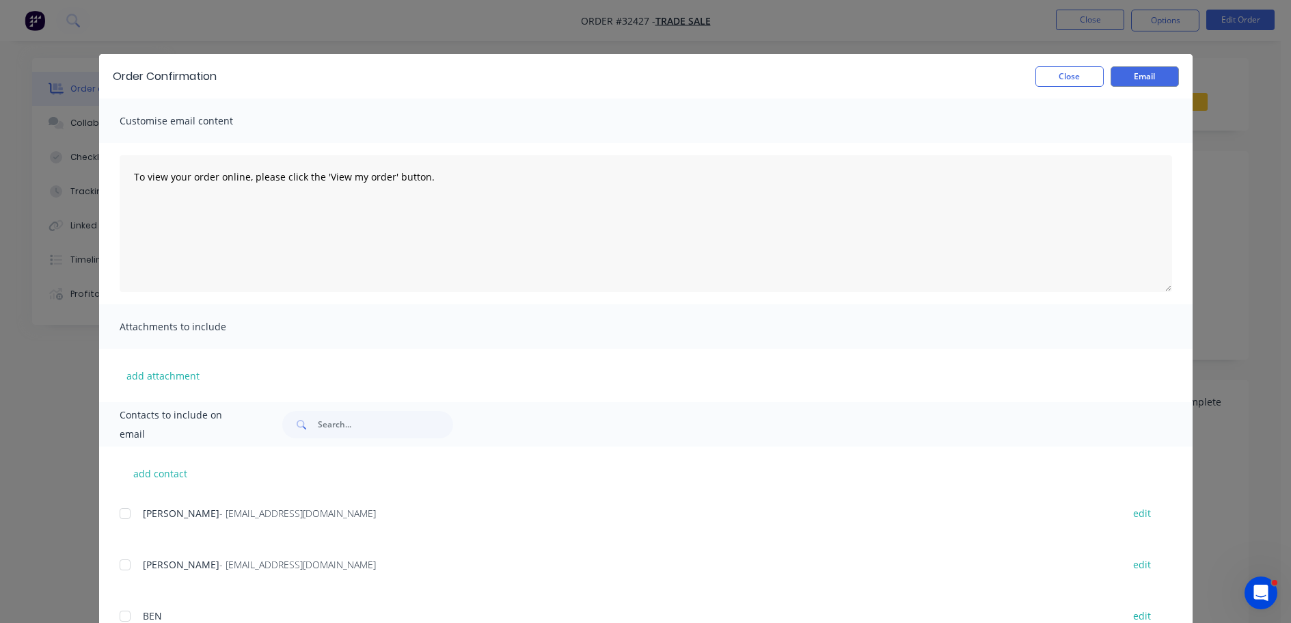
scroll to position [0, 0]
click at [1153, 81] on button "Email" at bounding box center [1144, 77] width 68 height 21
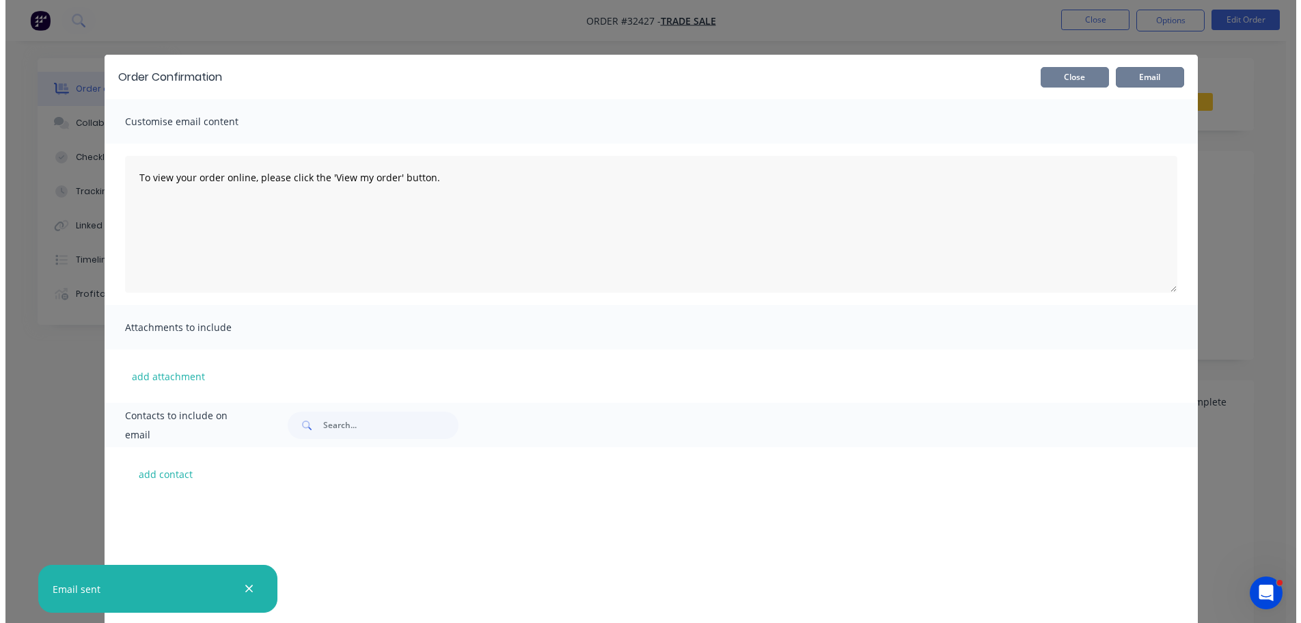
scroll to position [37153, 0]
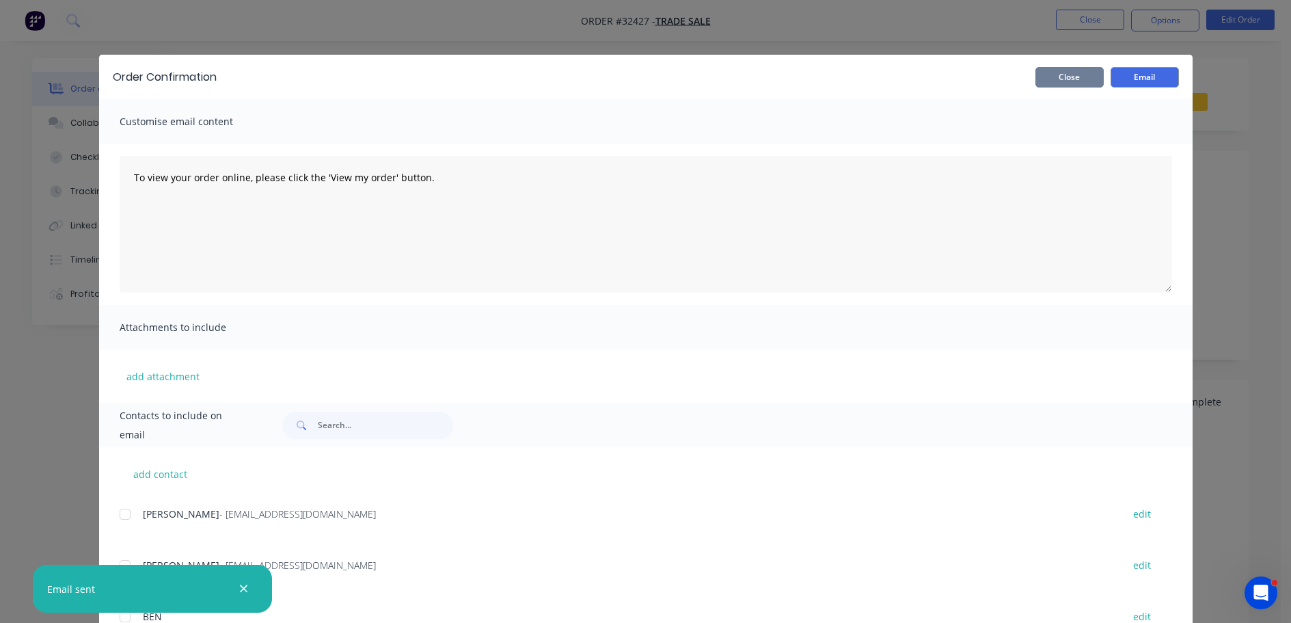
click at [1056, 83] on button "Close" at bounding box center [1069, 77] width 68 height 21
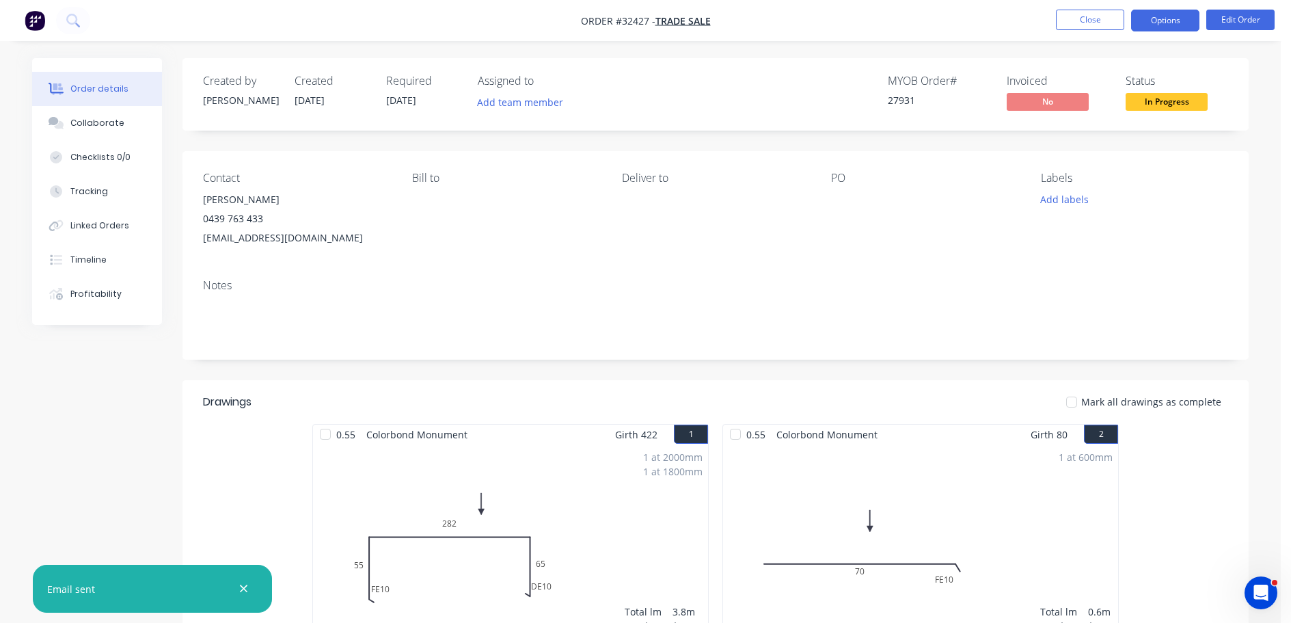
click at [1160, 27] on button "Options" at bounding box center [1165, 21] width 68 height 22
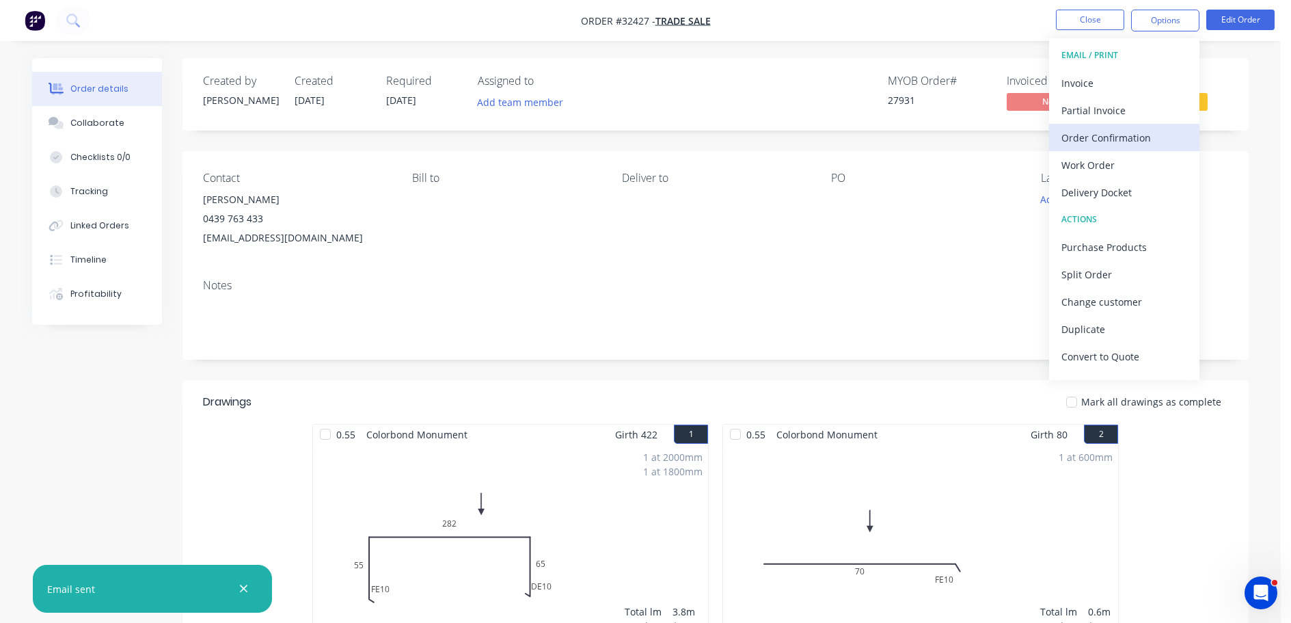
click at [1106, 138] on div "Order Confirmation" at bounding box center [1124, 138] width 126 height 20
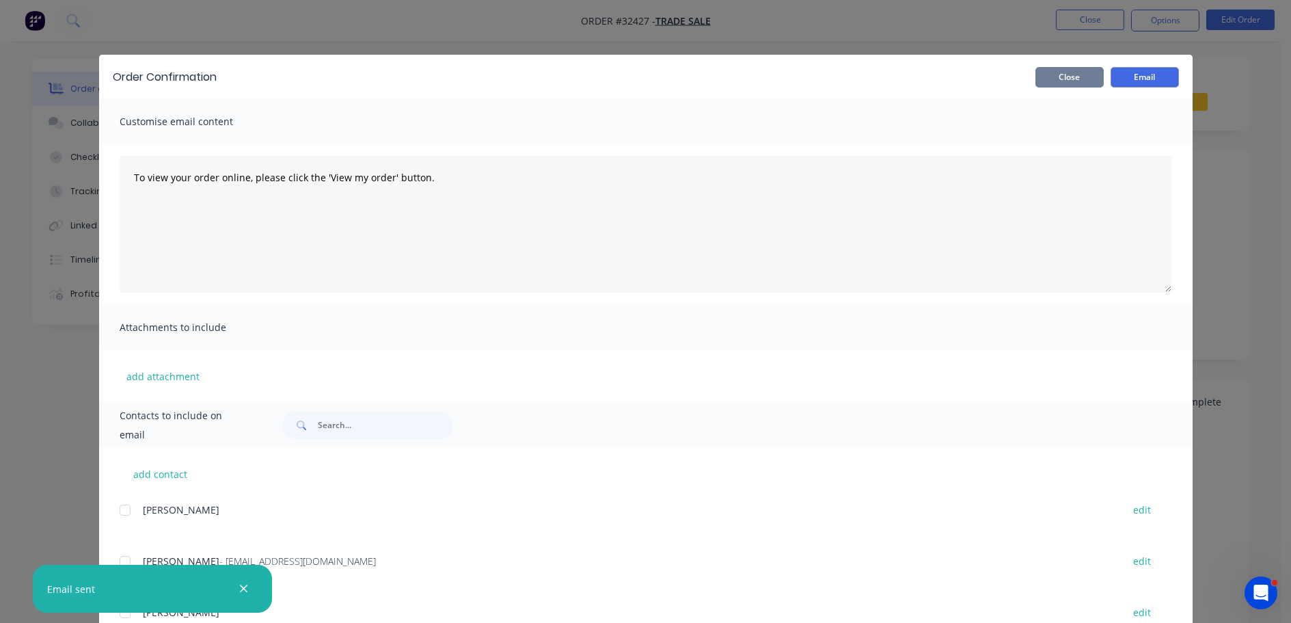
click at [1086, 78] on button "Close" at bounding box center [1069, 77] width 68 height 21
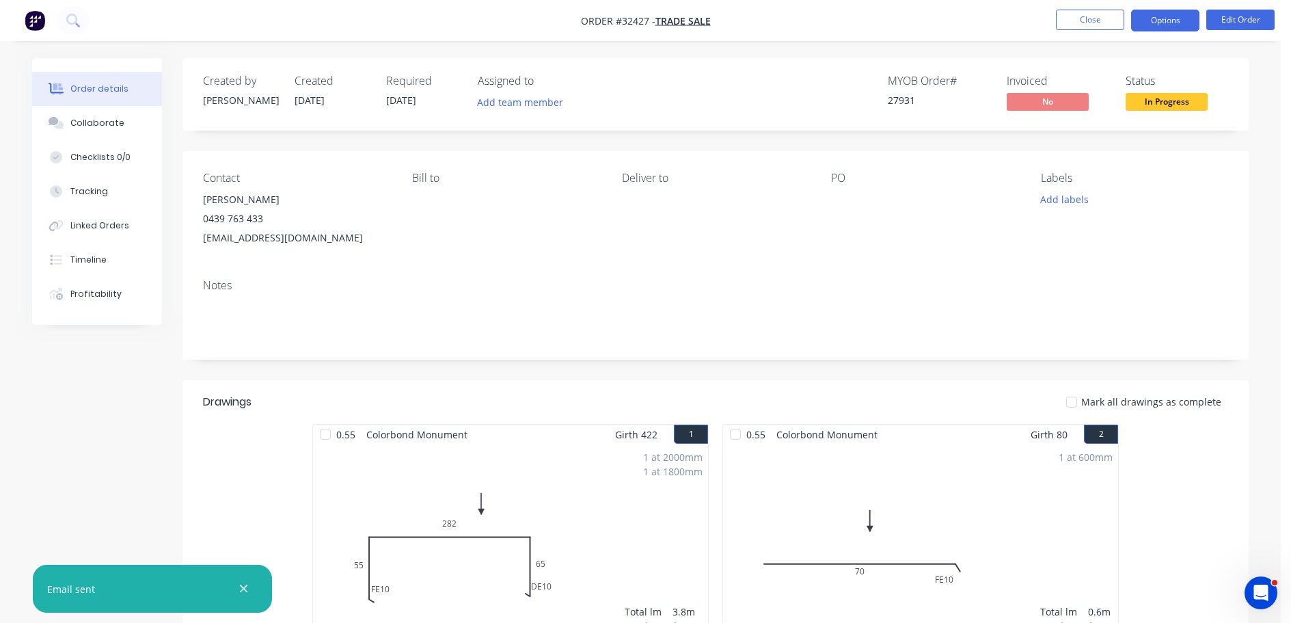
drag, startPoint x: 1166, startPoint y: 21, endPoint x: 1156, endPoint y: 31, distance: 14.0
click at [1166, 21] on button "Options" at bounding box center [1165, 21] width 68 height 22
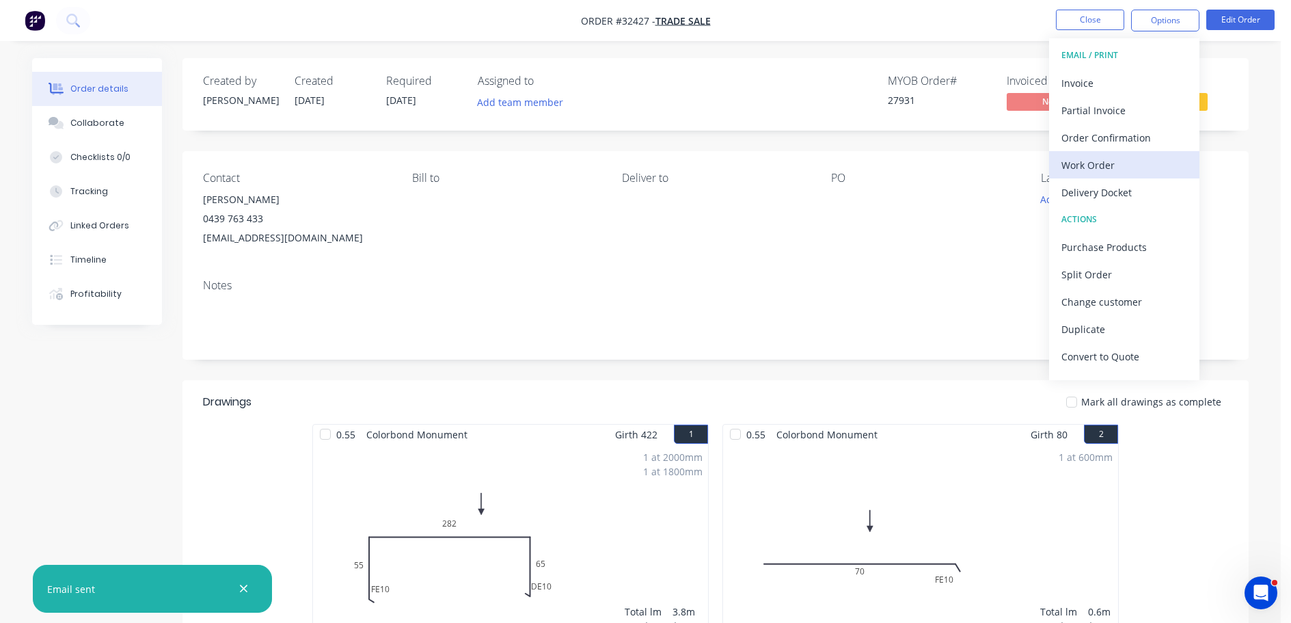
click at [1108, 164] on div "Work Order" at bounding box center [1124, 165] width 126 height 20
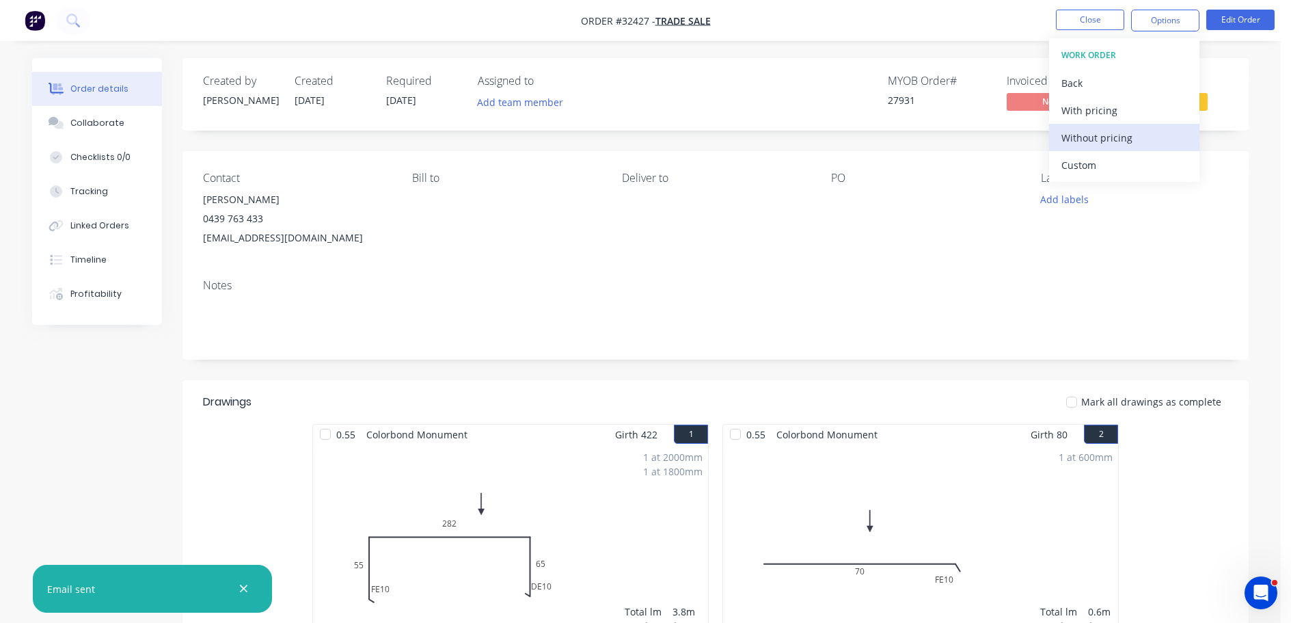
click at [1125, 133] on div "Without pricing" at bounding box center [1124, 138] width 126 height 20
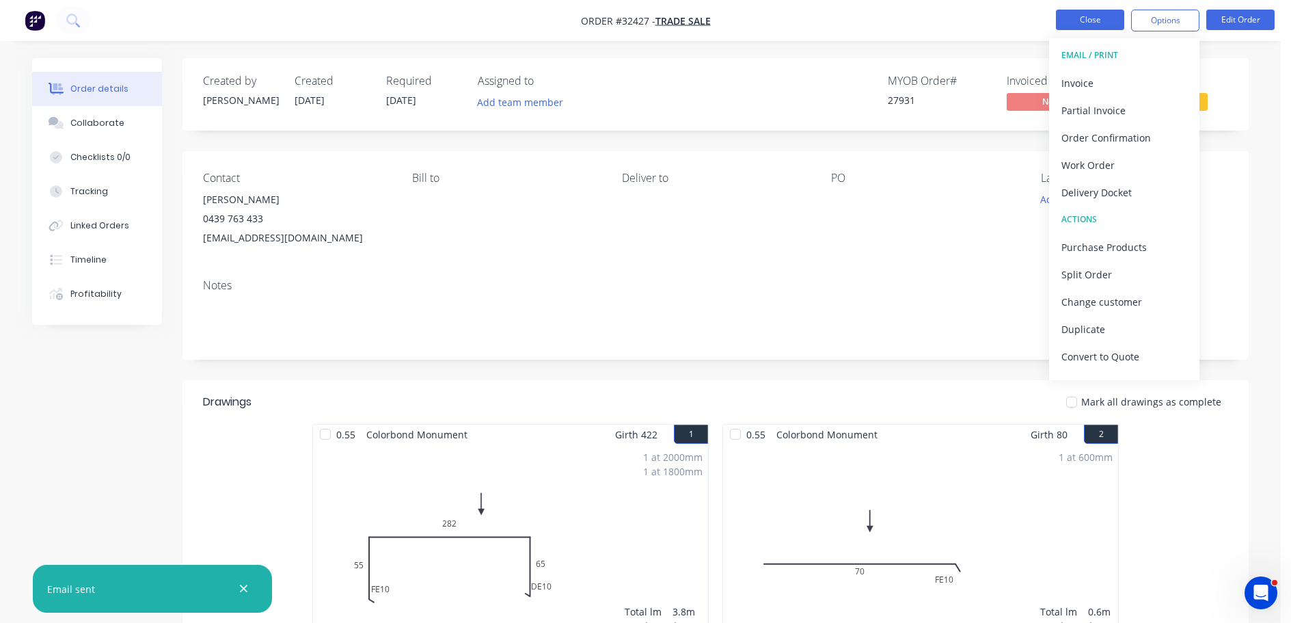
click at [1089, 24] on button "Close" at bounding box center [1090, 20] width 68 height 21
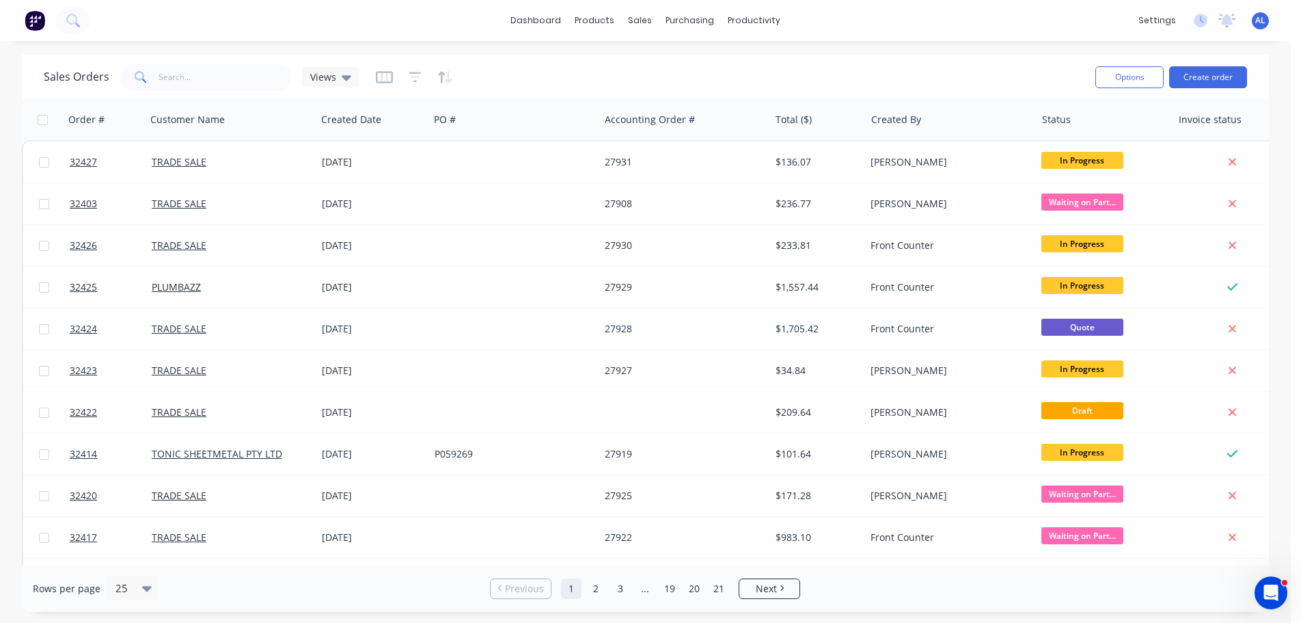
click at [34, 20] on img at bounding box center [35, 20] width 21 height 21
